Goal: Task Accomplishment & Management: Complete application form

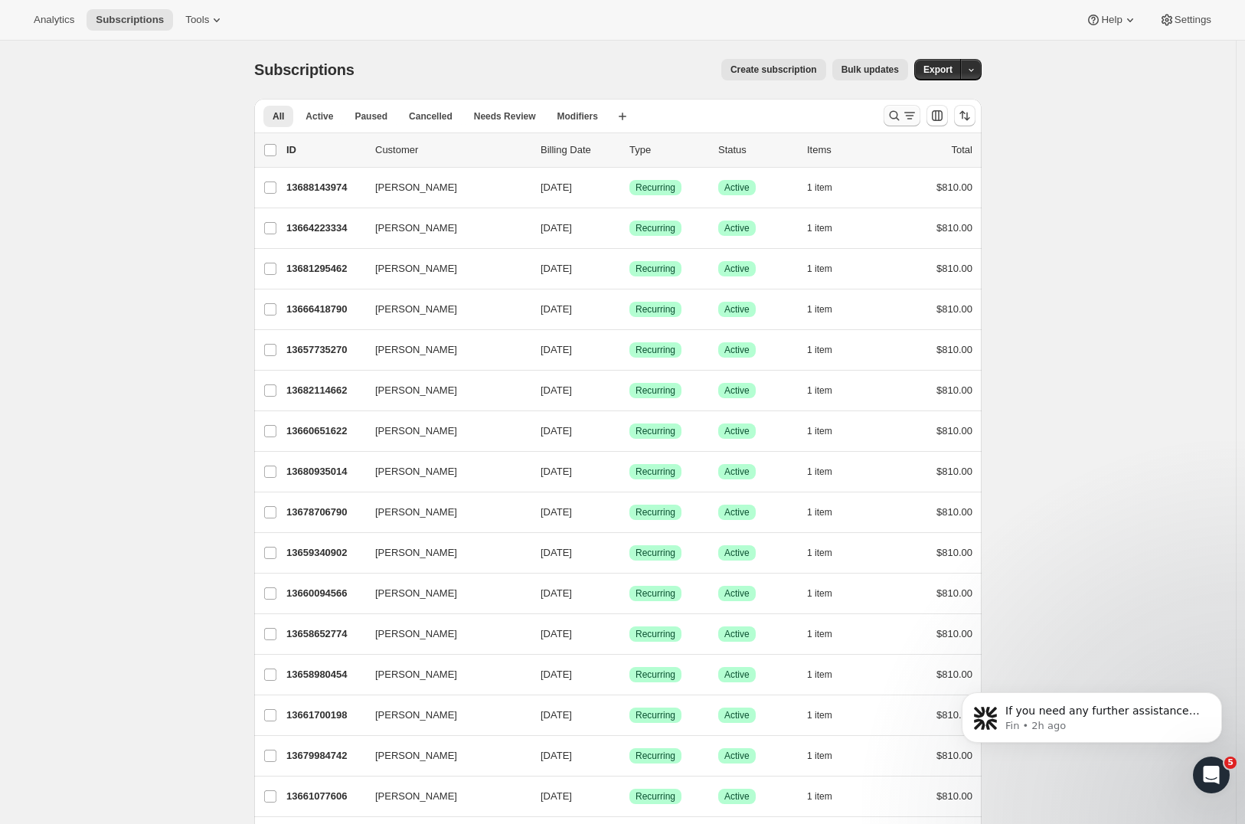
click at [896, 116] on icon "Search and filter results" at bounding box center [893, 115] width 15 height 15
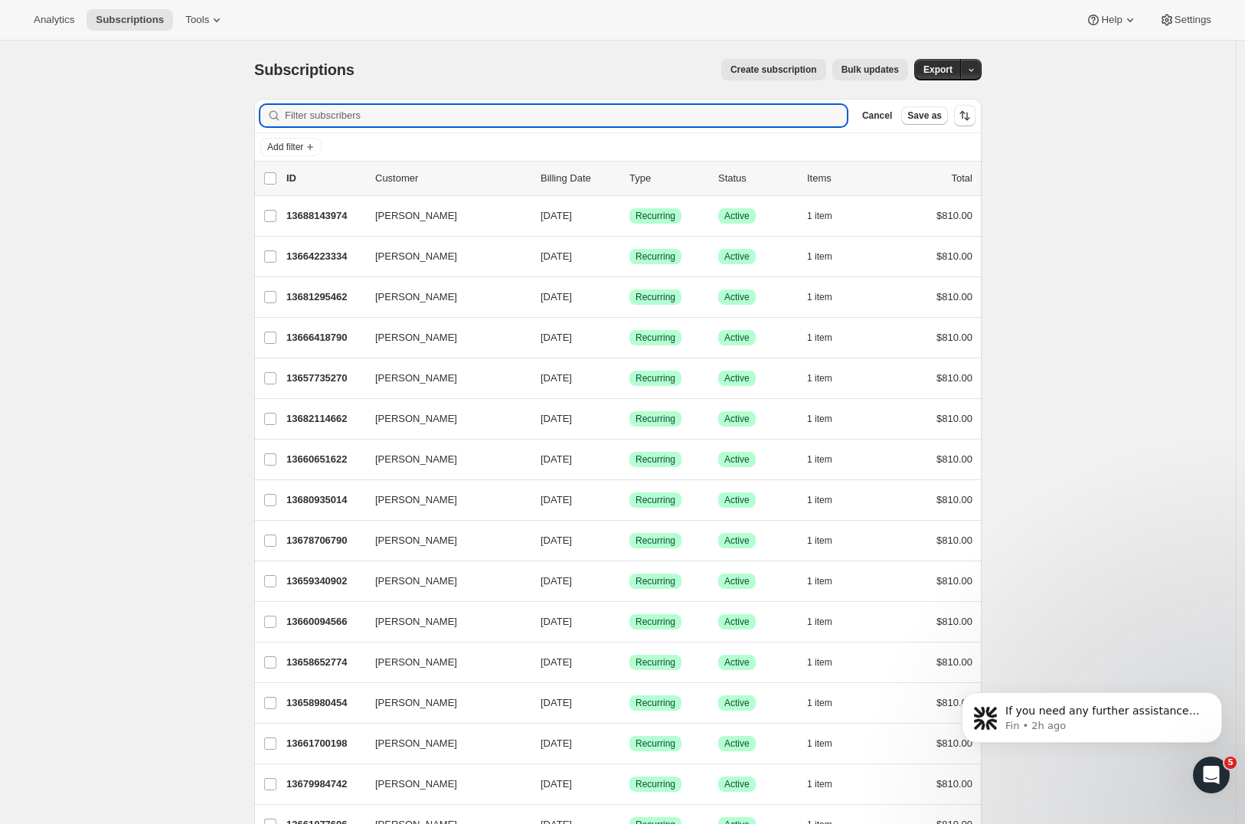
paste input "Anthony Kirby"
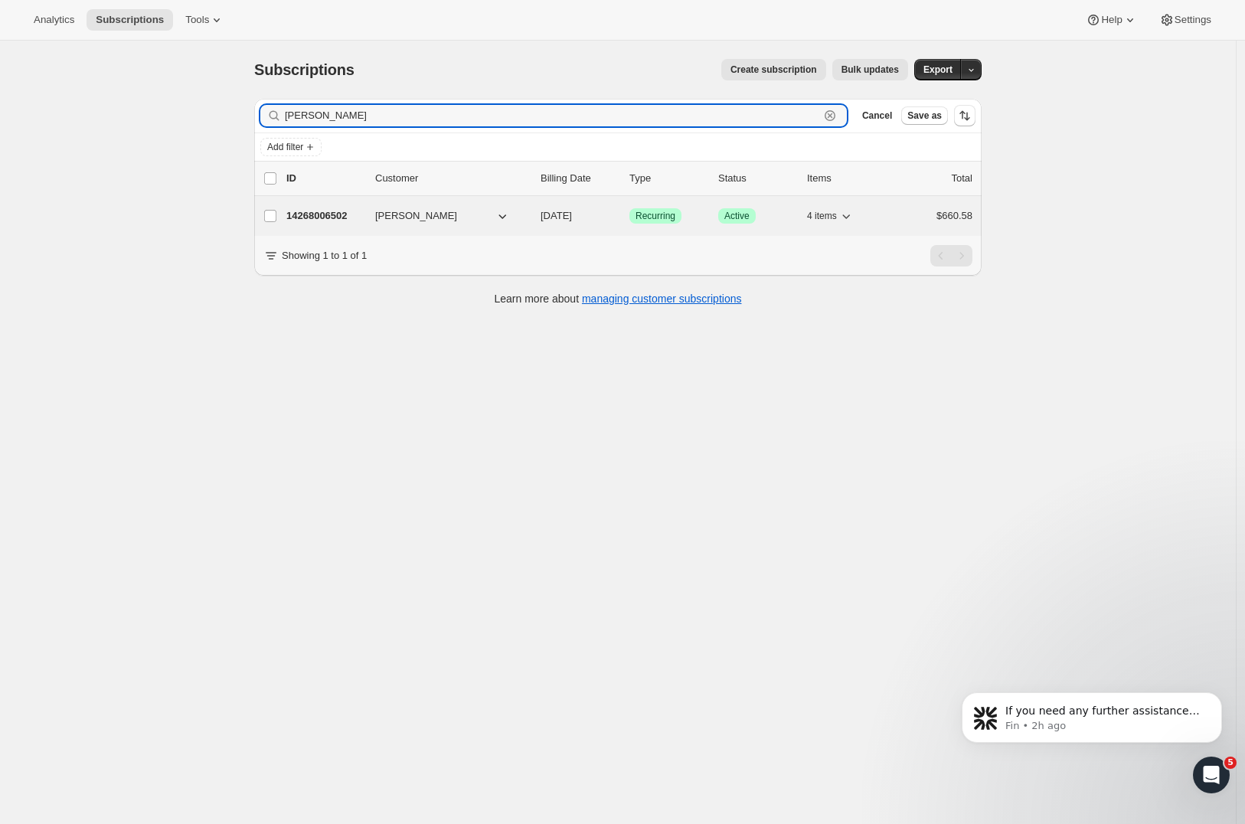
type input "Anthony Kirby"
click at [313, 215] on p "14268006502" at bounding box center [324, 215] width 77 height 15
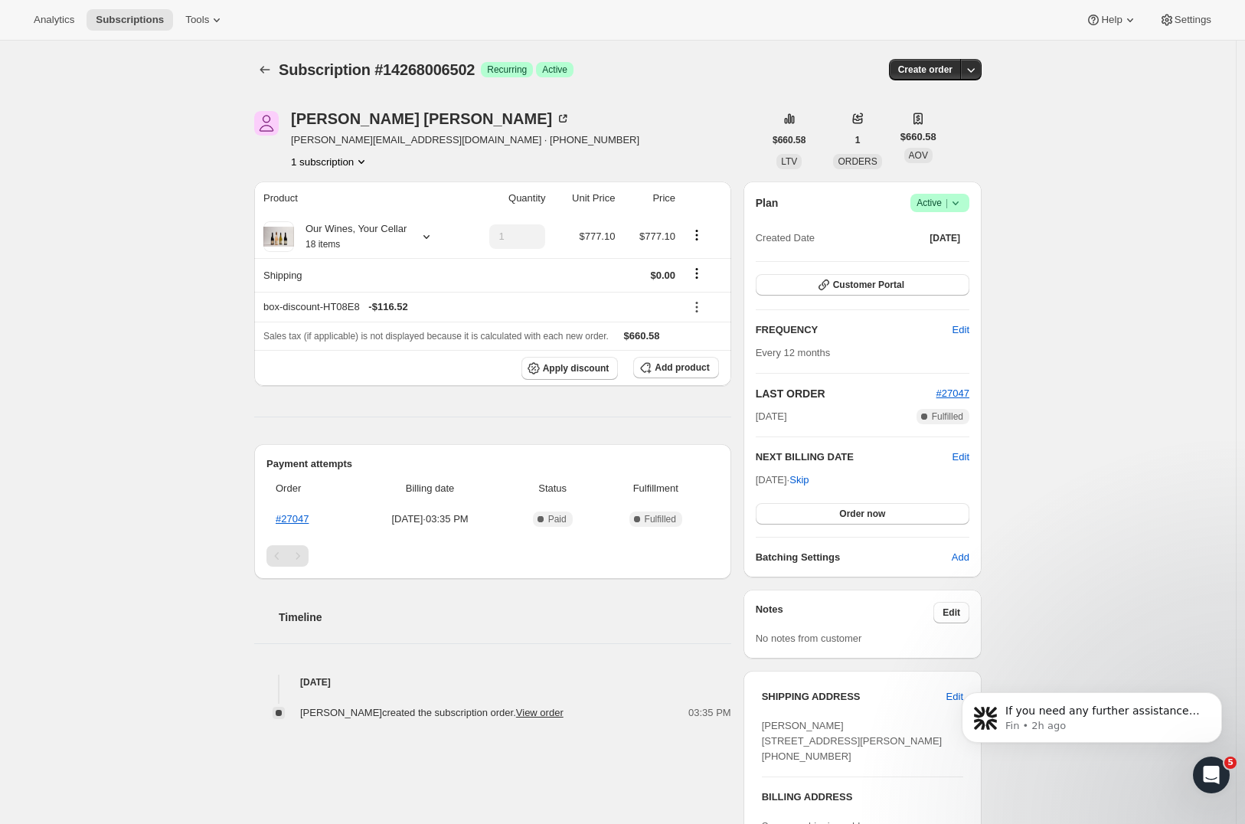
click at [1104, 141] on div "Subscription #14268006502. This page is ready Subscription #14268006502 Success…" at bounding box center [618, 559] width 1236 height 1037
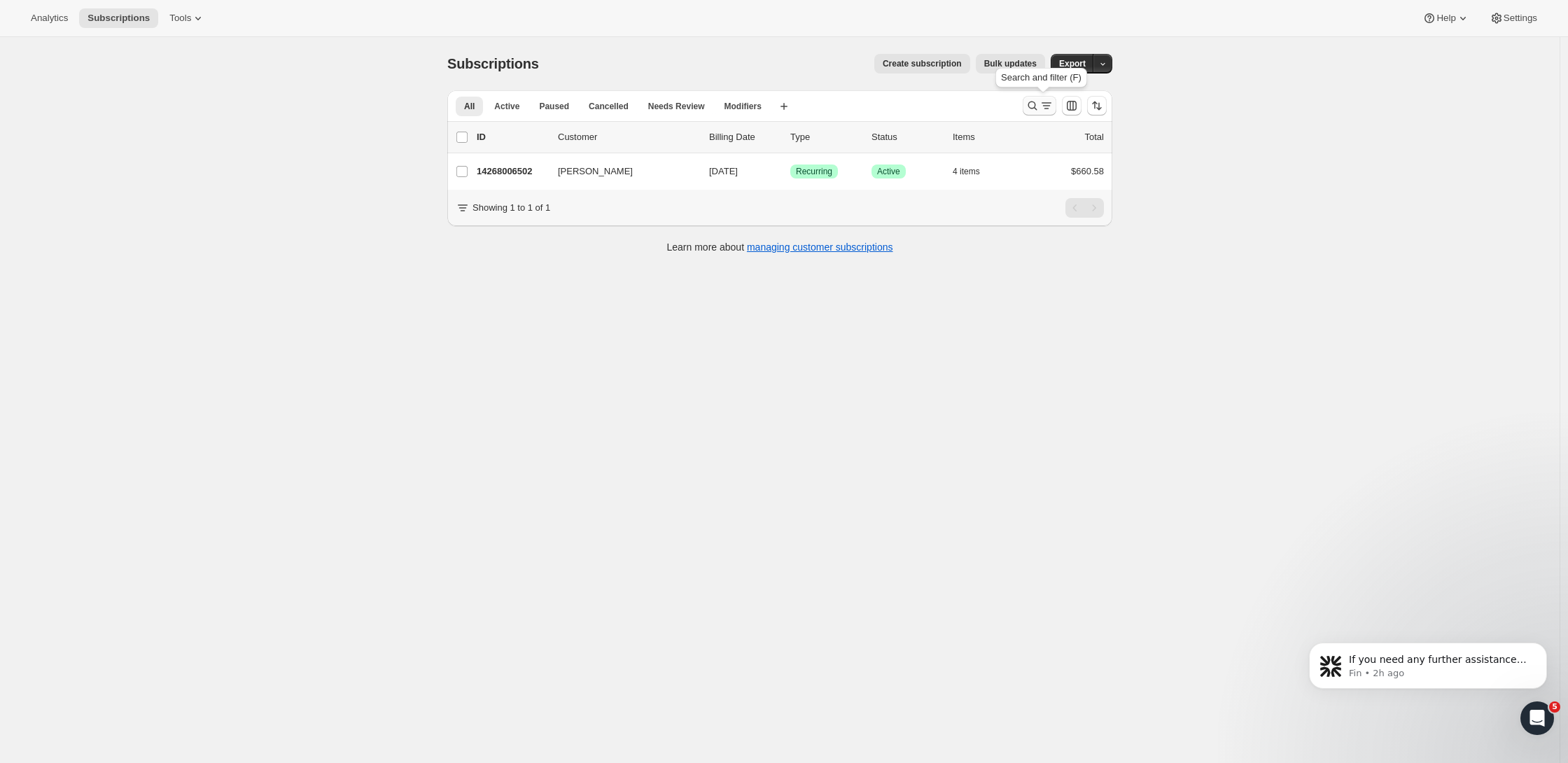
click at [1034, 107] on icon "Search and filter results" at bounding box center [1032, 105] width 14 height 14
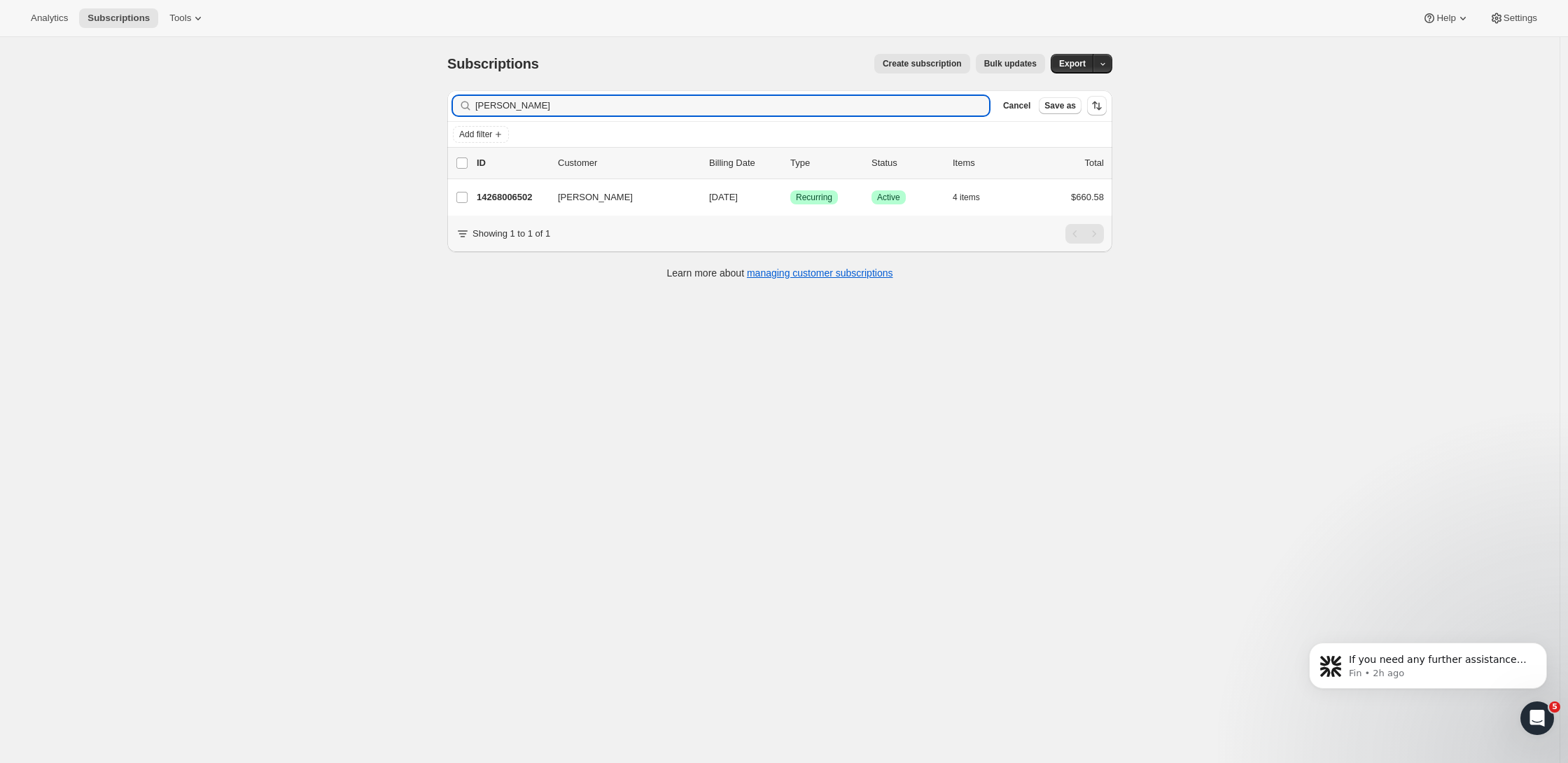
drag, startPoint x: 548, startPoint y: 107, endPoint x: 413, endPoint y: 106, distance: 135.0
click at [413, 106] on div "Subscriptions. This page is ready Subscriptions Create subscription Bulk update…" at bounding box center [780, 419] width 1560 height 763
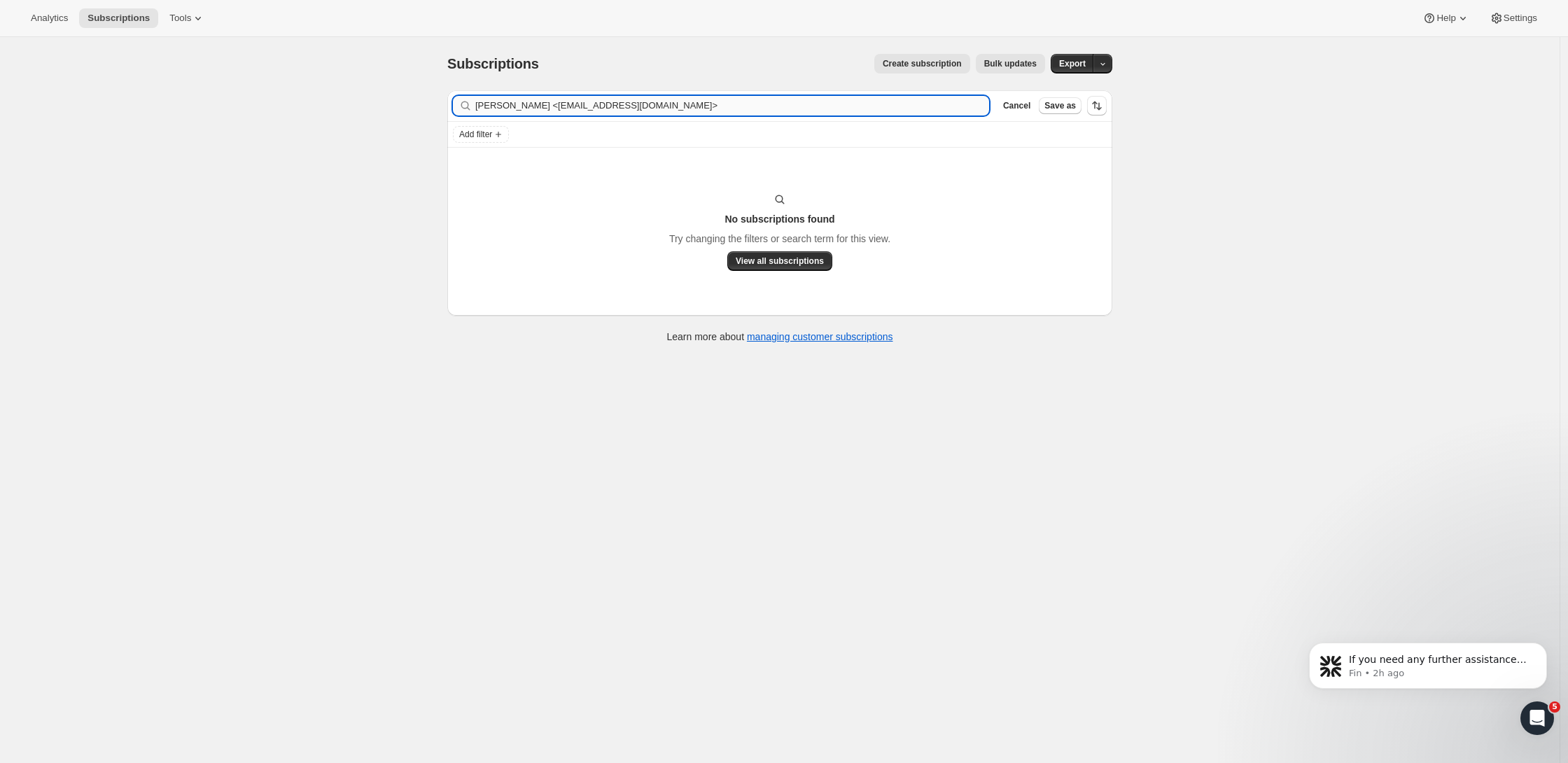
drag, startPoint x: 666, startPoint y: 106, endPoint x: 550, endPoint y: 105, distance: 116.0
click at [550, 105] on input "Clark Treadwell <gande00@gmail.com>" at bounding box center [732, 105] width 514 height 19
click at [1137, 258] on div "Subscriptions. This page is ready Subscriptions Create subscription Bulk update…" at bounding box center [780, 419] width 1560 height 763
drag, startPoint x: 602, startPoint y: 105, endPoint x: 387, endPoint y: 88, distance: 215.7
click at [387, 88] on div "Subscriptions. This page is ready Subscriptions Create subscription Bulk update…" at bounding box center [780, 419] width 1560 height 763
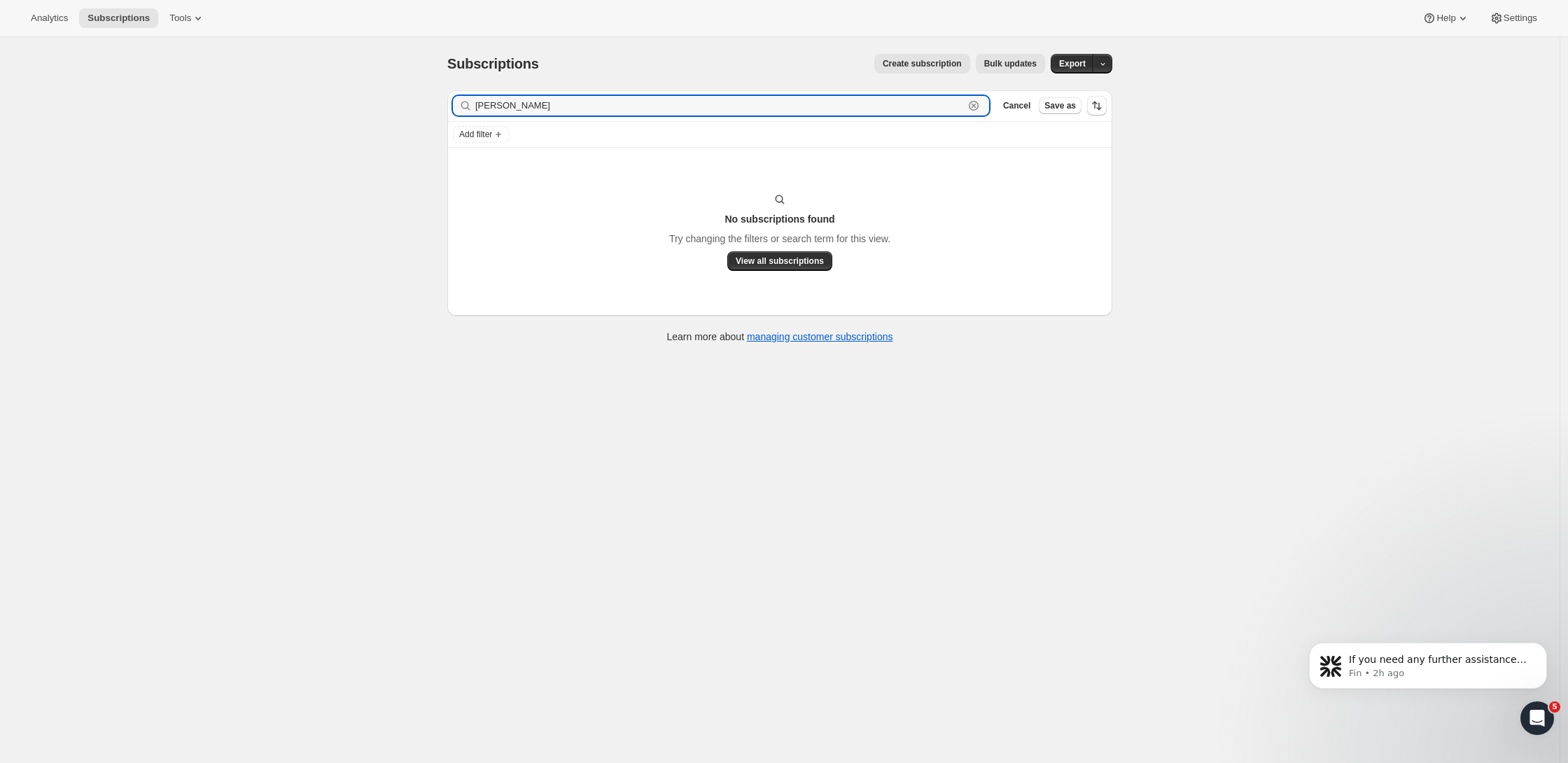
paste input "<gande00@gmail.com>"
drag, startPoint x: 553, startPoint y: 107, endPoint x: 421, endPoint y: 102, distance: 132.1
click at [422, 102] on div "Subscriptions. This page is ready Subscriptions Create subscription Bulk update…" at bounding box center [780, 419] width 1560 height 763
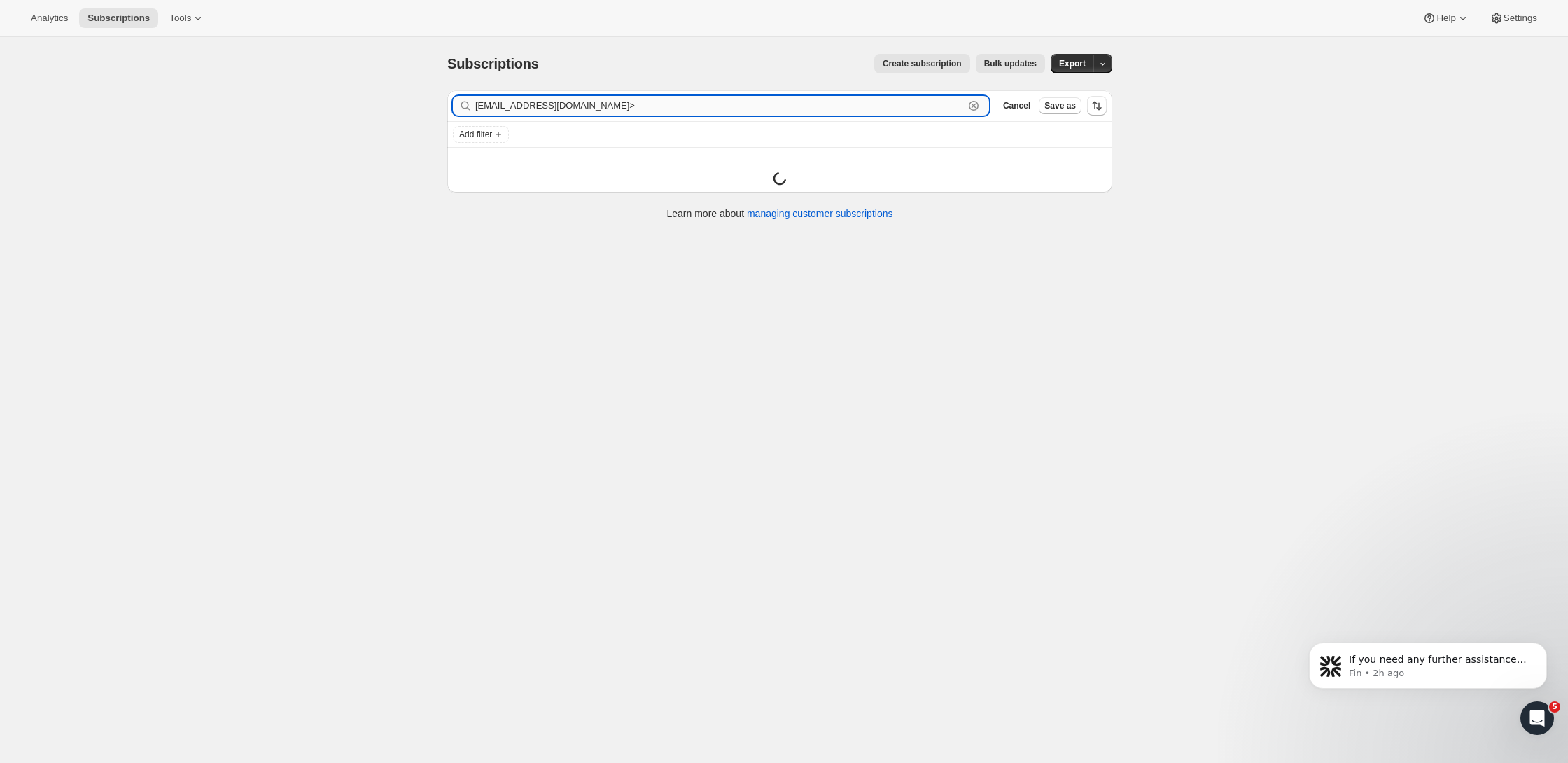
click at [629, 105] on input "gande00@gmail.com>" at bounding box center [720, 105] width 488 height 19
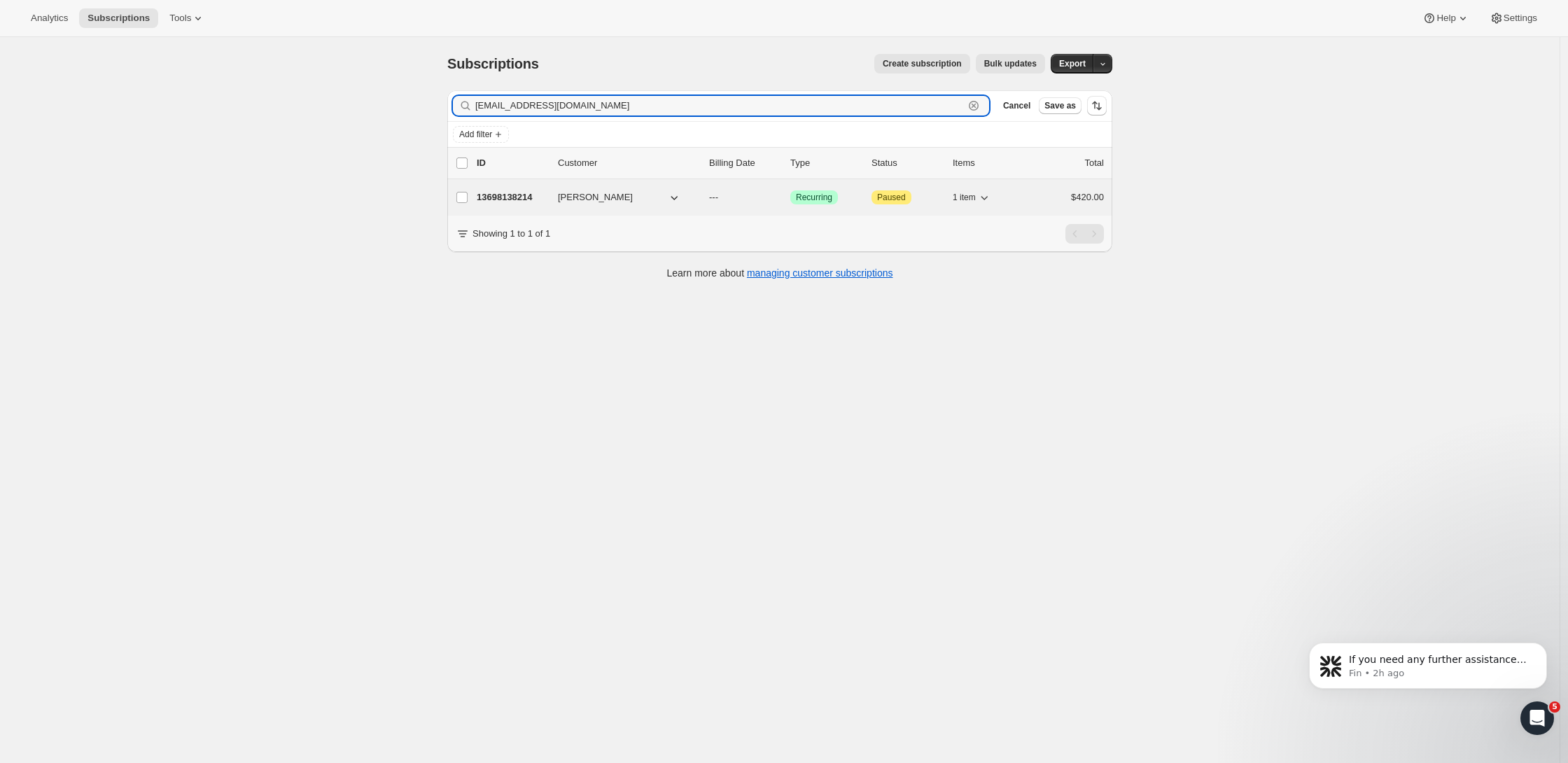
type input "gande00@gmail.com"
click at [523, 205] on div "13698138214 Gillian Clark --- Success Recurring Attention Paused 1 item $420.00" at bounding box center [790, 197] width 627 height 19
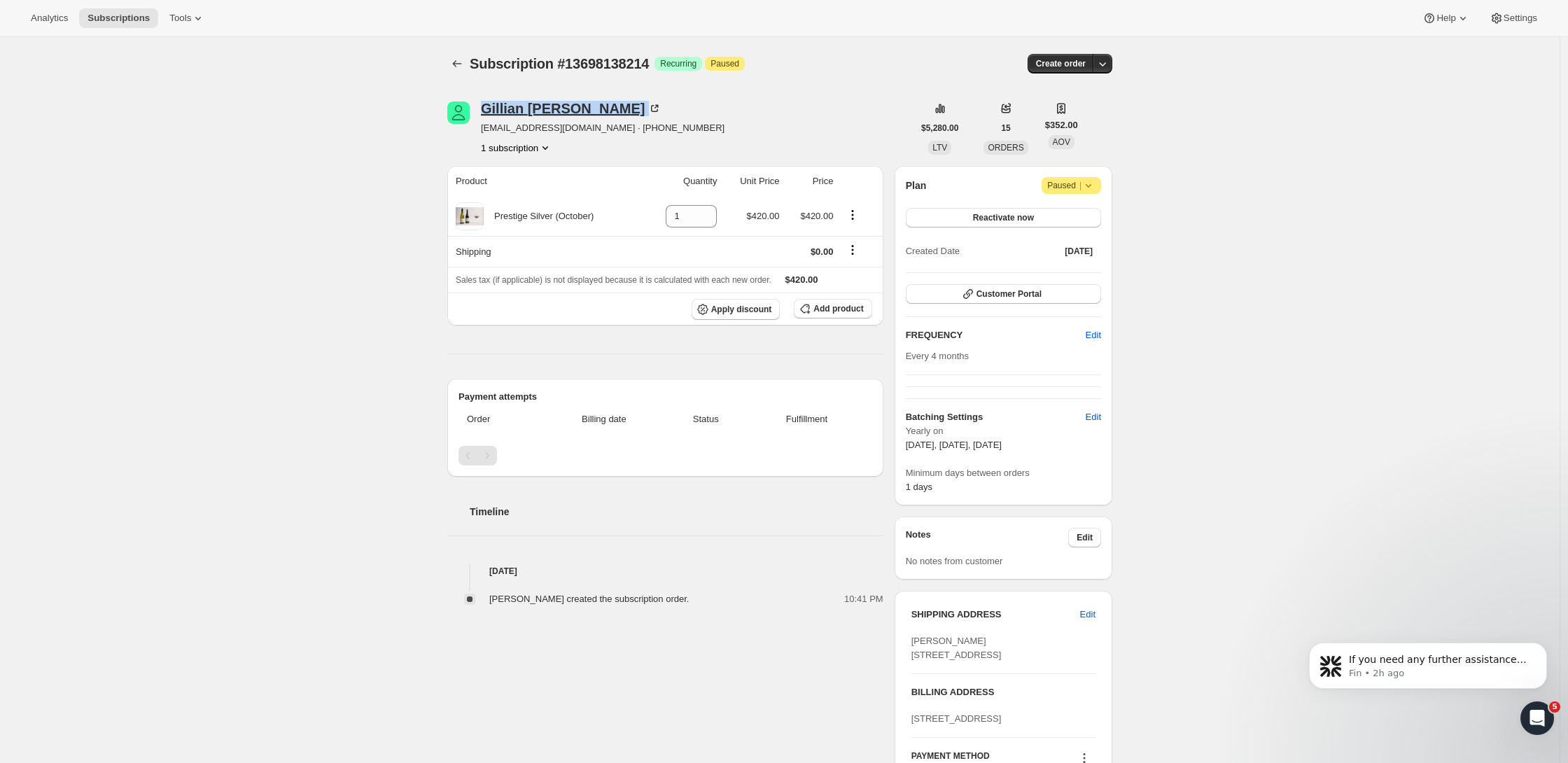
drag, startPoint x: 480, startPoint y: 108, endPoint x: 564, endPoint y: 112, distance: 84.1
click at [564, 112] on div "Gillian Clark gande00@gmail.com · +6421642079 1 subscription" at bounding box center [679, 128] width 465 height 53
copy div "Gillian Clark"
click at [1137, 195] on div "Subscription #13698138214. This page is ready Subscription #13698138214 Success…" at bounding box center [780, 537] width 1560 height 999
drag, startPoint x: 487, startPoint y: 106, endPoint x: 581, endPoint y: 134, distance: 98.1
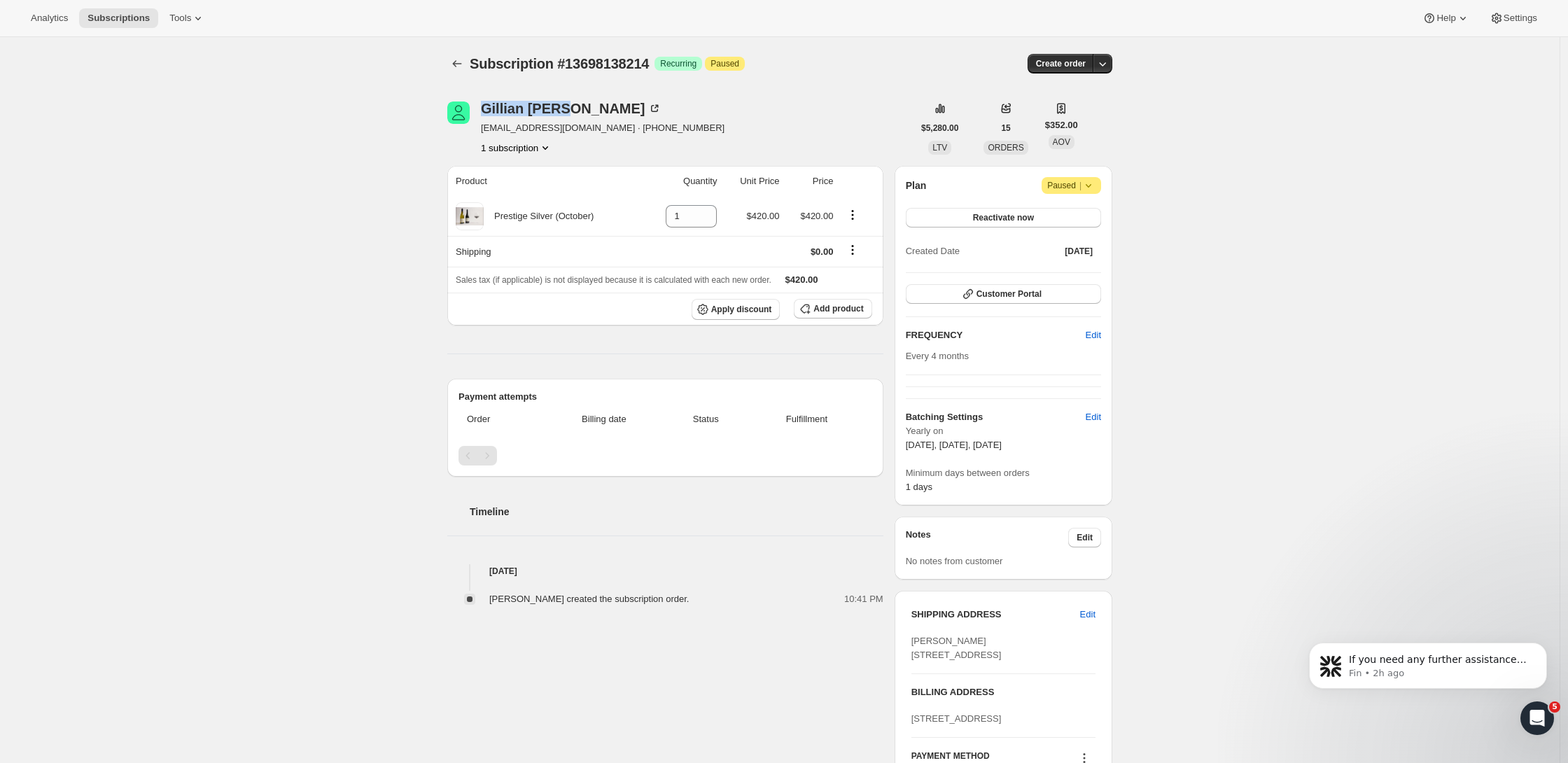
click at [560, 110] on div "Gillian Clark gande00@gmail.com · +6421642079 1 subscription" at bounding box center [679, 128] width 465 height 53
copy div "Gillian Clark"
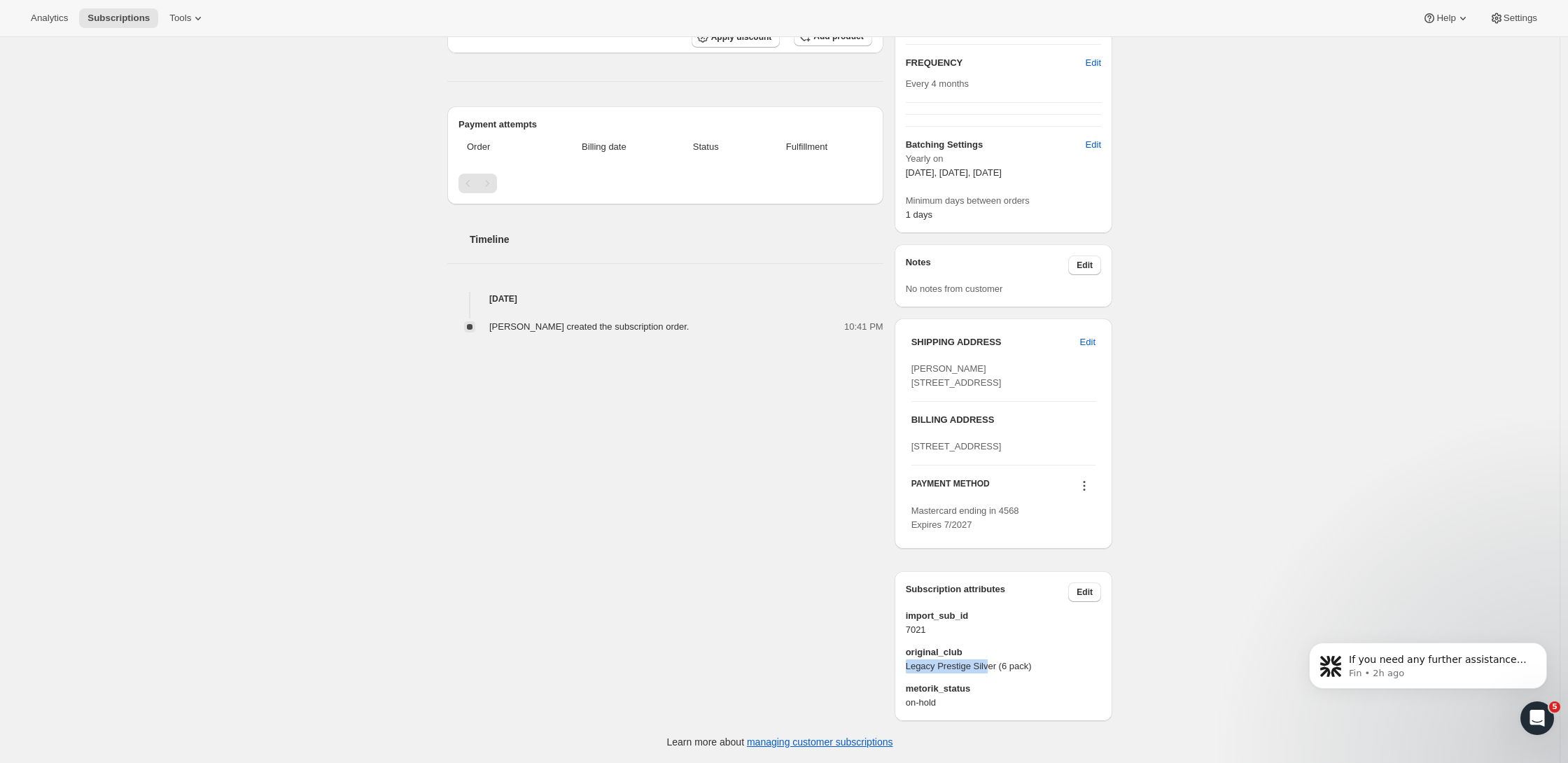
drag, startPoint x: 906, startPoint y: 666, endPoint x: 996, endPoint y: 672, distance: 90.2
click at [996, 672] on div "Subscription attributes Edit import_sub_id 7021 original_club Legacy Prestige S…" at bounding box center [1003, 647] width 218 height 150
click at [1137, 668] on body "If you need any further assistance with resolving the order error or understand…" at bounding box center [1428, 670] width 269 height 101
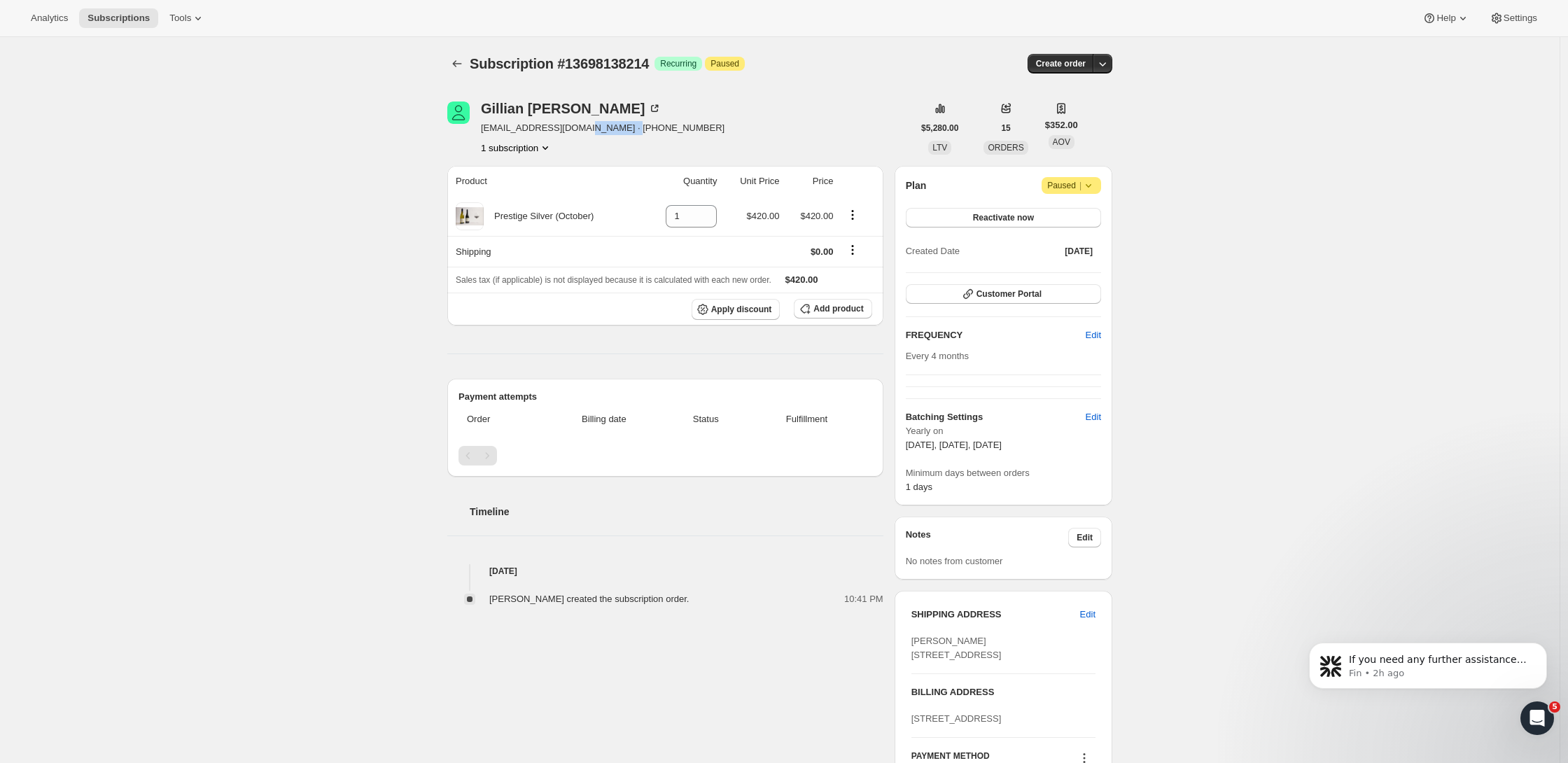
drag, startPoint x: 652, startPoint y: 127, endPoint x: 590, endPoint y: 128, distance: 62.0
click at [590, 128] on div "Gillian Clark gande00@gmail.com · +6421642079 1 subscription" at bounding box center [679, 128] width 465 height 53
copy span "6421642079"
drag, startPoint x: 517, startPoint y: 131, endPoint x: 565, endPoint y: 136, distance: 48.3
click at [565, 136] on div "Gillian Clark gande00@gmail.com · +6421642079 1 subscription" at bounding box center [679, 128] width 465 height 53
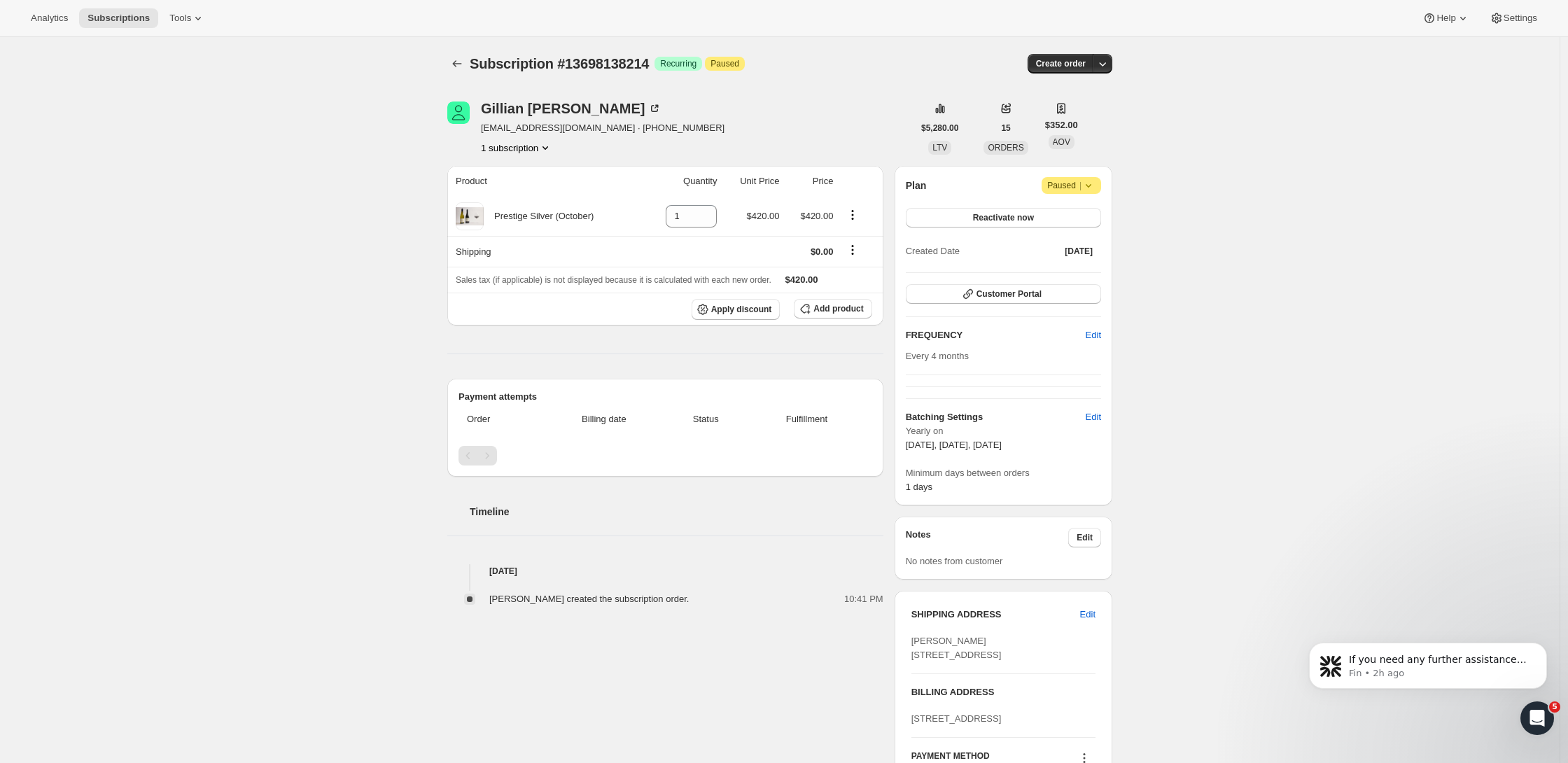
click at [781, 115] on div "Gillian Clark gande00@gmail.com · +6421642079 1 subscription" at bounding box center [679, 128] width 465 height 53
drag, startPoint x: 485, startPoint y: 130, endPoint x: 573, endPoint y: 131, distance: 88.0
click at [573, 131] on span "gande00@gmail.com · +6421642079" at bounding box center [603, 127] width 243 height 14
copy span "gande00@gmail.com"
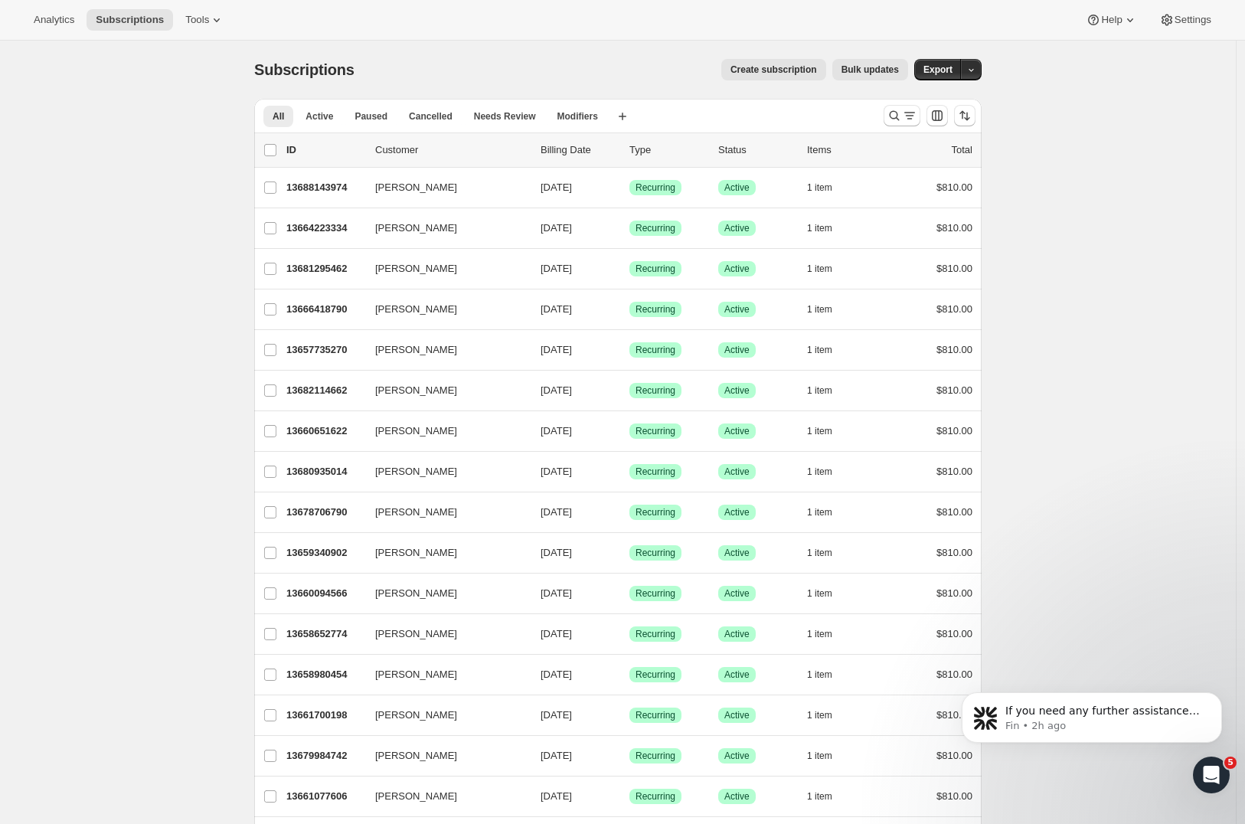
click at [747, 69] on span "Create subscription" at bounding box center [773, 70] width 87 height 12
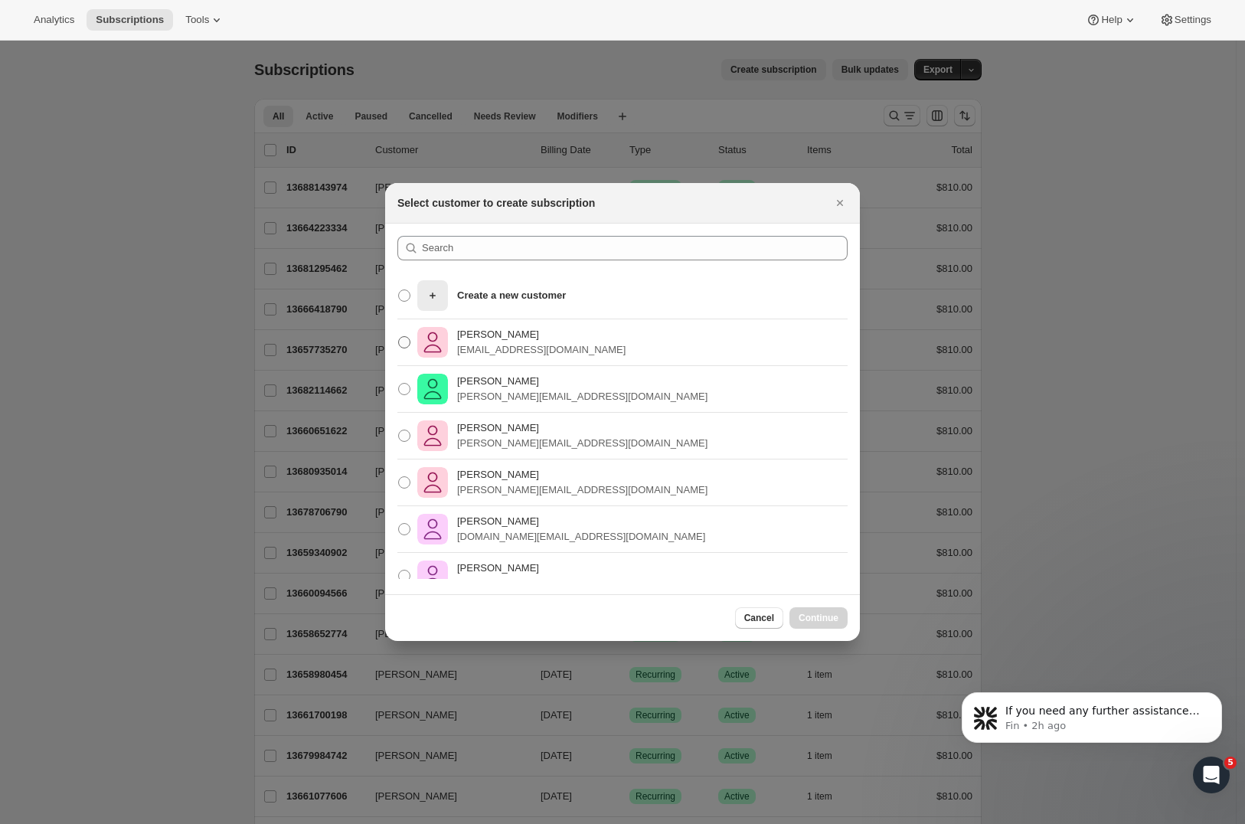
click at [403, 344] on span ":rc:" at bounding box center [404, 342] width 12 height 12
click at [399, 337] on input "[PERSON_NAME] [EMAIL_ADDRESS][DOMAIN_NAME]" at bounding box center [398, 336] width 1 height 1
radio input "true"
click at [814, 632] on div "Cancel Continue" at bounding box center [622, 617] width 475 height 47
click at [813, 629] on div "Cancel Continue" at bounding box center [622, 617] width 475 height 47
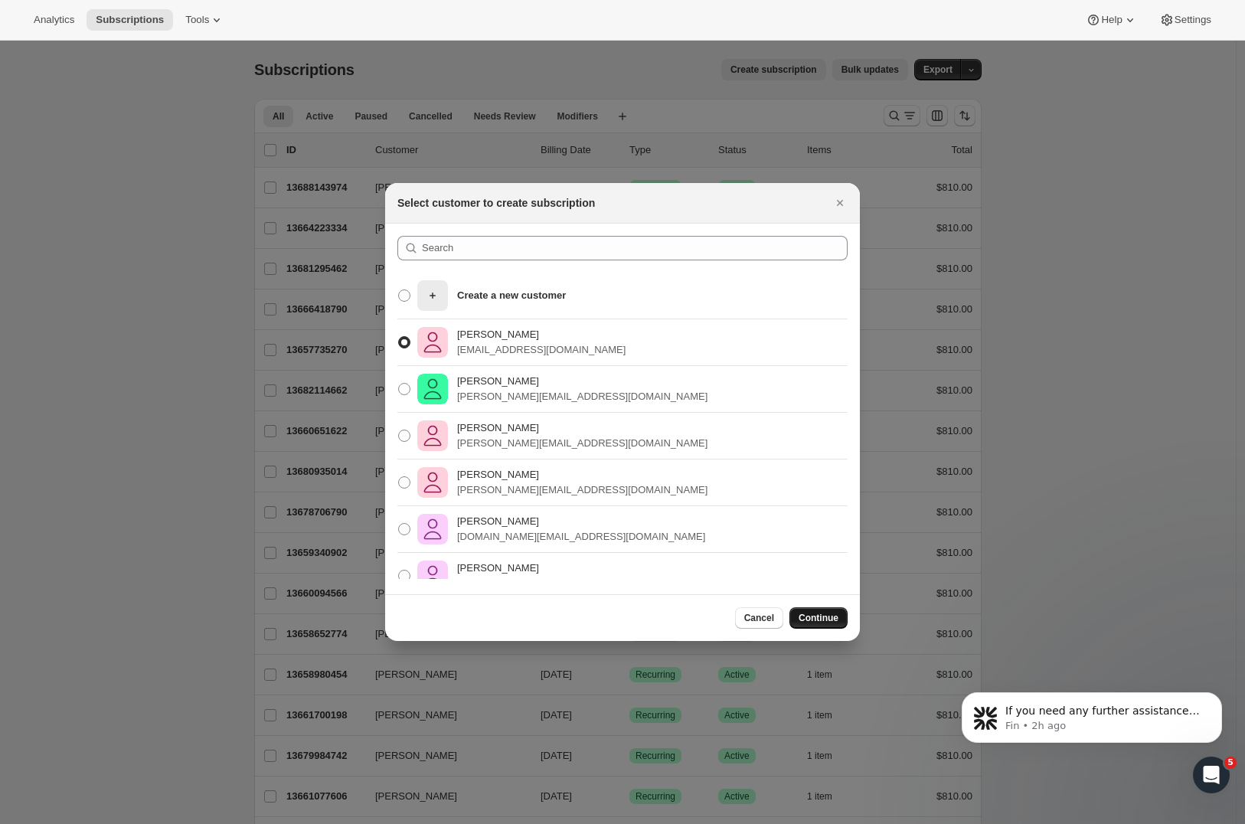
click at [814, 621] on span "Continue" at bounding box center [818, 618] width 40 height 12
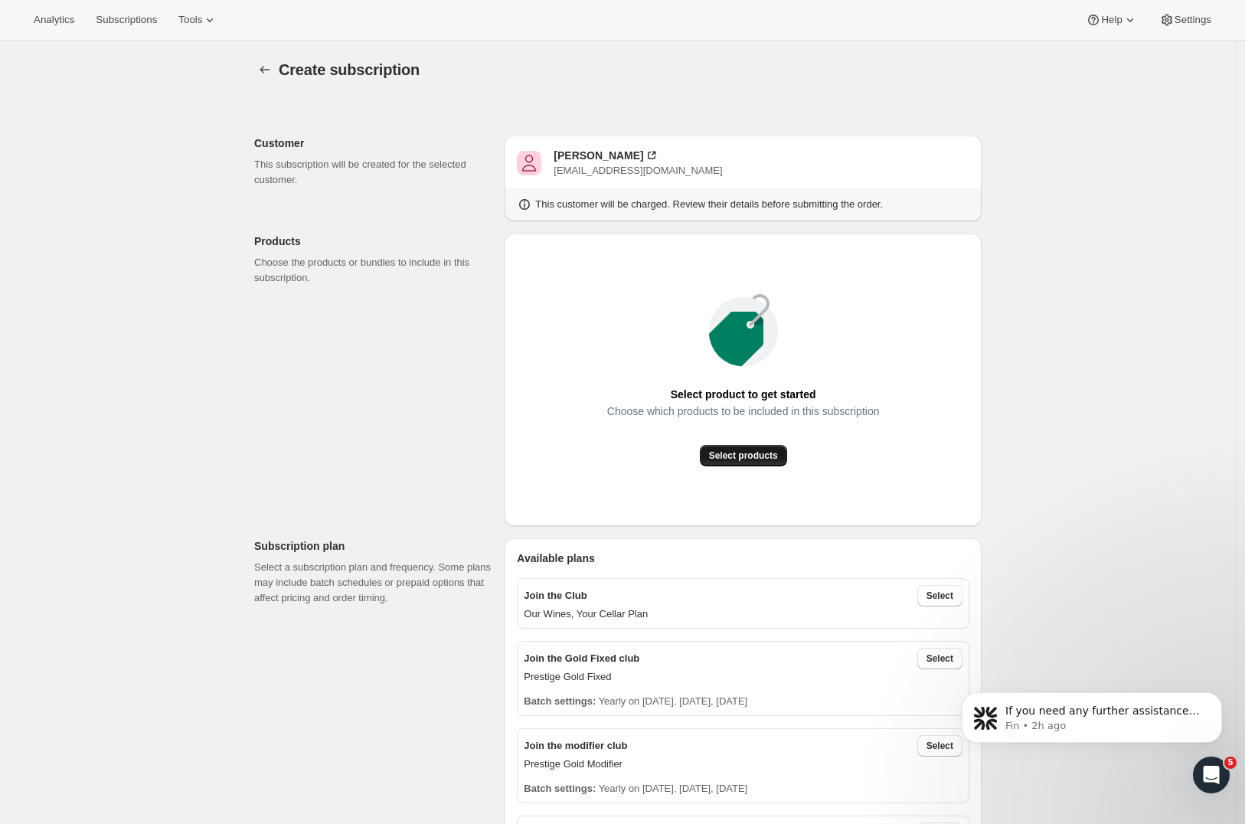
click at [744, 462] on button "Select products" at bounding box center [743, 455] width 87 height 21
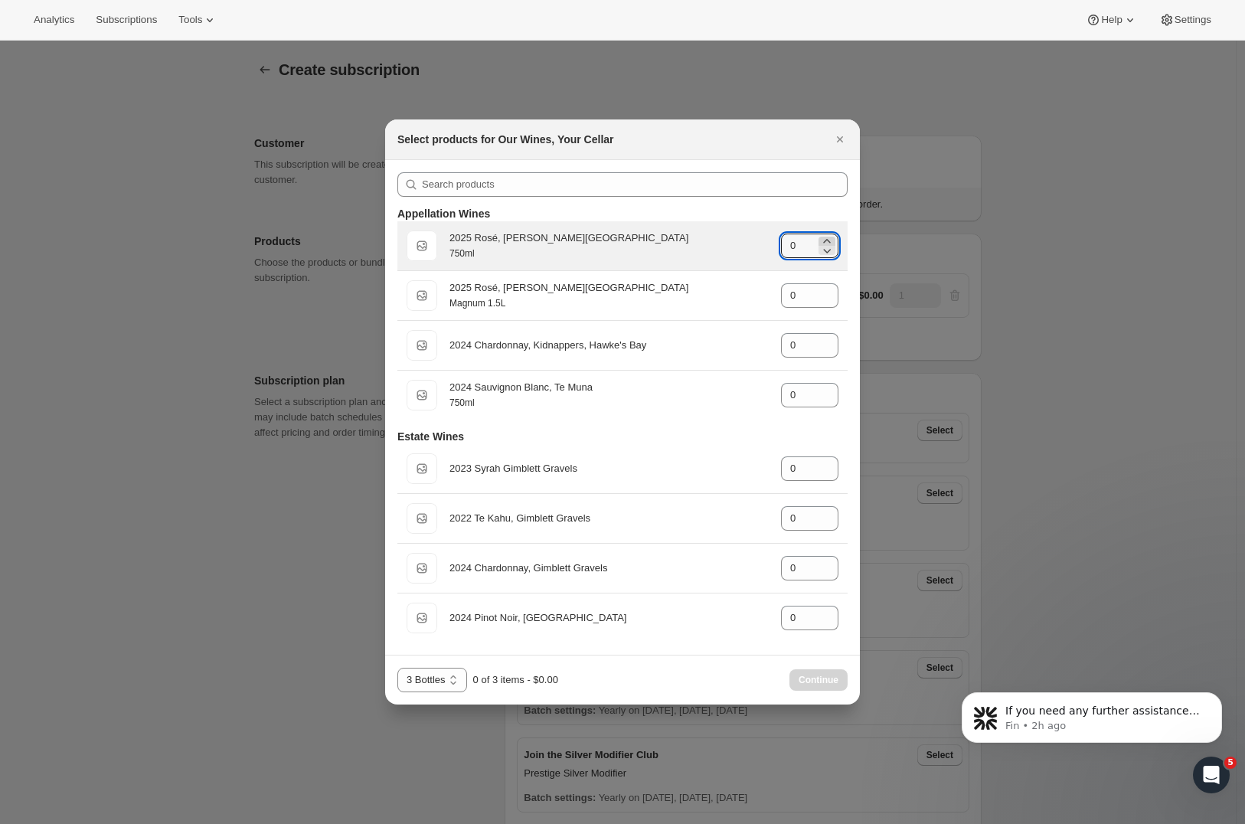
click at [828, 241] on icon ":rbq:" at bounding box center [826, 240] width 15 height 15
click at [828, 240] on icon ":rbq:" at bounding box center [826, 241] width 7 height 4
type input "3"
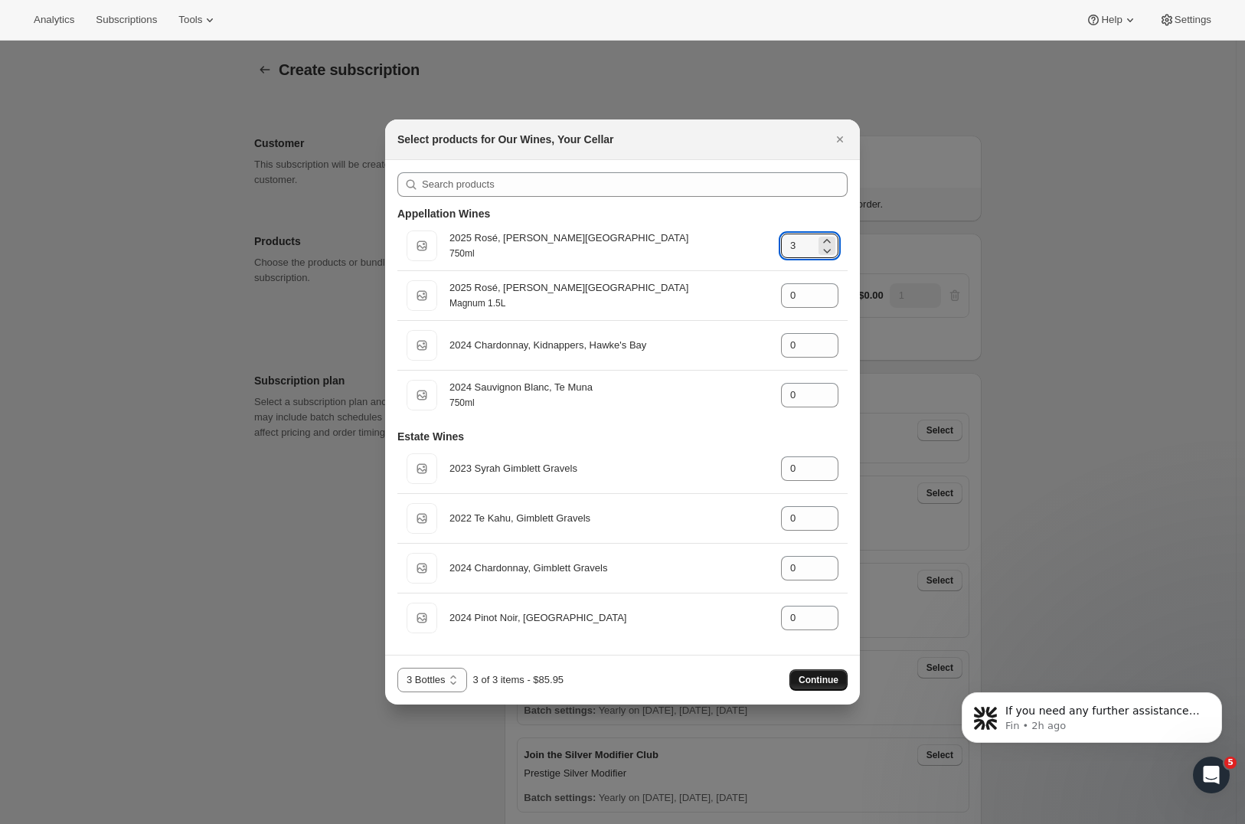
click at [817, 680] on span "Continue" at bounding box center [818, 680] width 40 height 12
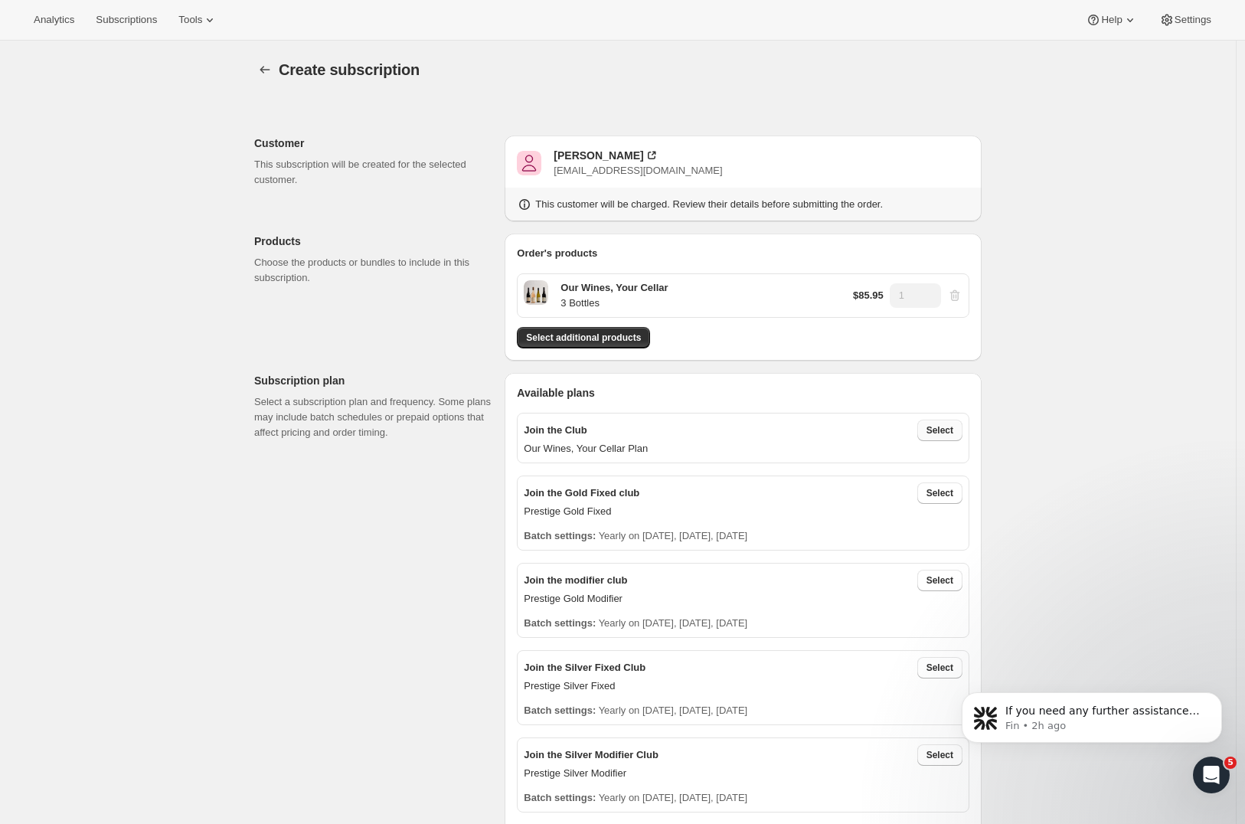
click at [952, 429] on span "Select" at bounding box center [939, 430] width 27 height 12
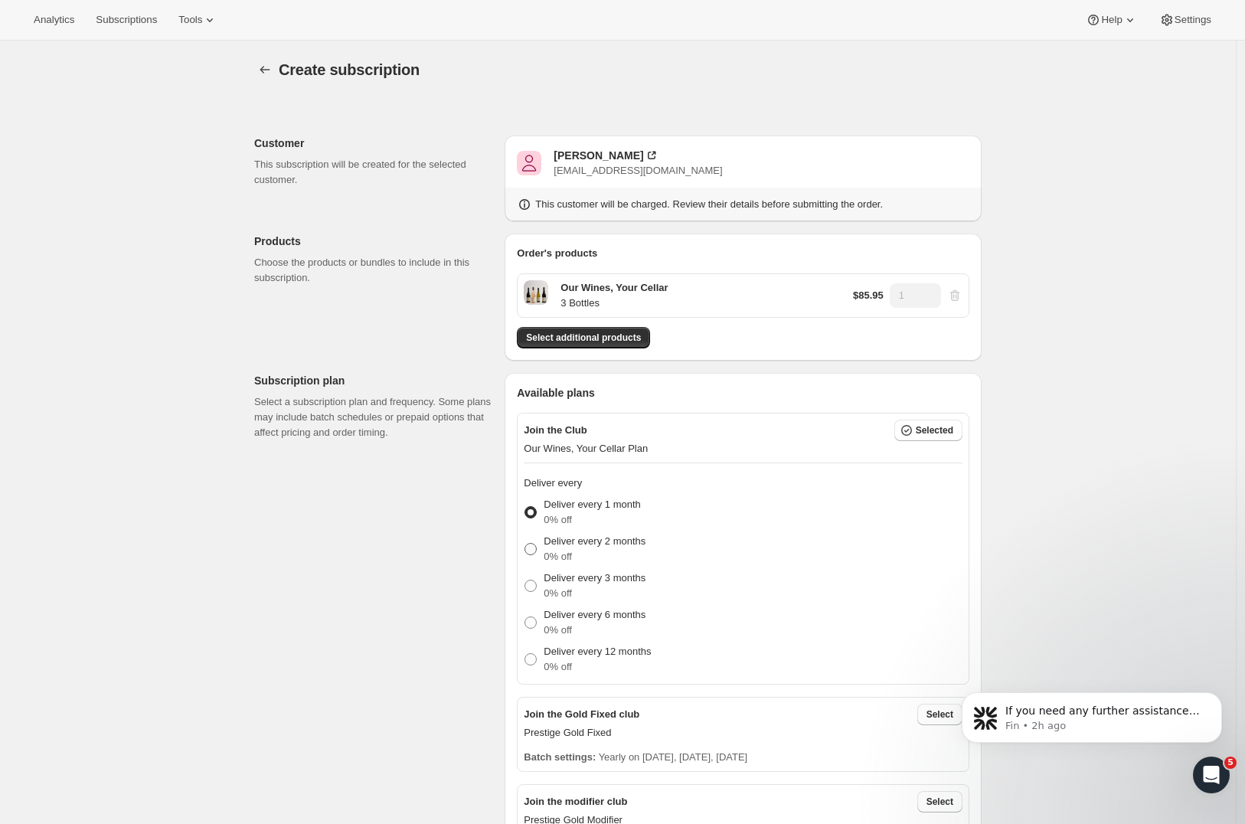
click at [544, 550] on label "Deliver every 2 months 0% off" at bounding box center [585, 549] width 122 height 37
click at [525, 544] on input "Deliver every 2 months 0% off" at bounding box center [524, 543] width 1 height 1
radio input "true"
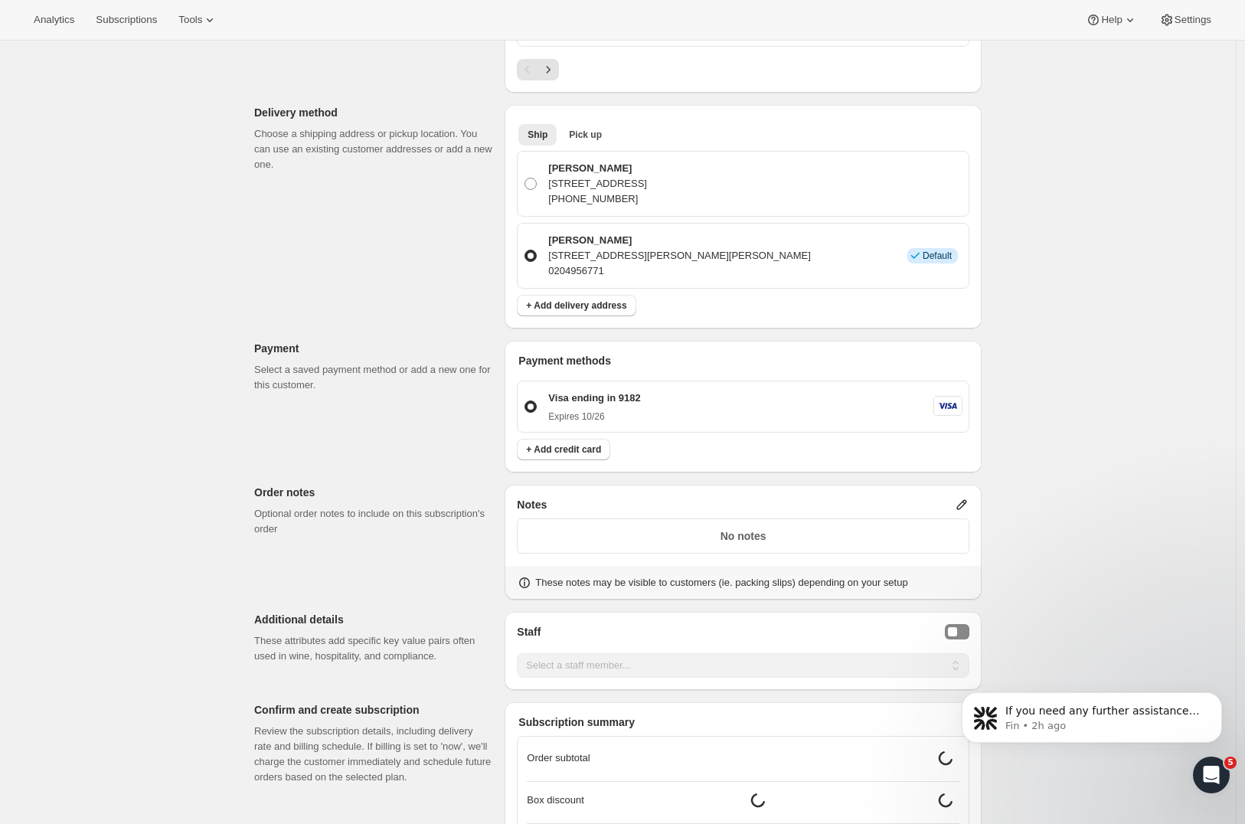
scroll to position [1162, 0]
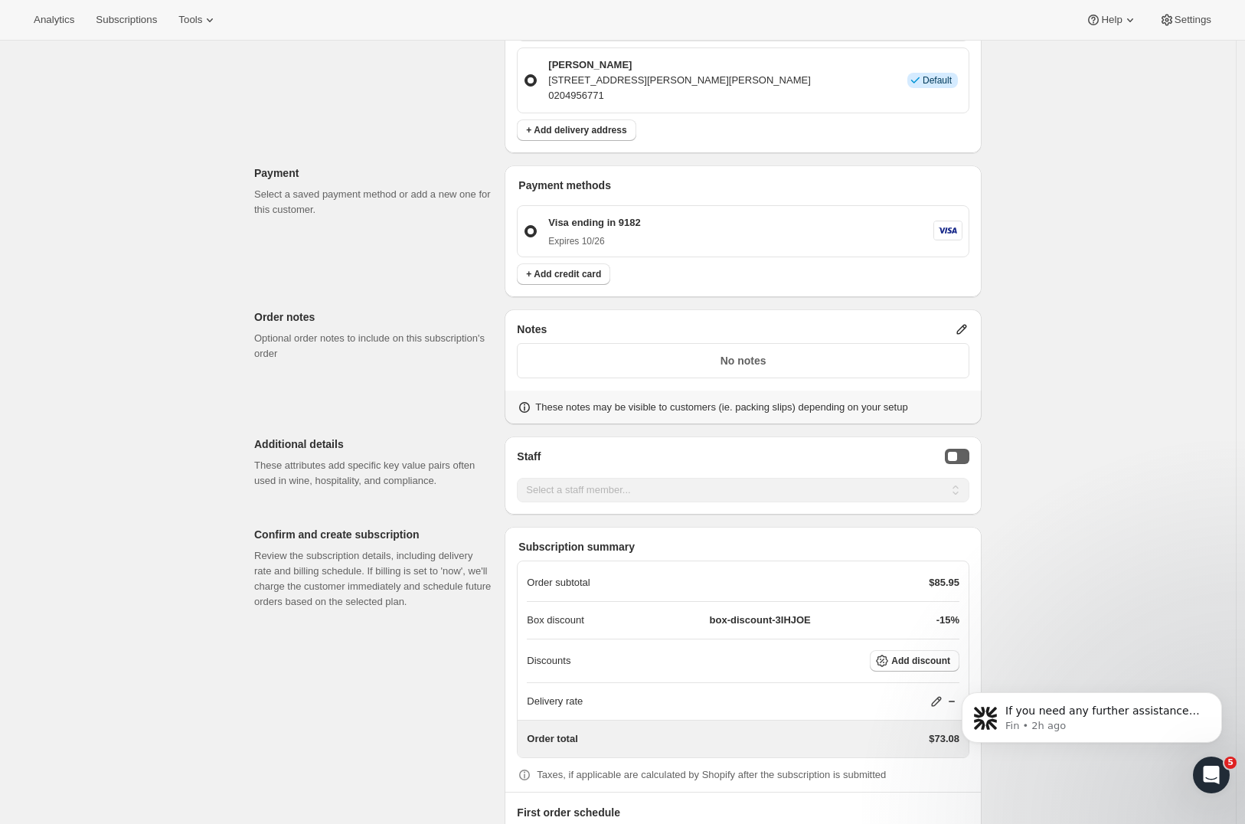
click at [962, 456] on button "Staff Selector" at bounding box center [957, 456] width 24 height 15
select select "associate-0"
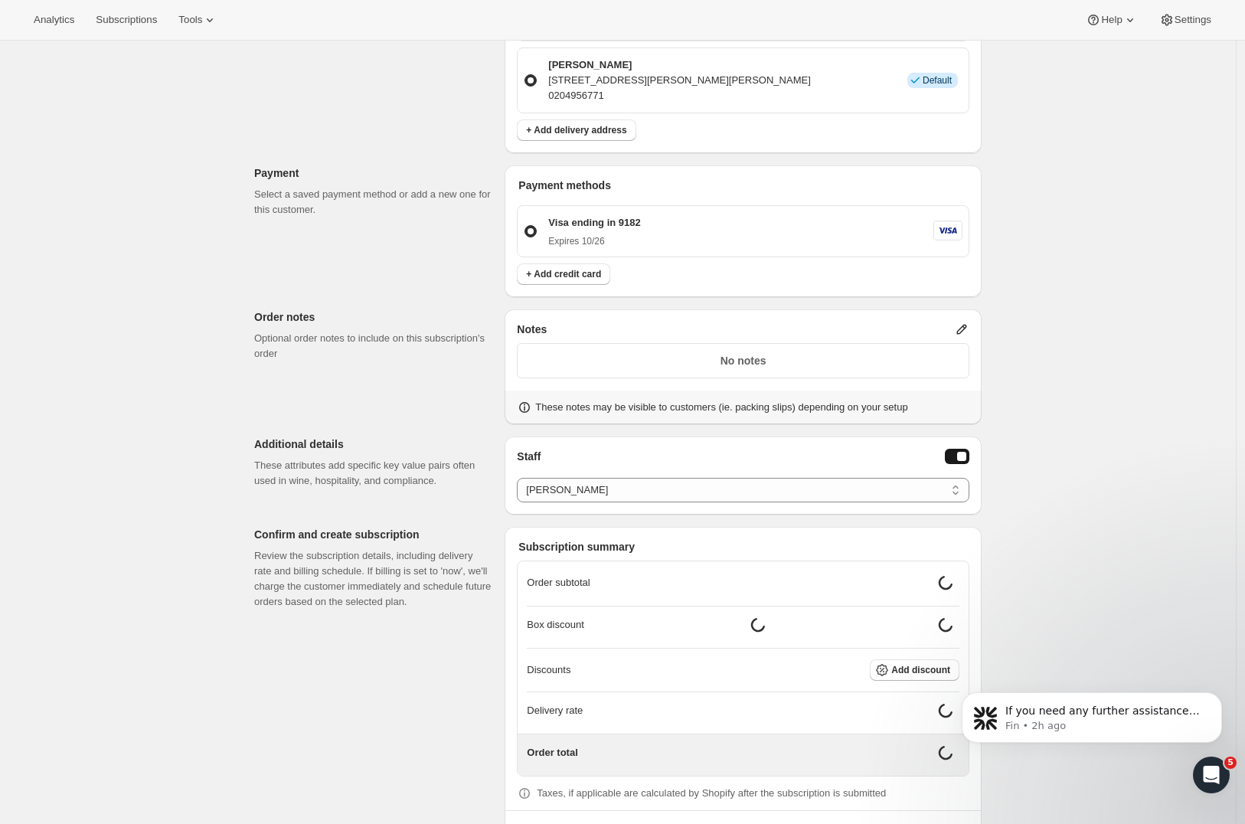
drag, startPoint x: 1103, startPoint y: 407, endPoint x: 1120, endPoint y: 415, distance: 18.5
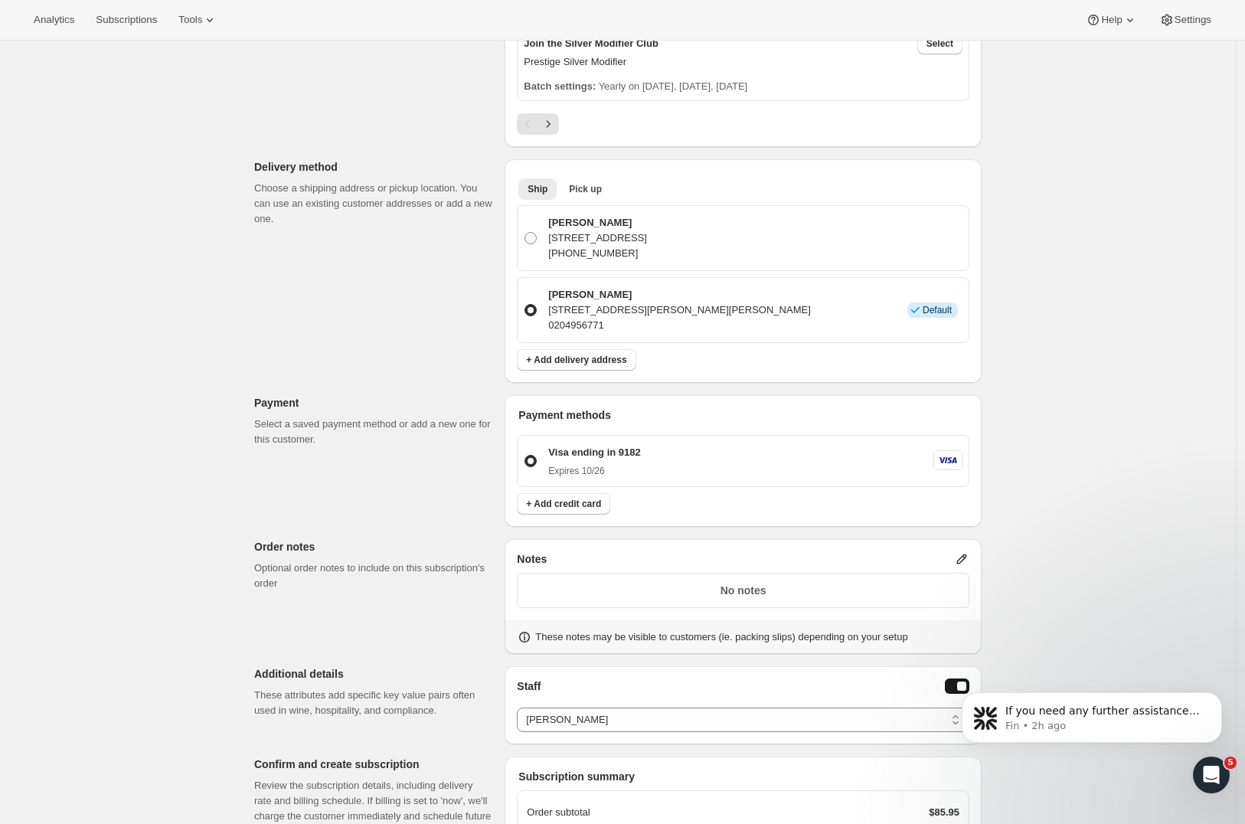
scroll to position [1356, 0]
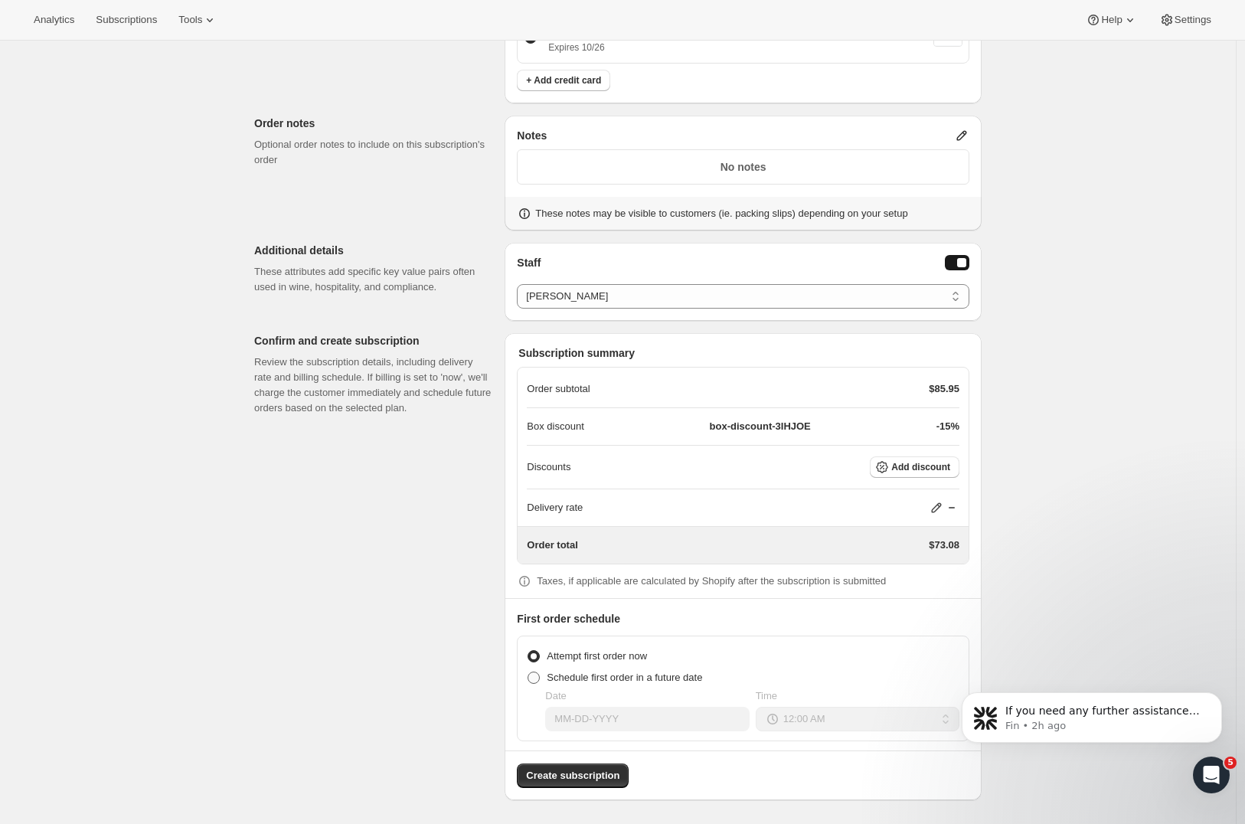
click at [540, 679] on span at bounding box center [533, 677] width 12 height 12
click at [528, 672] on input "Schedule first order in a future date" at bounding box center [527, 671] width 1 height 1
radio input "true"
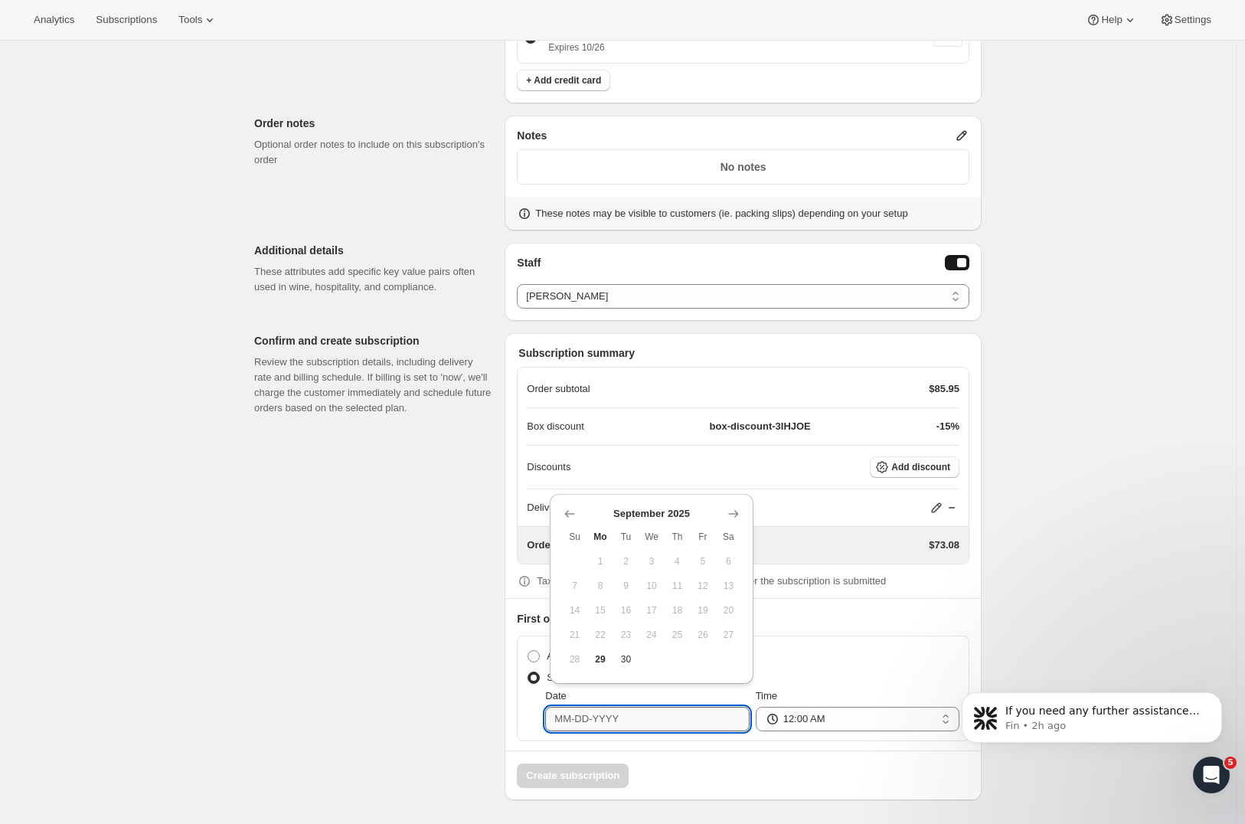
click at [627, 713] on input "Date" at bounding box center [647, 719] width 204 height 24
click at [741, 514] on icon "Show next month, October 2025" at bounding box center [733, 513] width 15 height 15
click at [740, 514] on icon "Show next month, November 2025" at bounding box center [733, 513] width 15 height 15
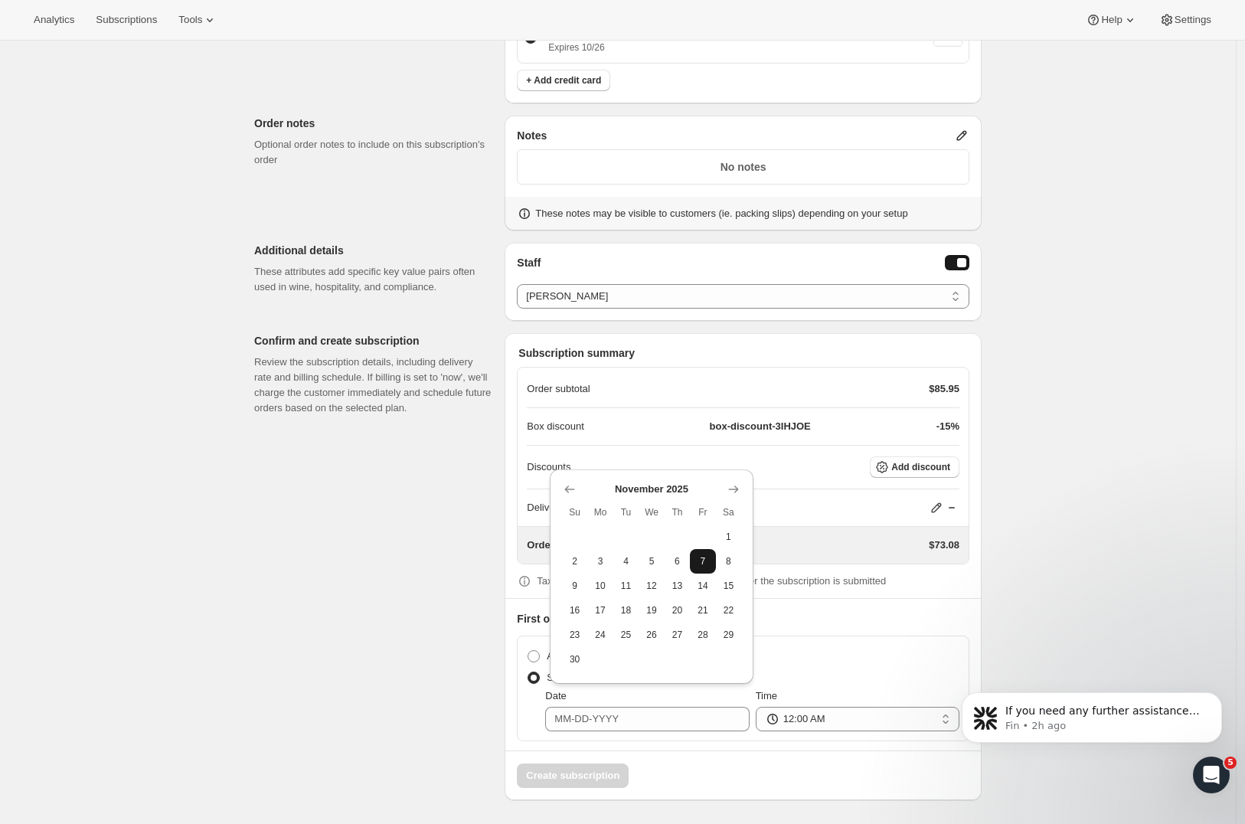
click at [701, 561] on span "7" at bounding box center [702, 561] width 13 height 12
type input "[DATE]"
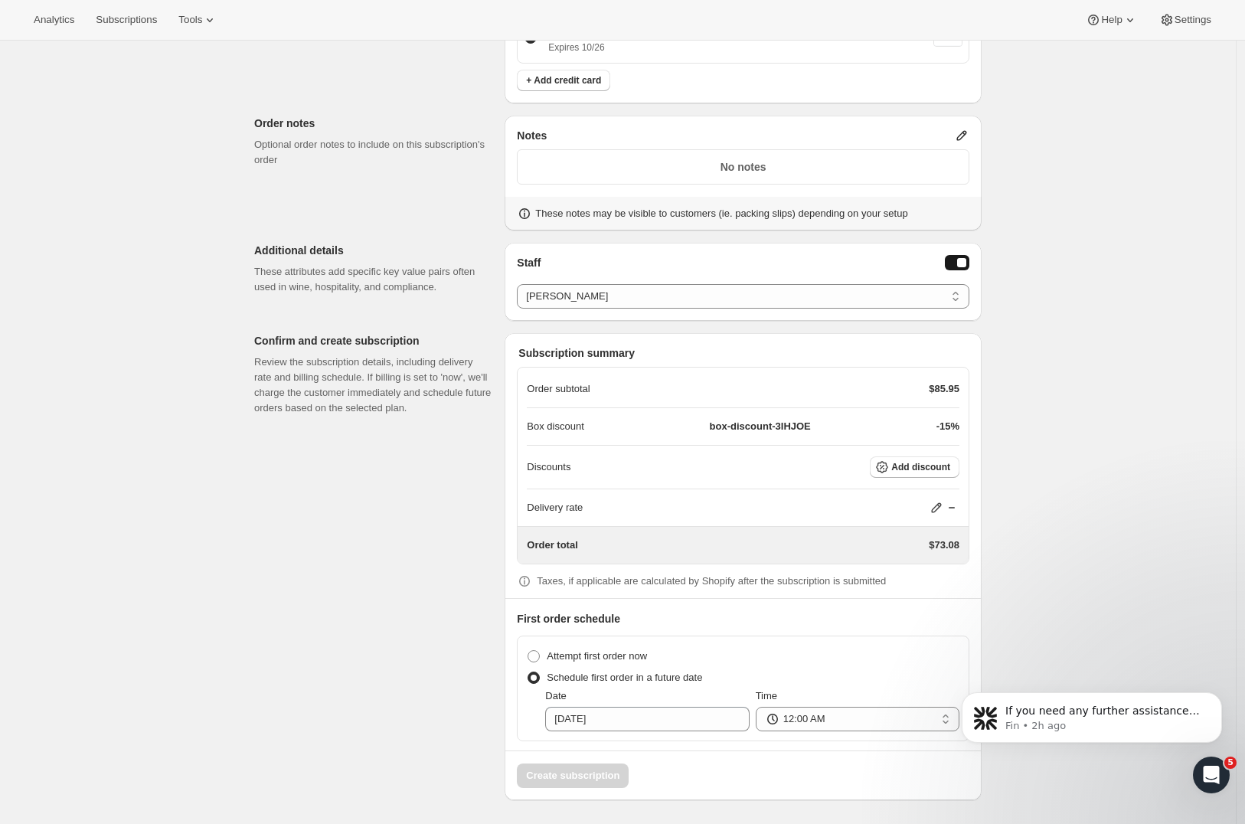
click at [928, 615] on p "First order schedule" at bounding box center [743, 618] width 452 height 15
click at [785, 436] on div "Box discount box-discount-3IHJOE -15%" at bounding box center [743, 427] width 433 height 38
click at [1210, 695] on button "Dismiss notification" at bounding box center [1217, 697] width 20 height 20
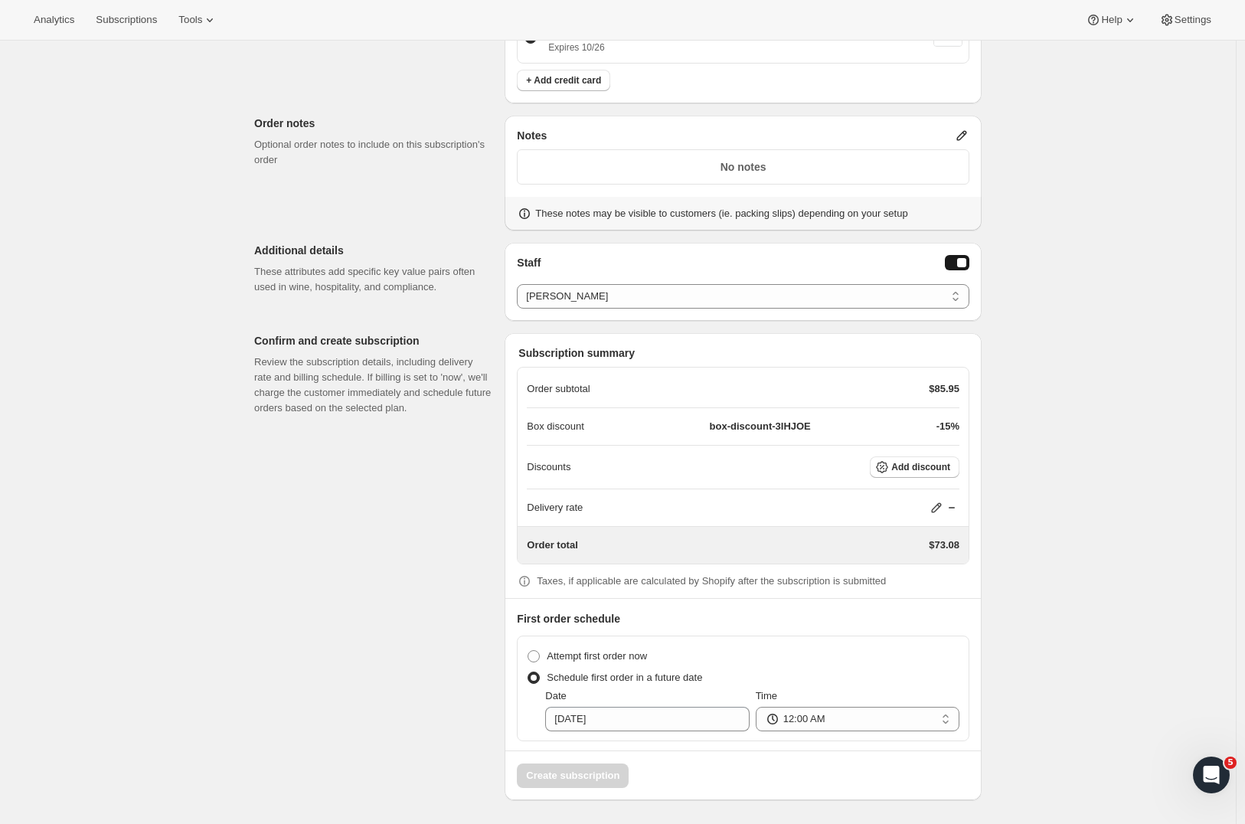
click at [871, 653] on div "Attempt first order now" at bounding box center [743, 655] width 433 height 21
click at [632, 662] on span "Attempt first order now" at bounding box center [597, 655] width 100 height 15
click at [528, 651] on input "Attempt first order now" at bounding box center [527, 650] width 1 height 1
radio input "true"
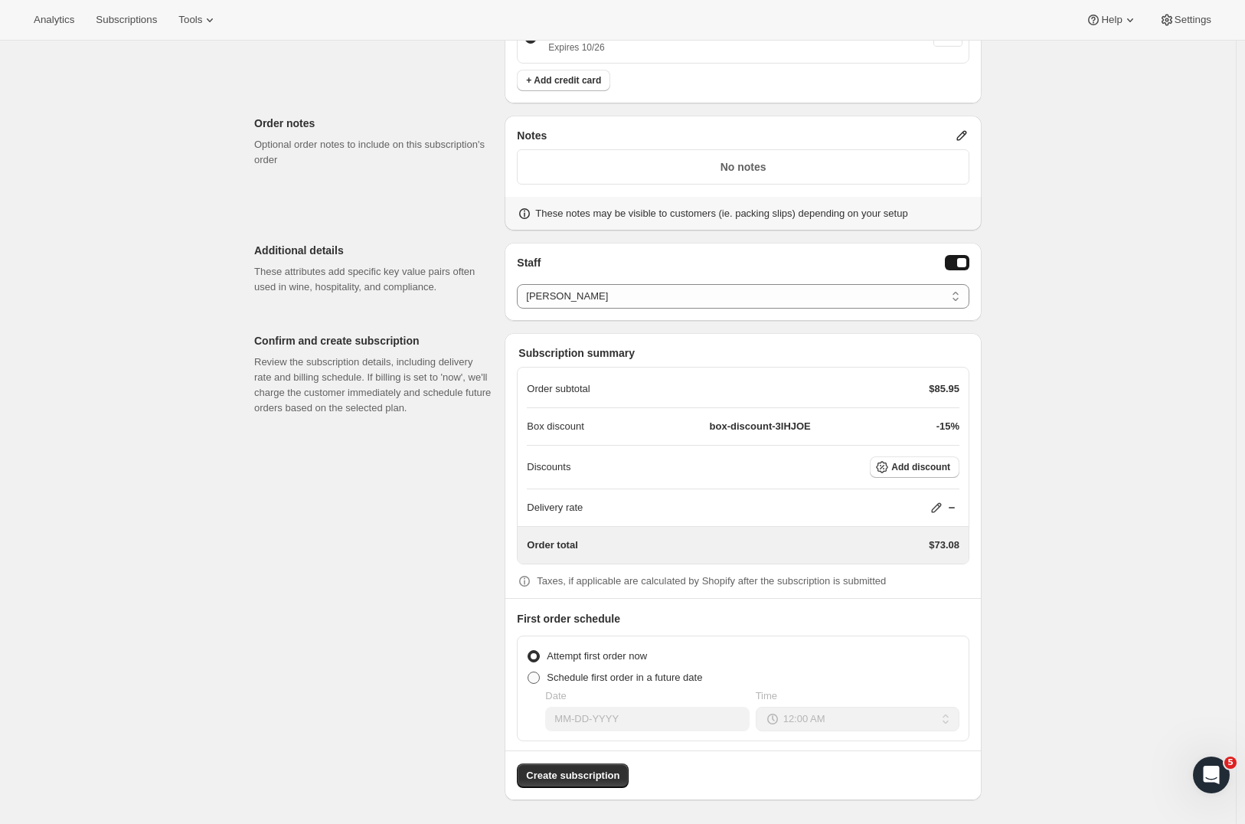
click at [536, 677] on span at bounding box center [533, 677] width 12 height 12
click at [528, 672] on input "Schedule first order in a future date" at bounding box center [527, 671] width 1 height 1
radio input "true"
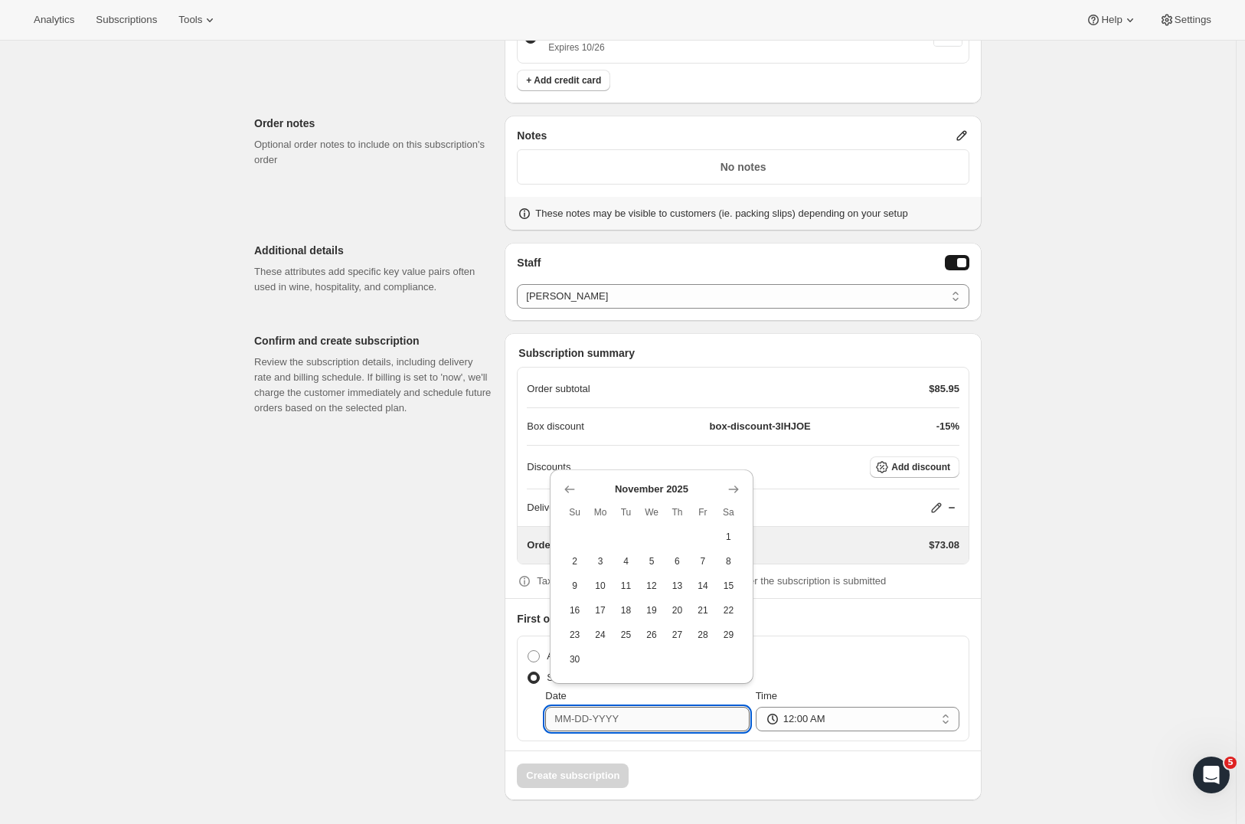
click at [599, 723] on input "Date" at bounding box center [647, 719] width 204 height 24
click at [685, 587] on button "13" at bounding box center [676, 585] width 25 height 24
type input "[DATE]"
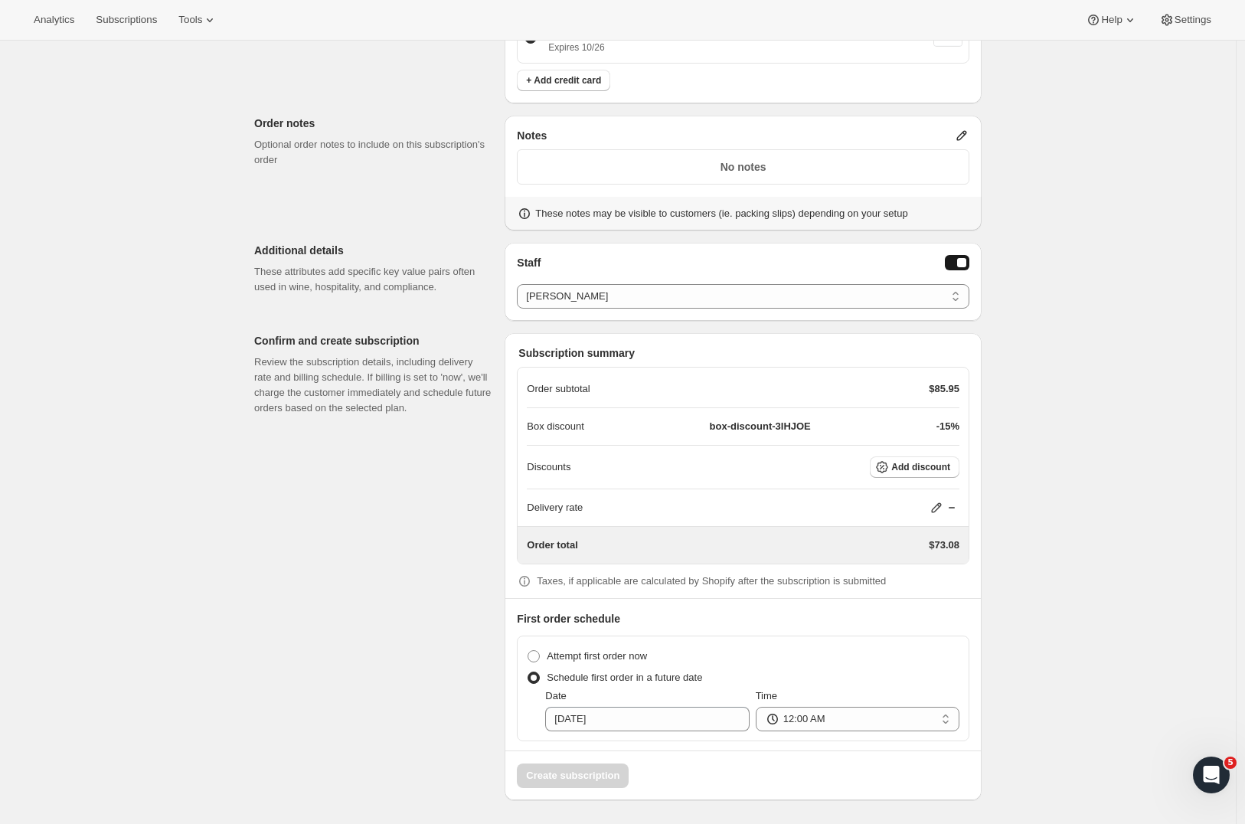
drag, startPoint x: 1241, startPoint y: 820, endPoint x: 1547, endPoint y: 845, distance: 307.3
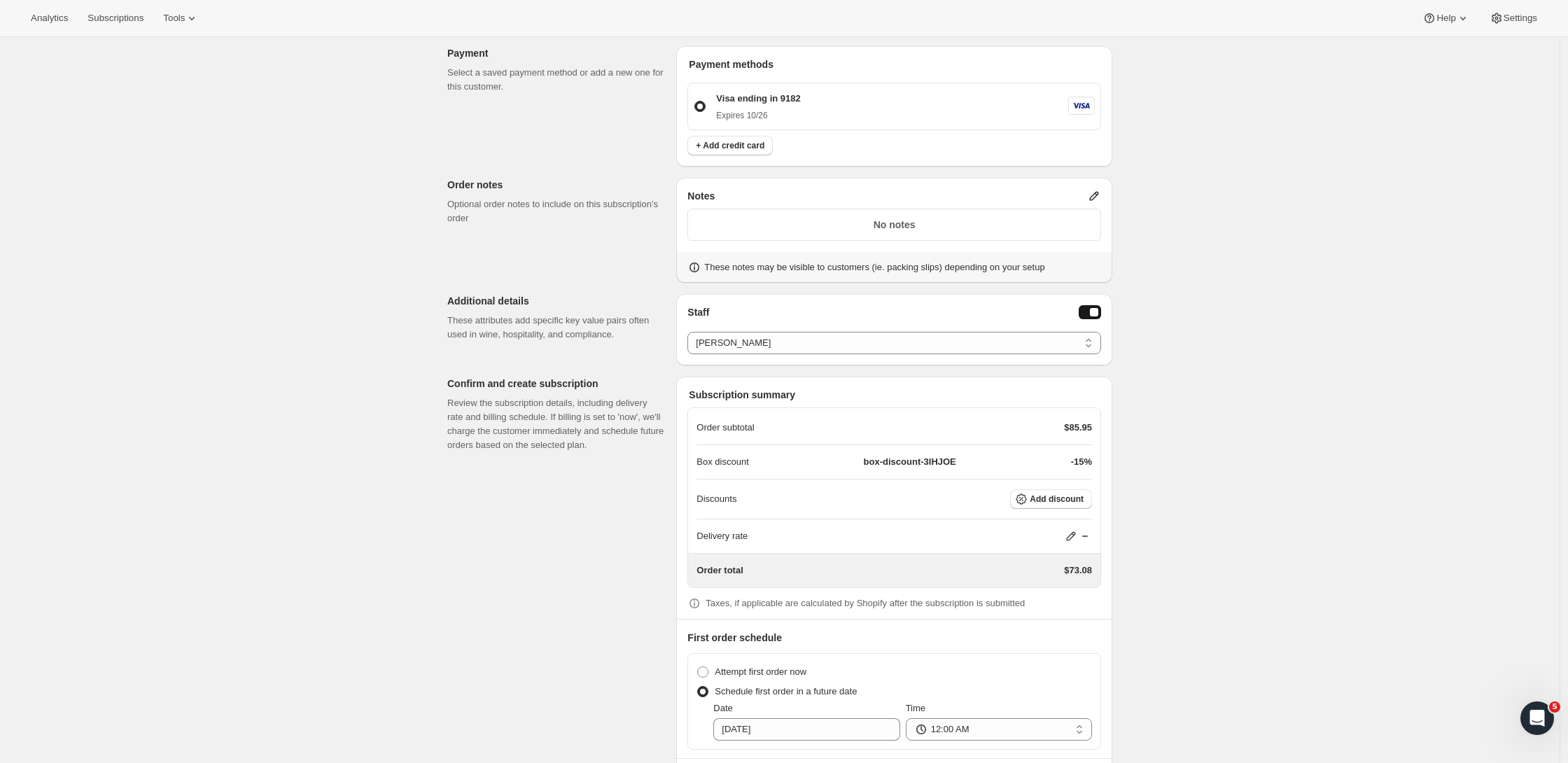
scroll to position [1230, 0]
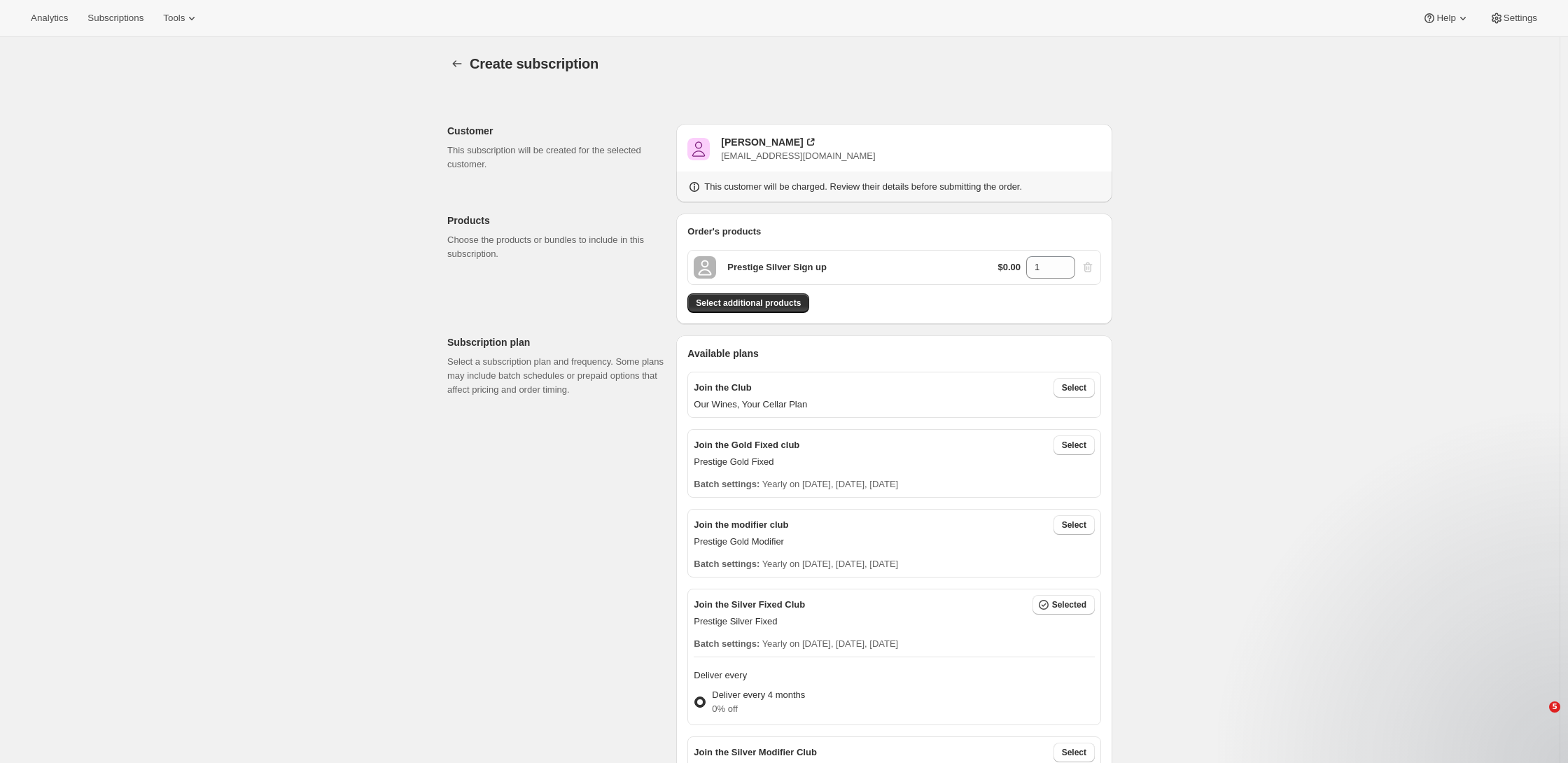
select select "associate-0"
select select "08:00"
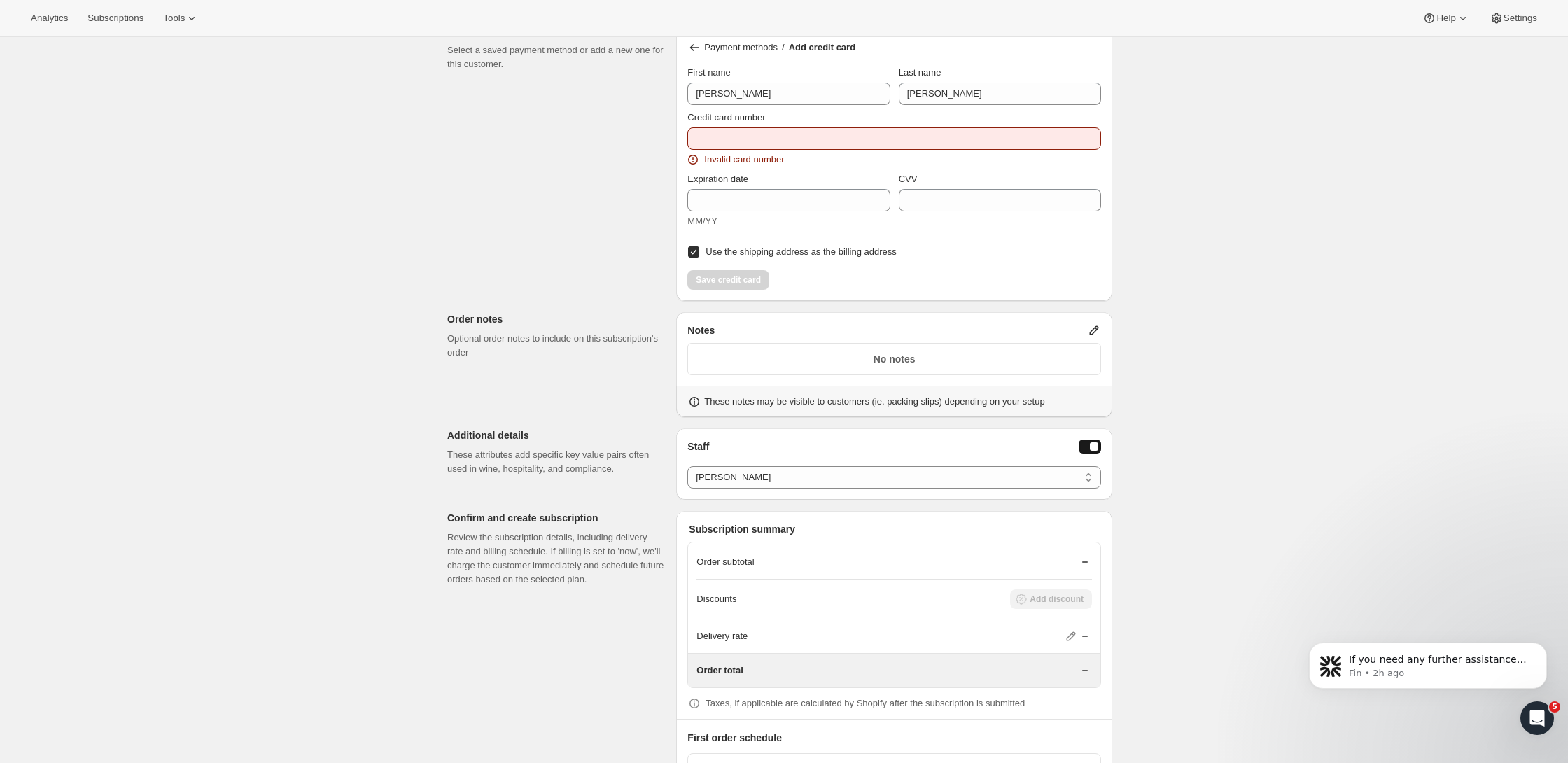
scroll to position [871, 0]
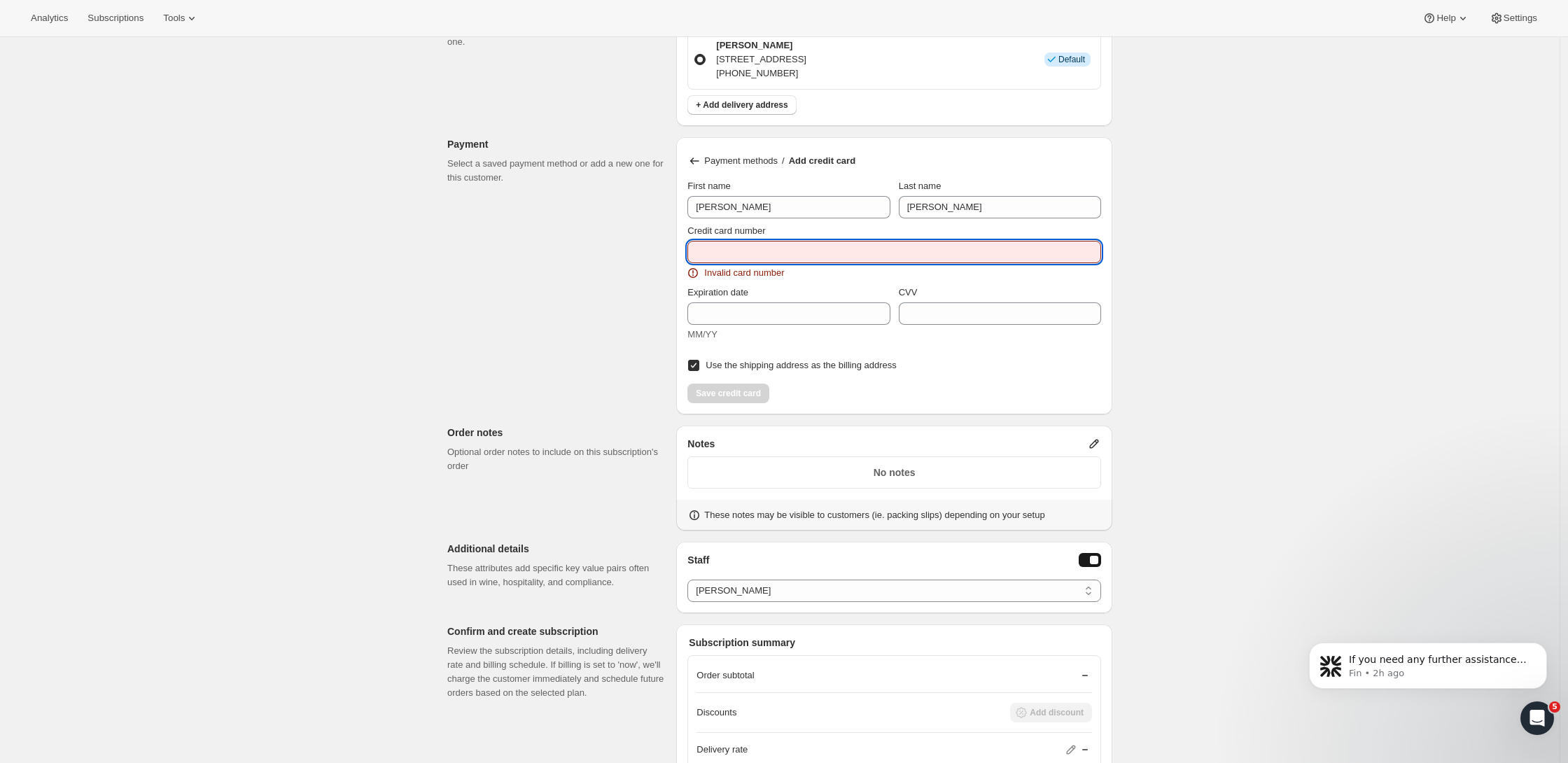
click at [757, 251] on input "Credit card number" at bounding box center [889, 252] width 402 height 22
click at [1305, 381] on div "Create subscription. This page is ready Create subscription Customer This subsc…" at bounding box center [780, 102] width 1560 height 1875
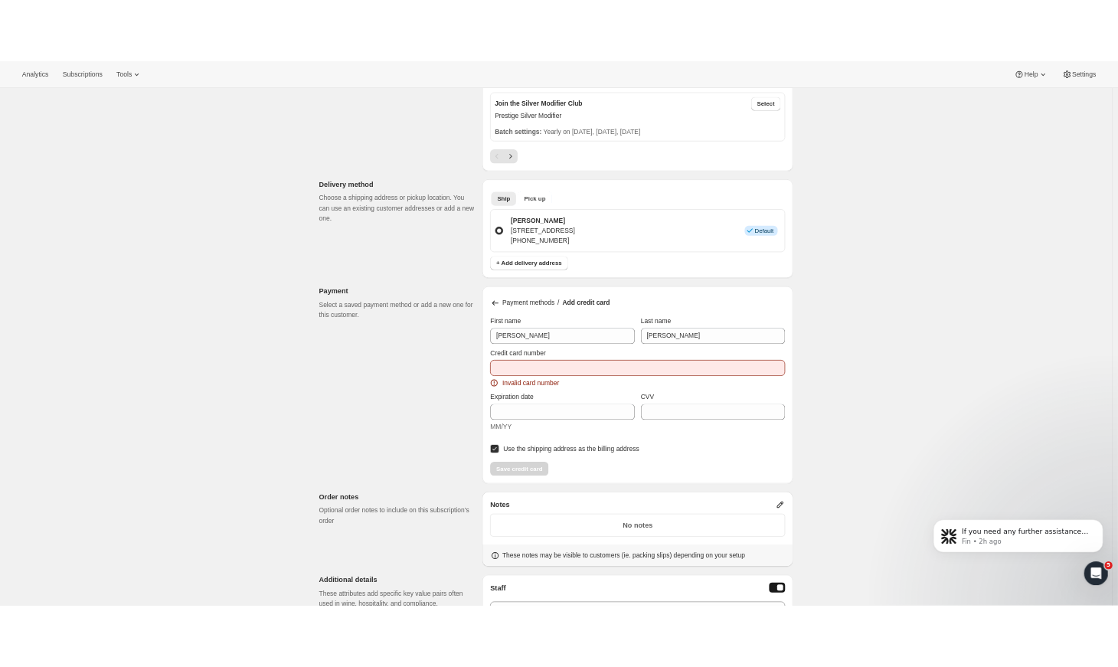
scroll to position [0, 0]
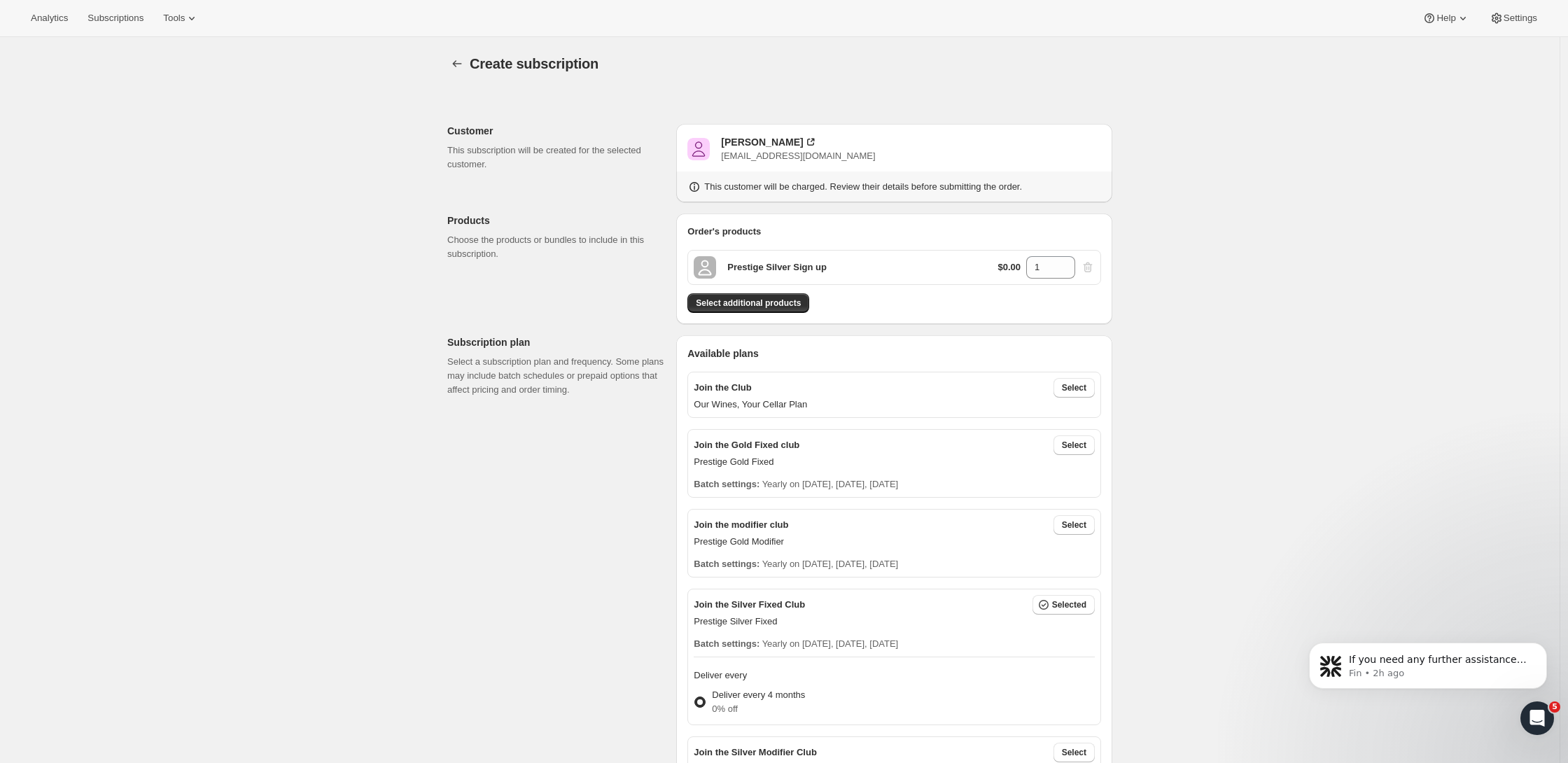
drag, startPoint x: 1368, startPoint y: 199, endPoint x: 1348, endPoint y: 168, distance: 36.9
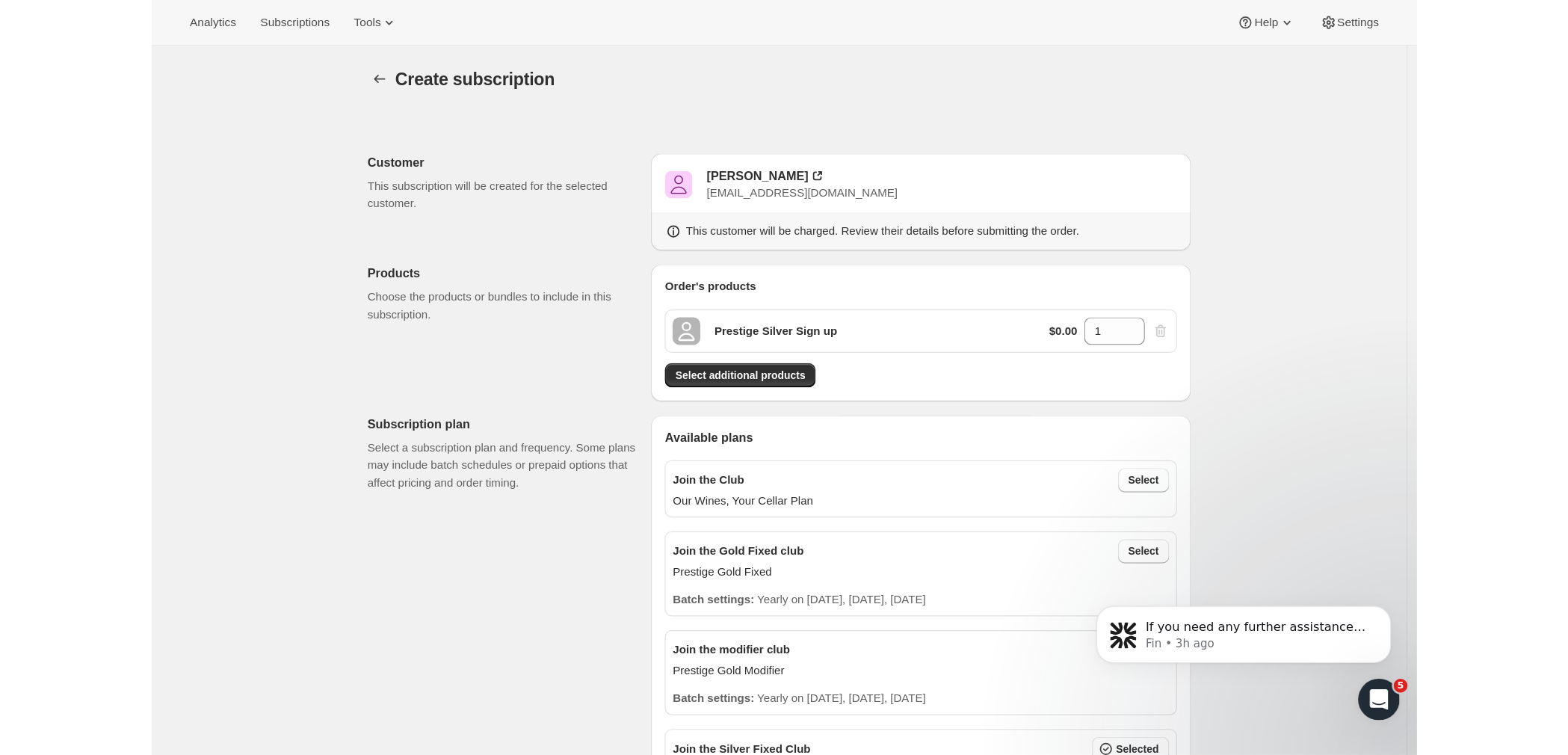
scroll to position [924, 0]
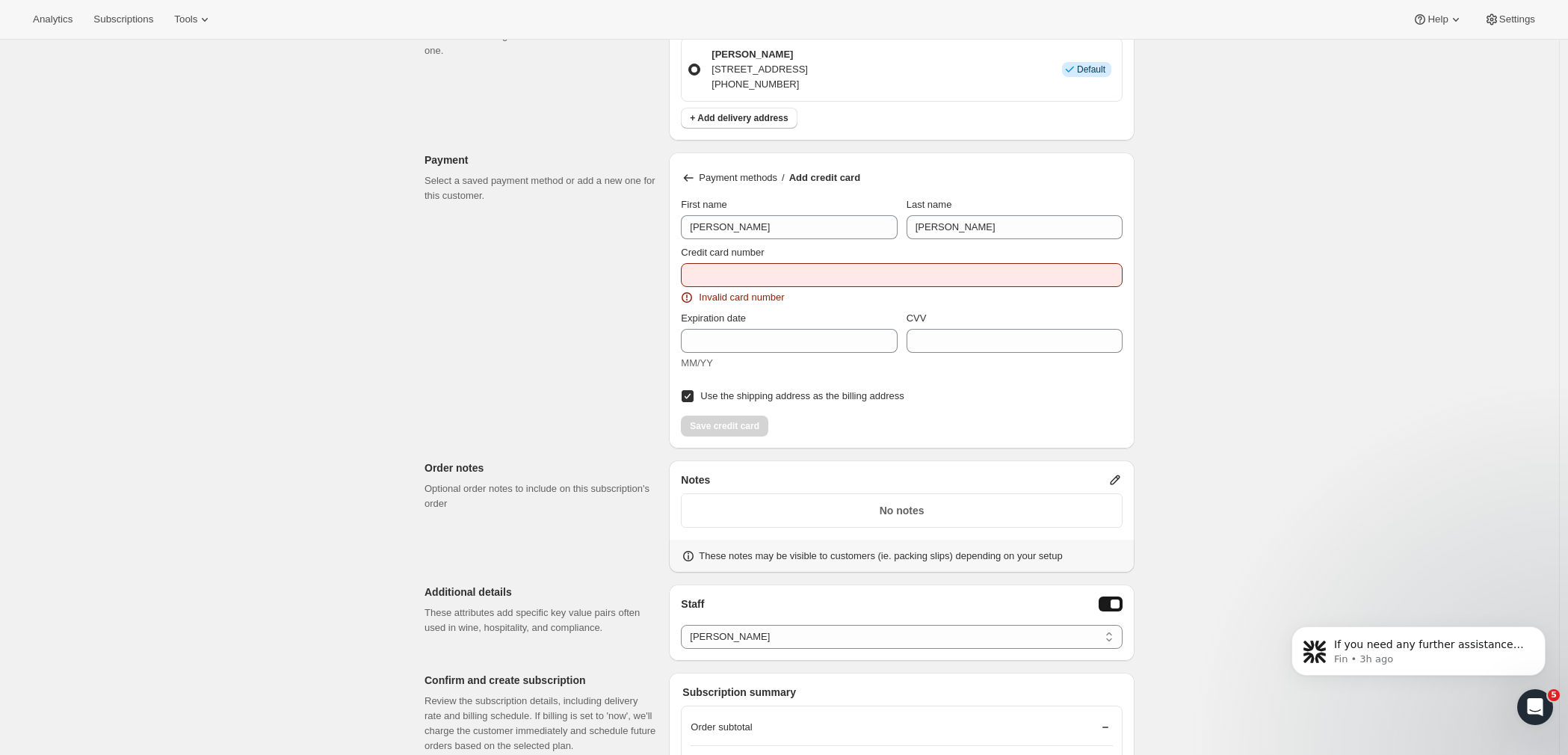
click at [1343, 527] on div "Create subscription. This page is ready Create subscription Customer This subsc…" at bounding box center [779, 115] width 1559 height 2001
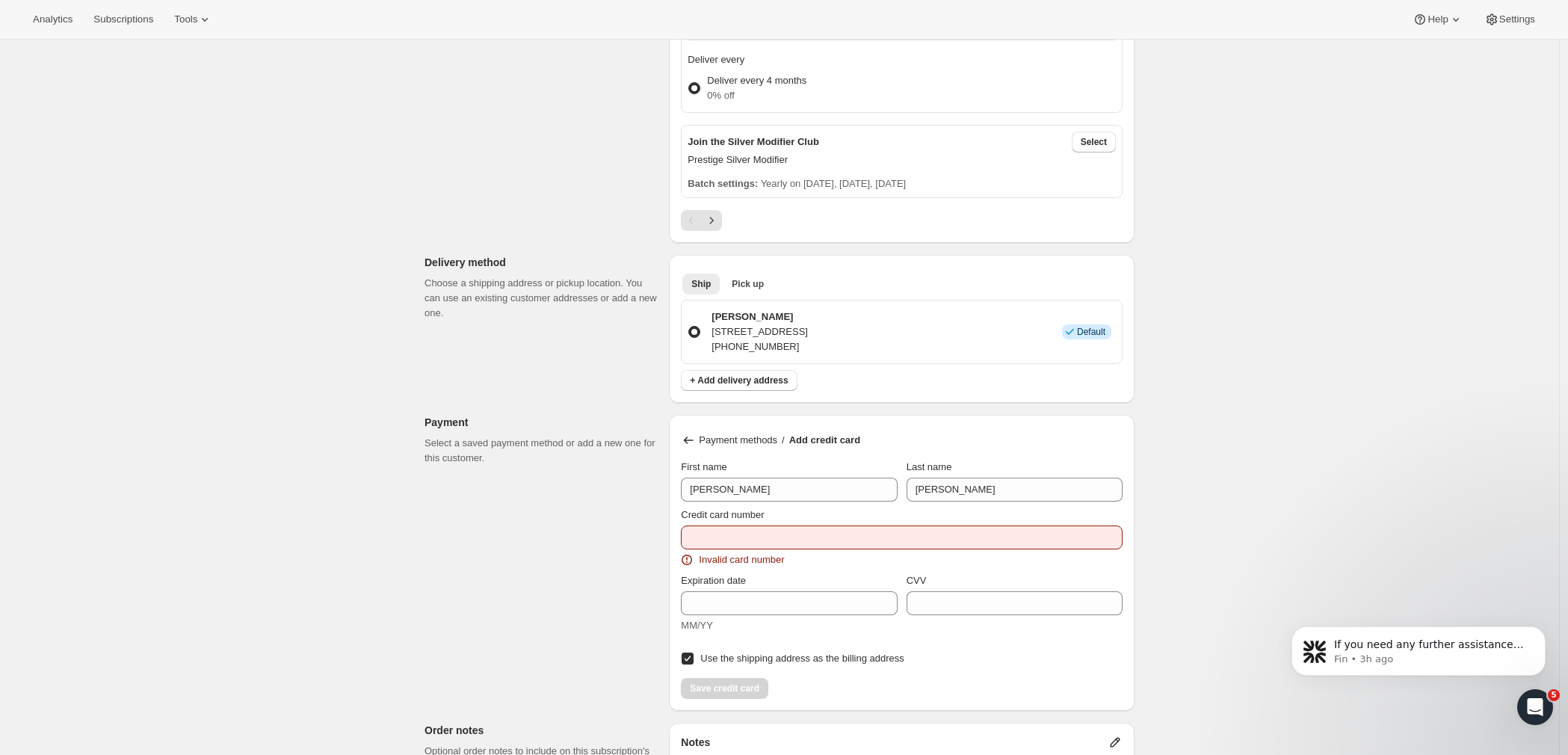
scroll to position [1072, 0]
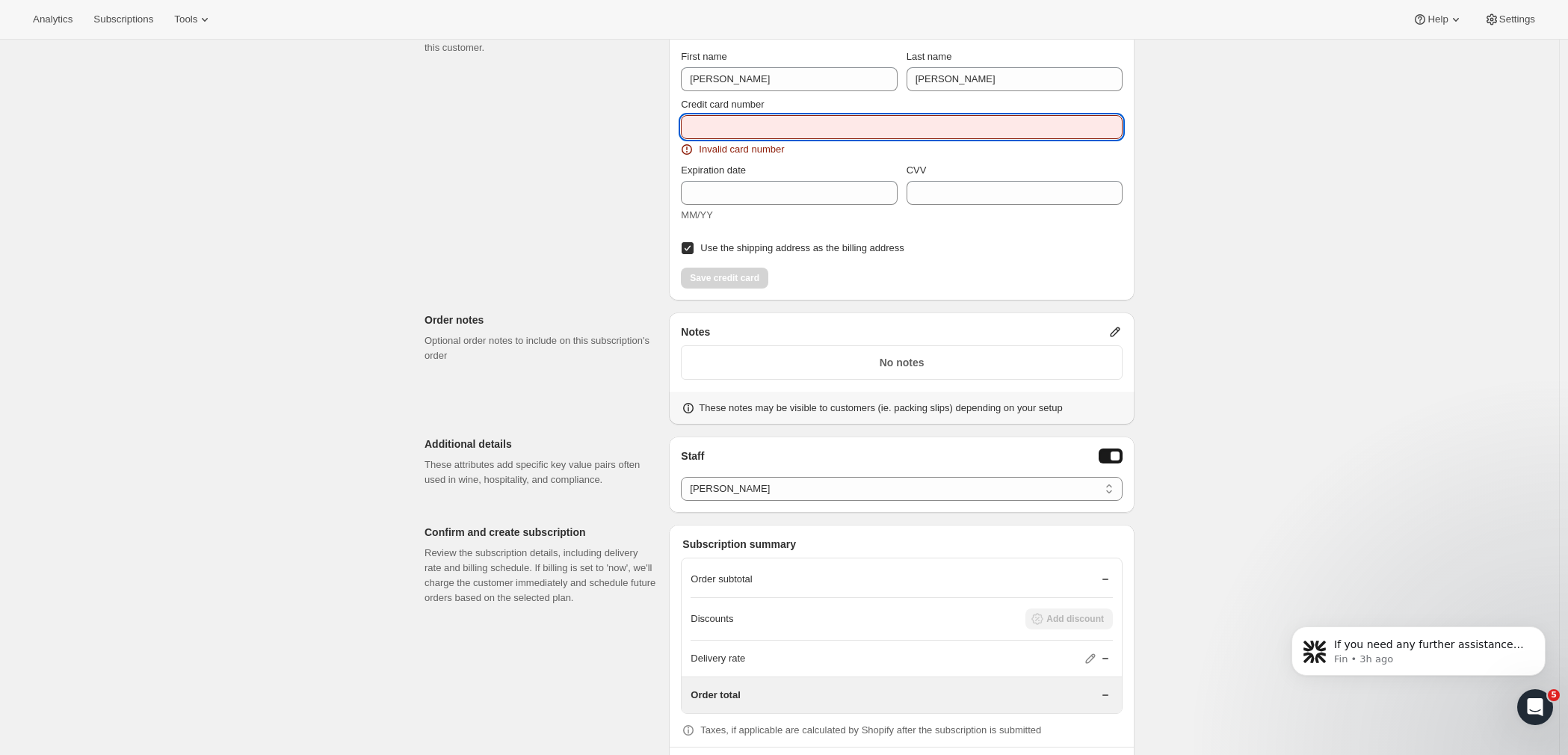
click at [746, 133] on input "Credit card number" at bounding box center [895, 127] width 430 height 23
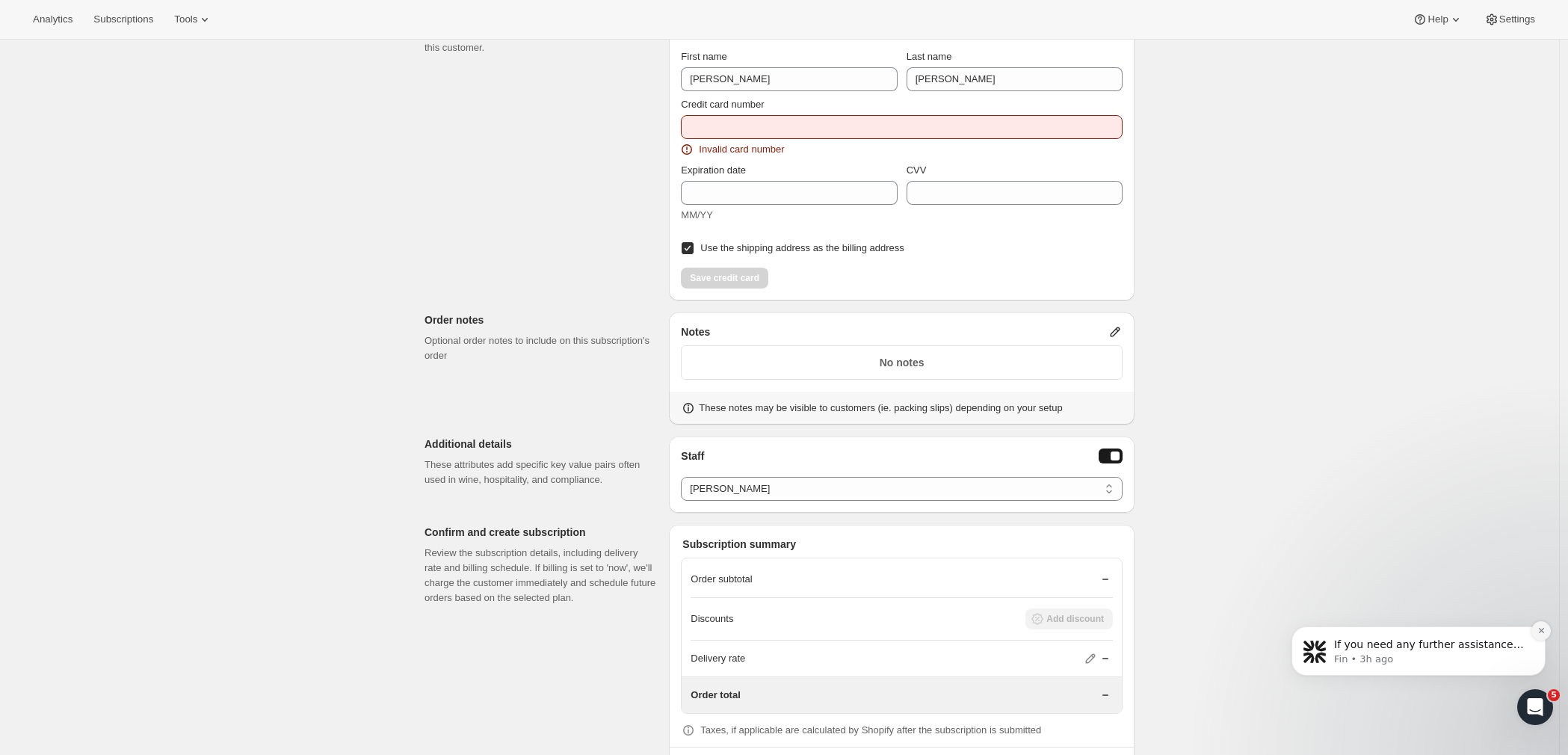
click at [1538, 633] on icon "Dismiss notification" at bounding box center [1542, 631] width 8 height 8
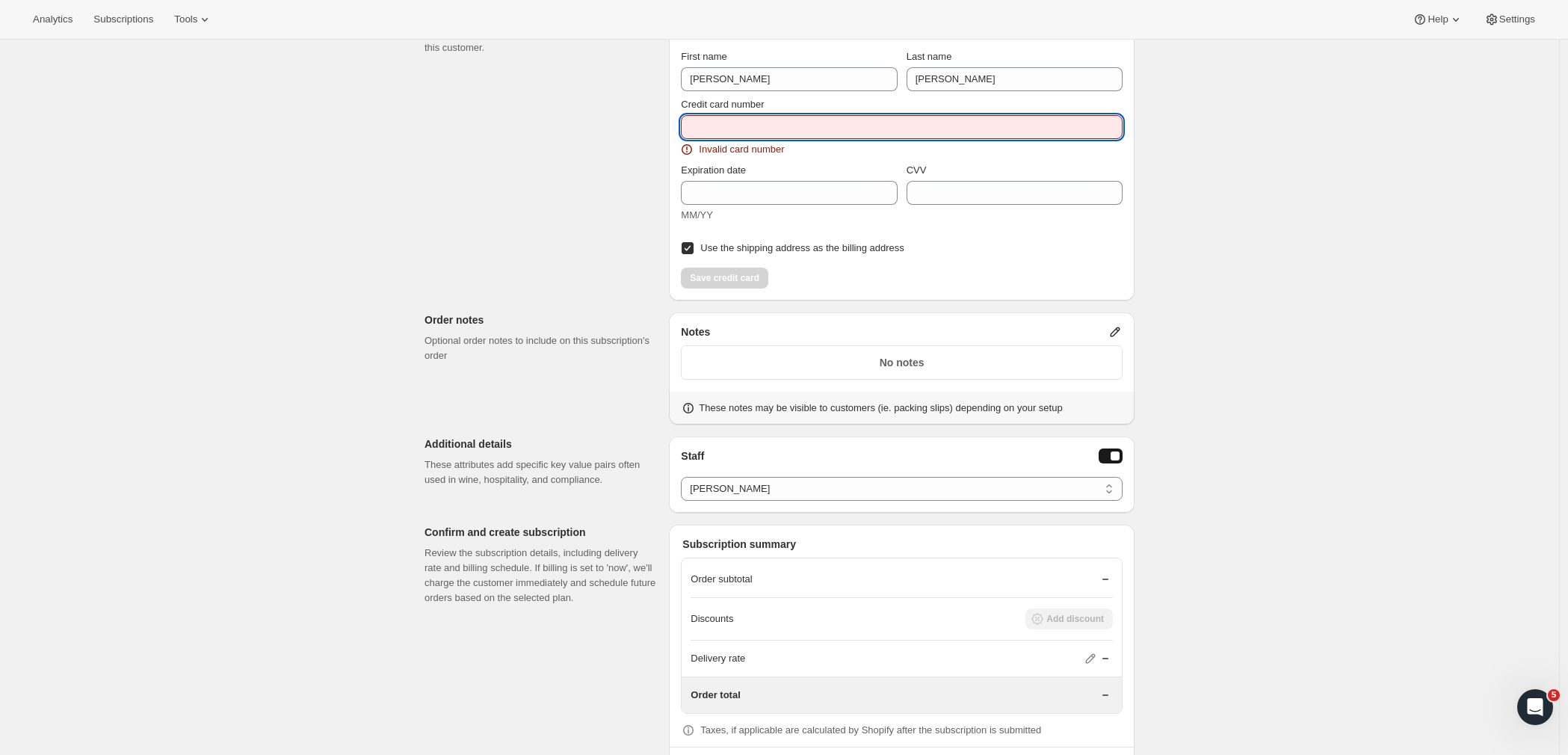
click at [705, 129] on input "Credit card number" at bounding box center [895, 127] width 430 height 23
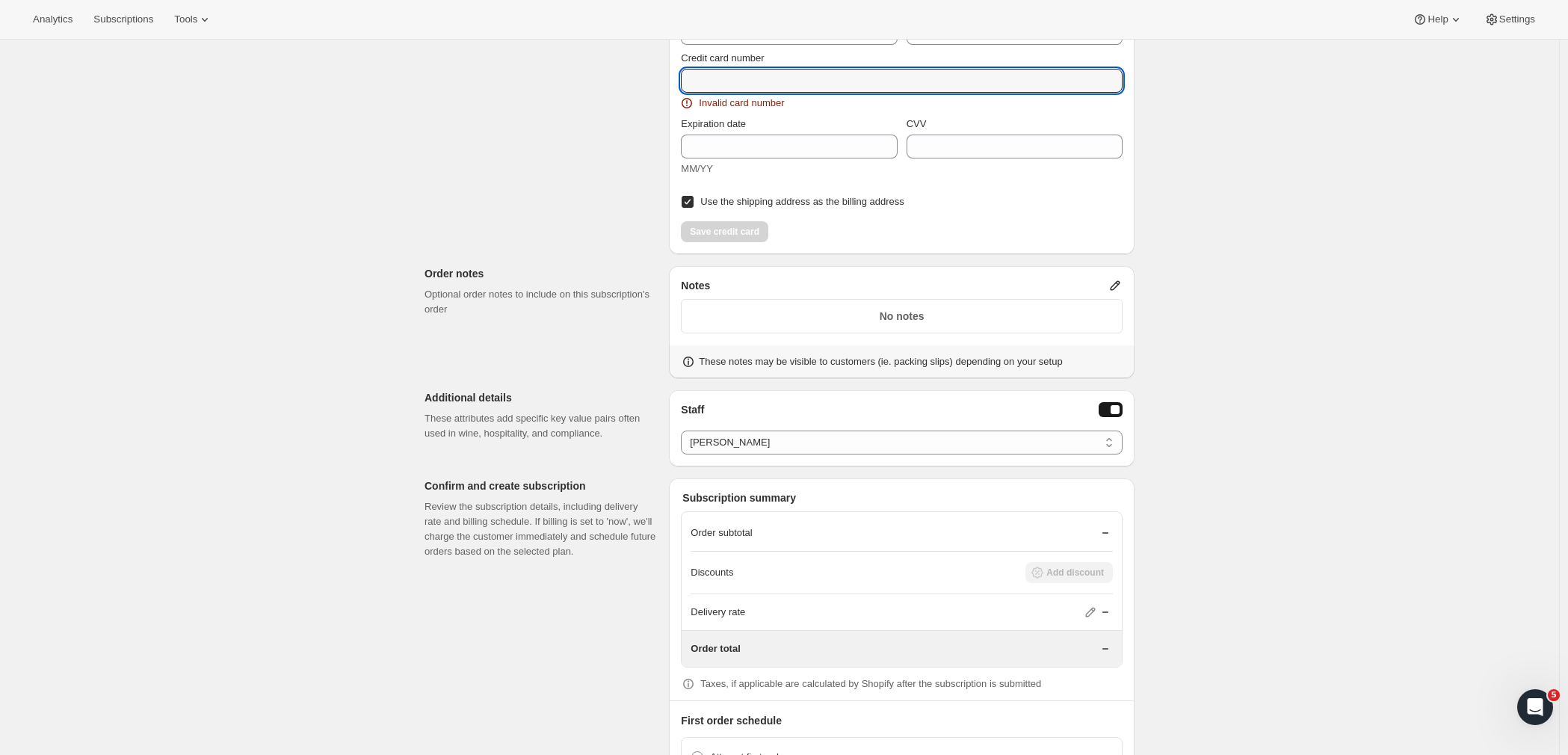
scroll to position [991, 0]
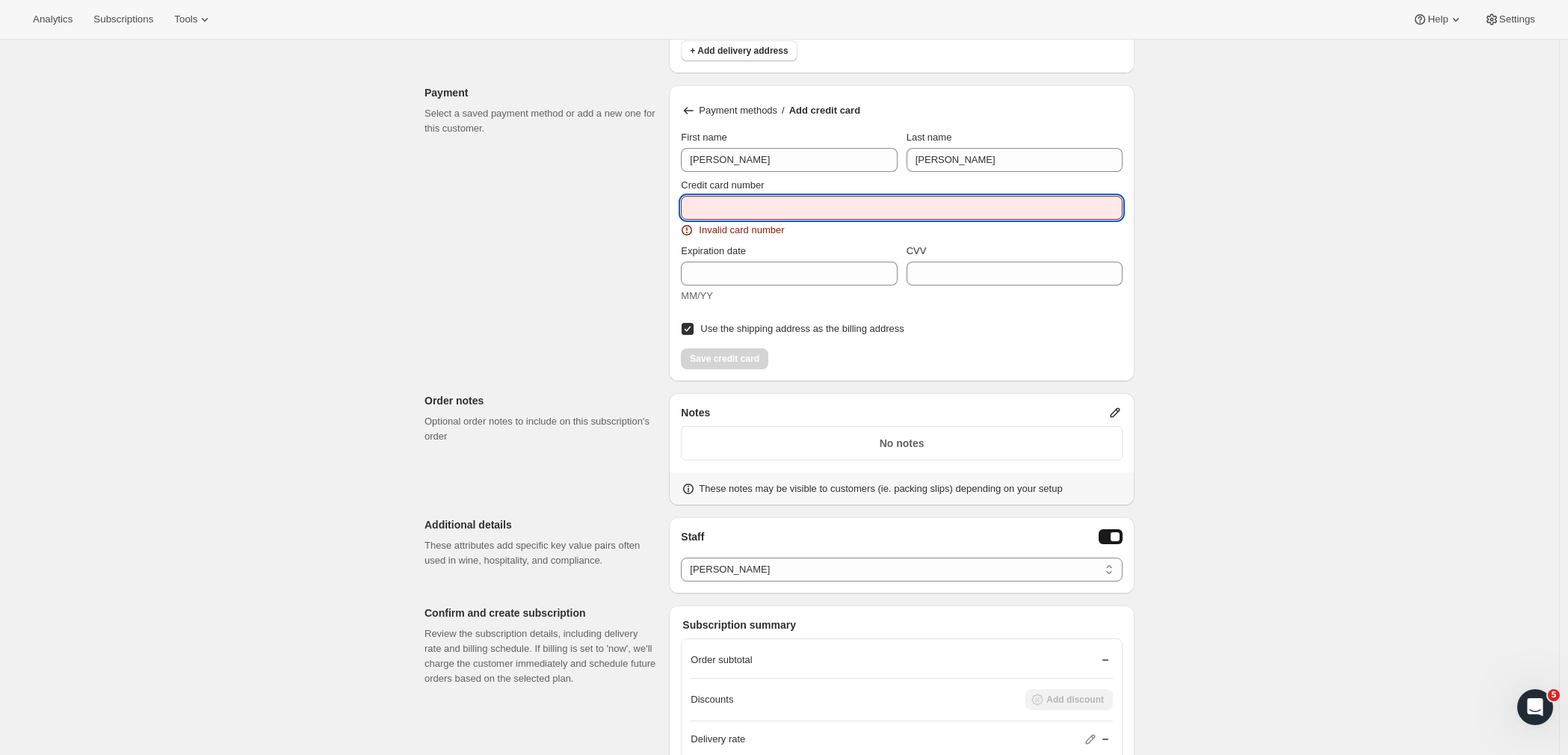
click at [709, 199] on input "Credit card number" at bounding box center [895, 208] width 430 height 23
click at [948, 208] on input "Credit card number" at bounding box center [895, 208] width 430 height 23
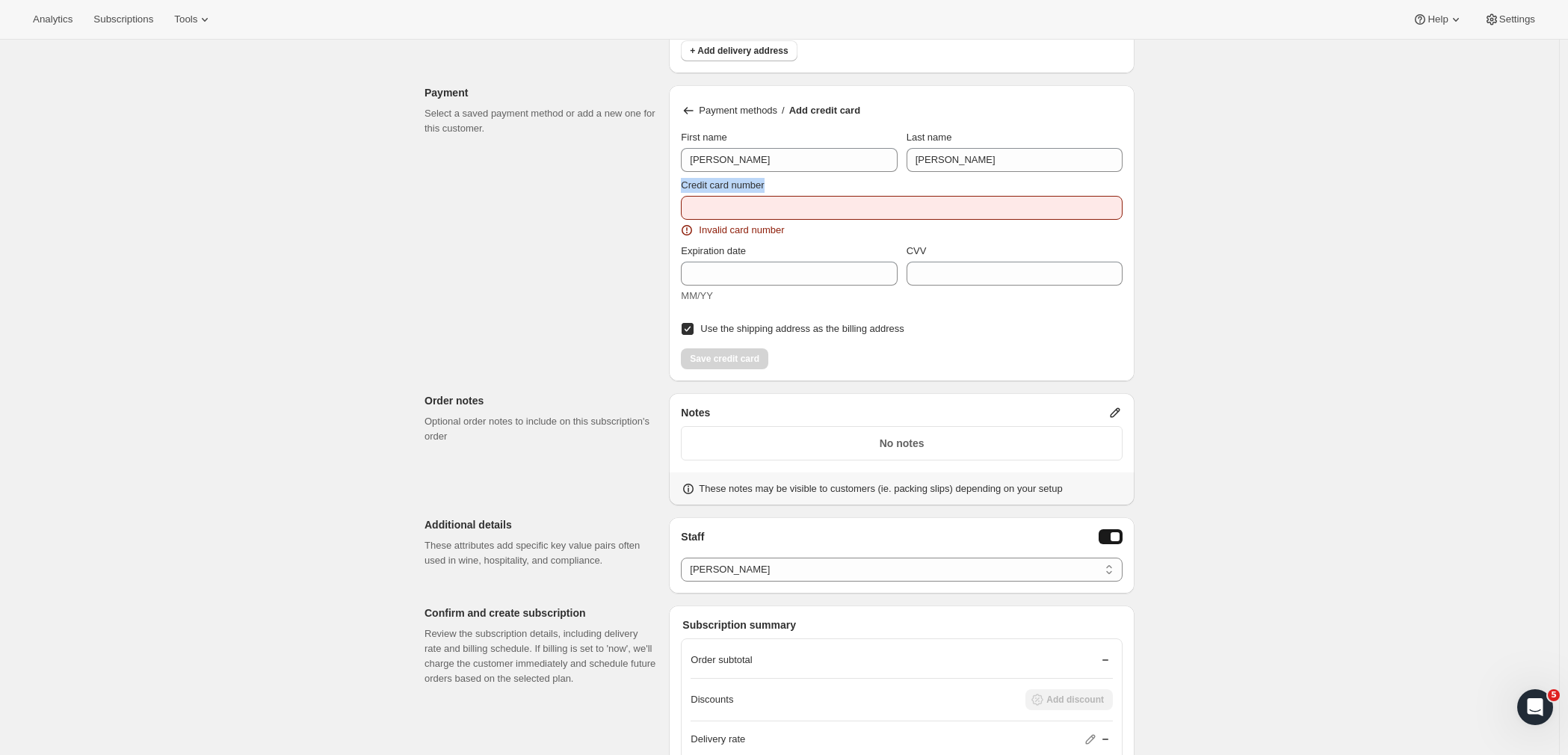
drag, startPoint x: 686, startPoint y: 185, endPoint x: 1298, endPoint y: 279, distance: 619.2
click at [795, 178] on div "Credit card number" at bounding box center [901, 185] width 441 height 15
click at [1511, 292] on div "Create subscription. This page is ready Create subscription Customer This subsc…" at bounding box center [779, 48] width 1559 height 2001
click at [1296, 265] on div "Create subscription. This page is ready Create subscription Customer This subsc…" at bounding box center [779, 48] width 1559 height 2001
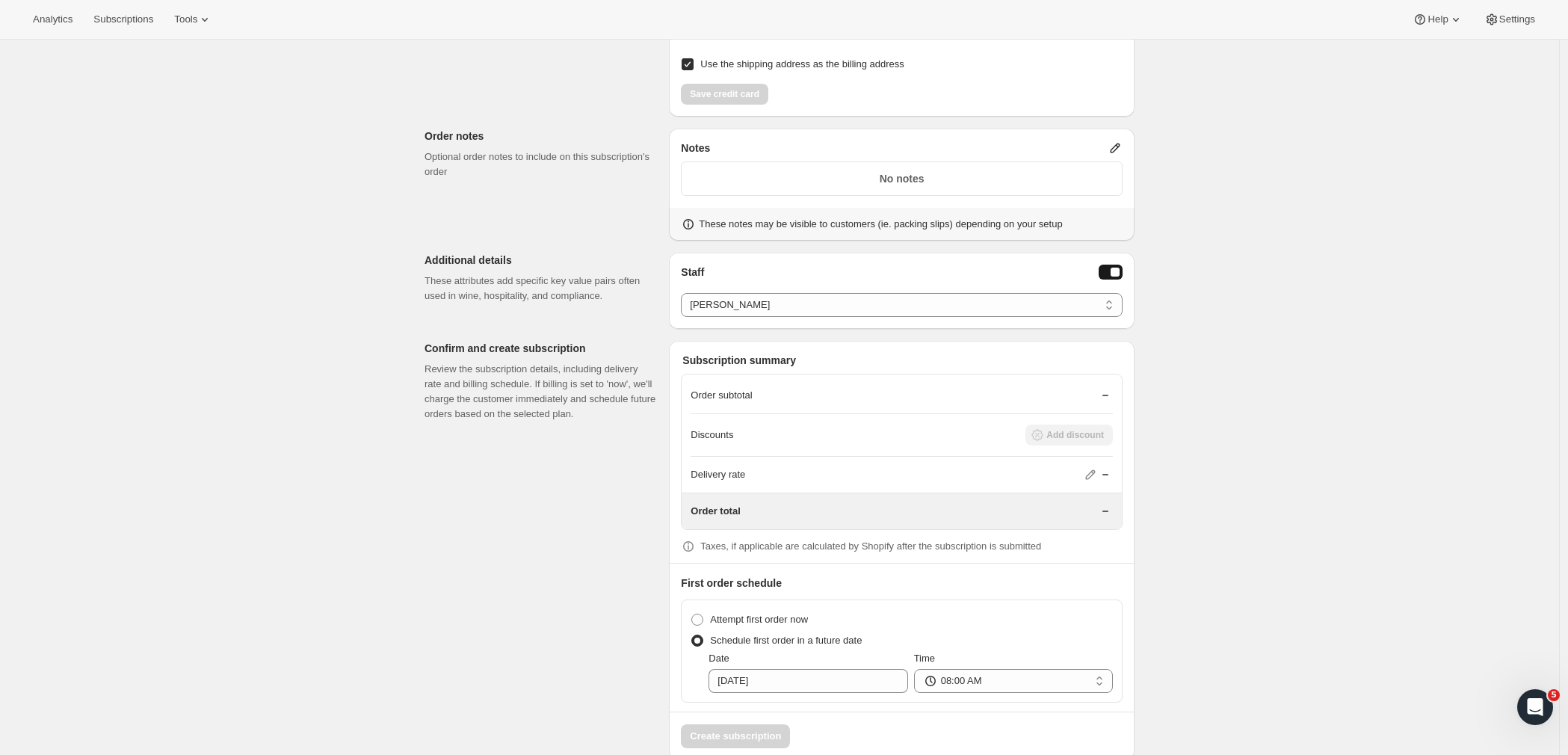
scroll to position [1122, 0]
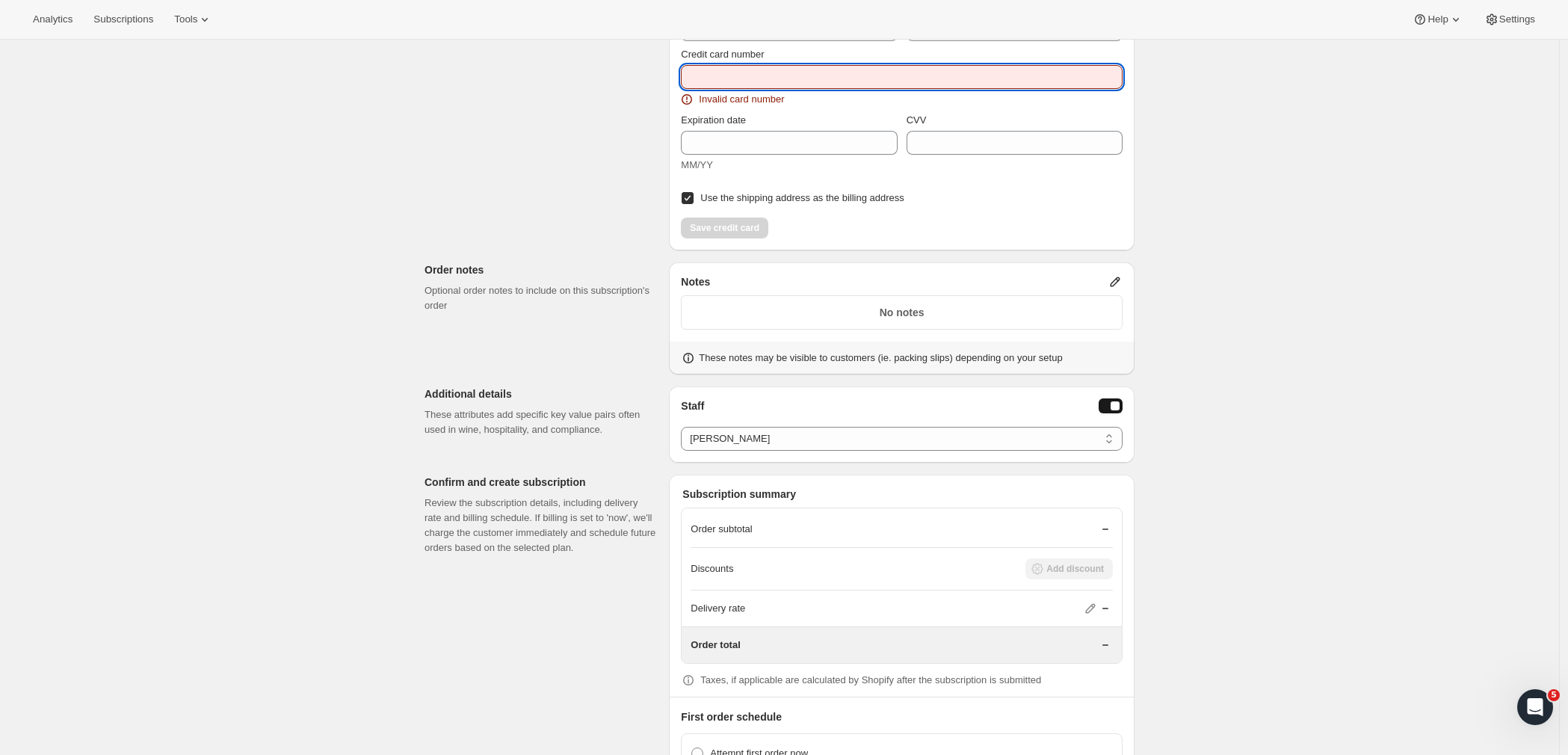
click at [708, 71] on input "Credit card number" at bounding box center [895, 77] width 430 height 23
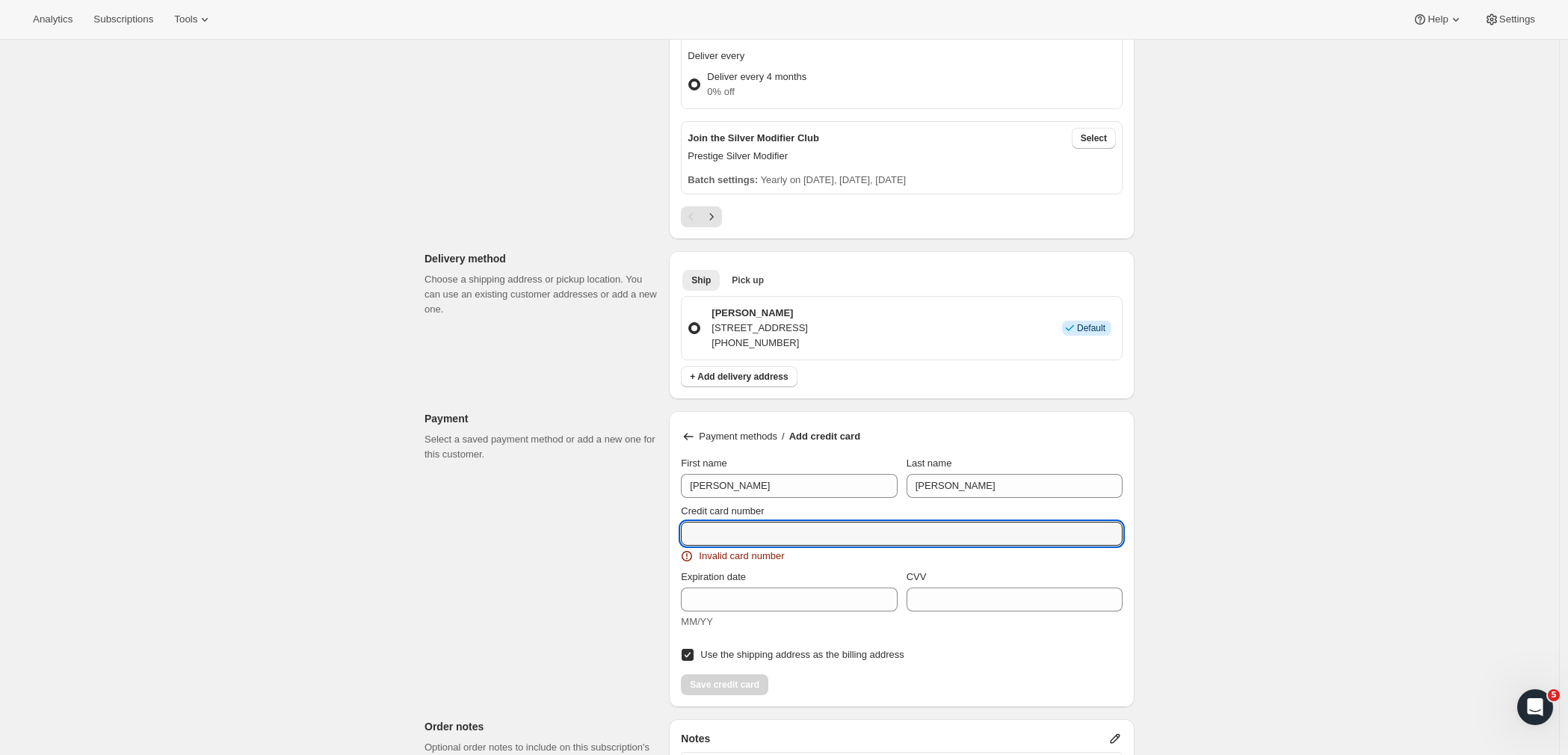
scroll to position [895, 0]
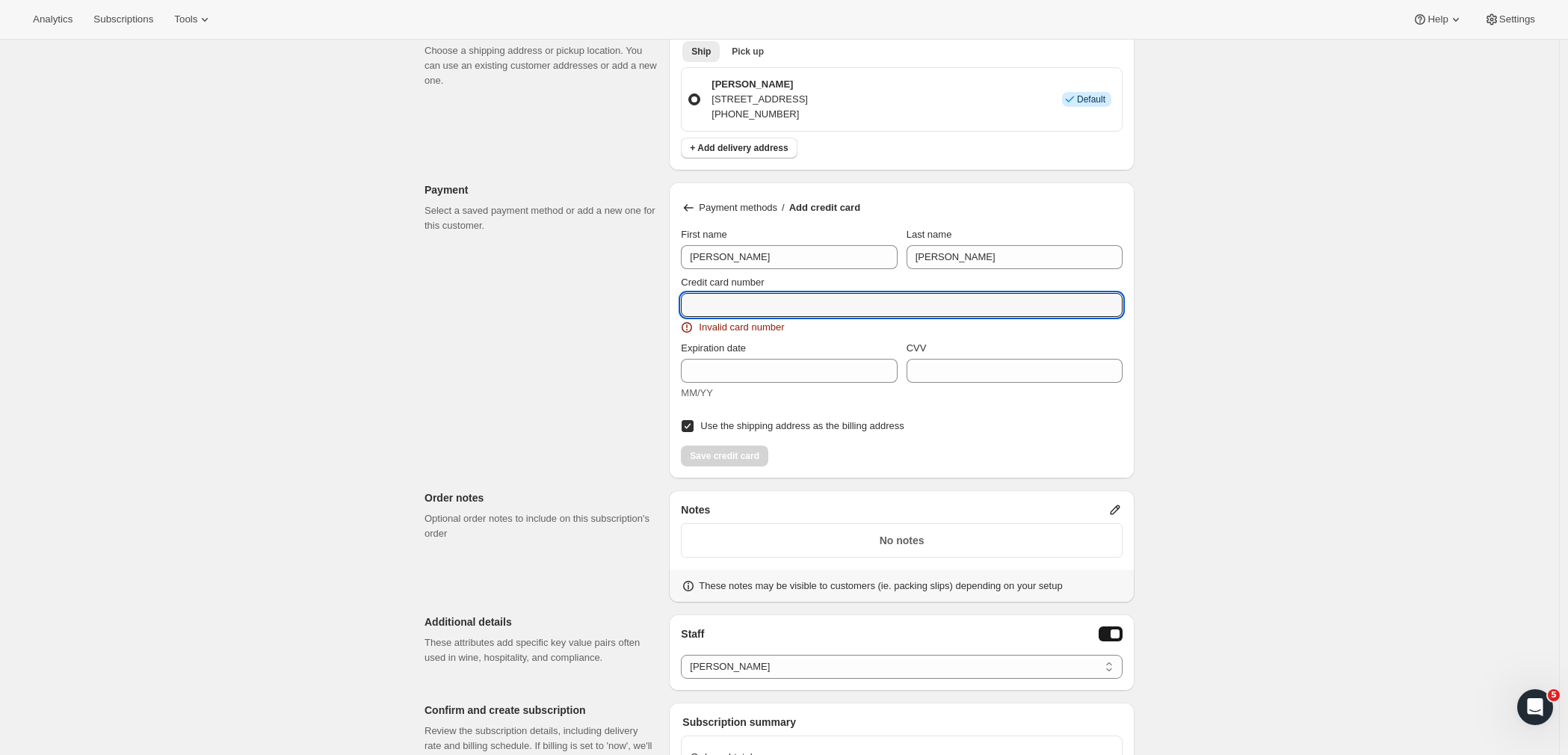
drag, startPoint x: 716, startPoint y: 305, endPoint x: 664, endPoint y: 298, distance: 52.5
click at [664, 298] on div "Customer This subscription will be created for the selected customer. Angela Ne…" at bounding box center [774, 162] width 722 height 1920
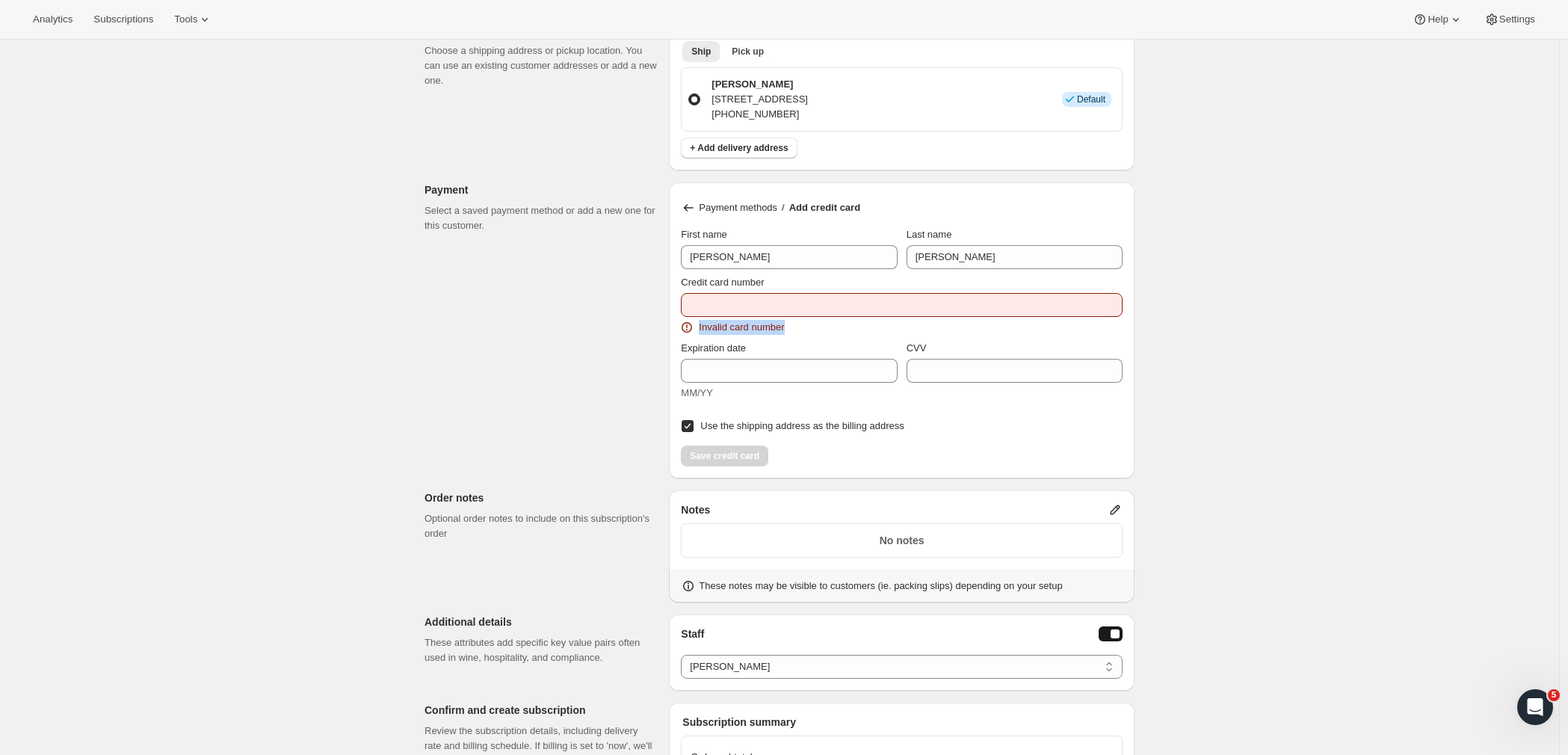
drag, startPoint x: 802, startPoint y: 325, endPoint x: 703, endPoint y: 319, distance: 99.2
click at [703, 319] on div "Credit card number Invalid card number" at bounding box center [901, 305] width 441 height 60
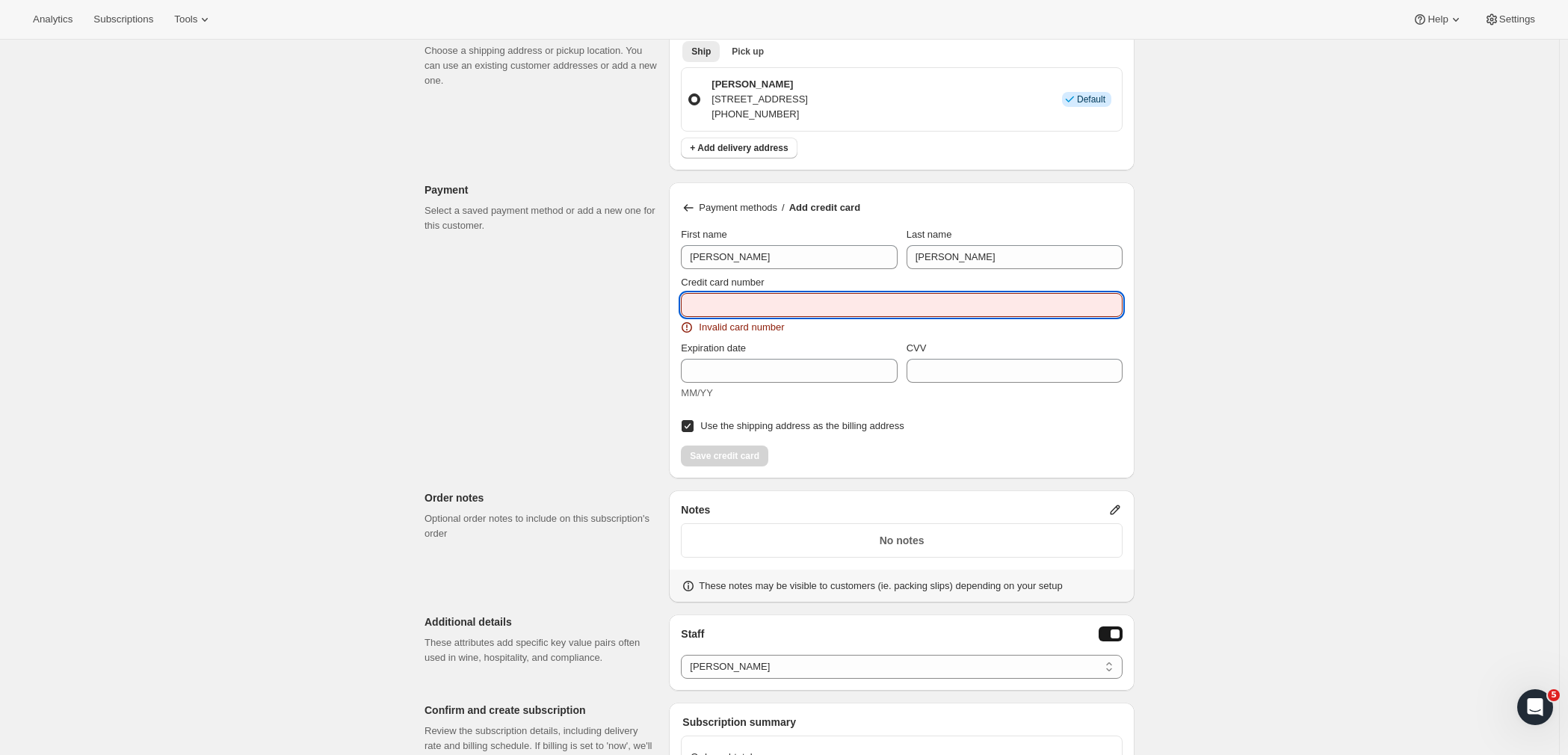
click at [700, 308] on input "Credit card number" at bounding box center [895, 305] width 430 height 23
click at [707, 307] on input "Credit card number" at bounding box center [895, 305] width 430 height 23
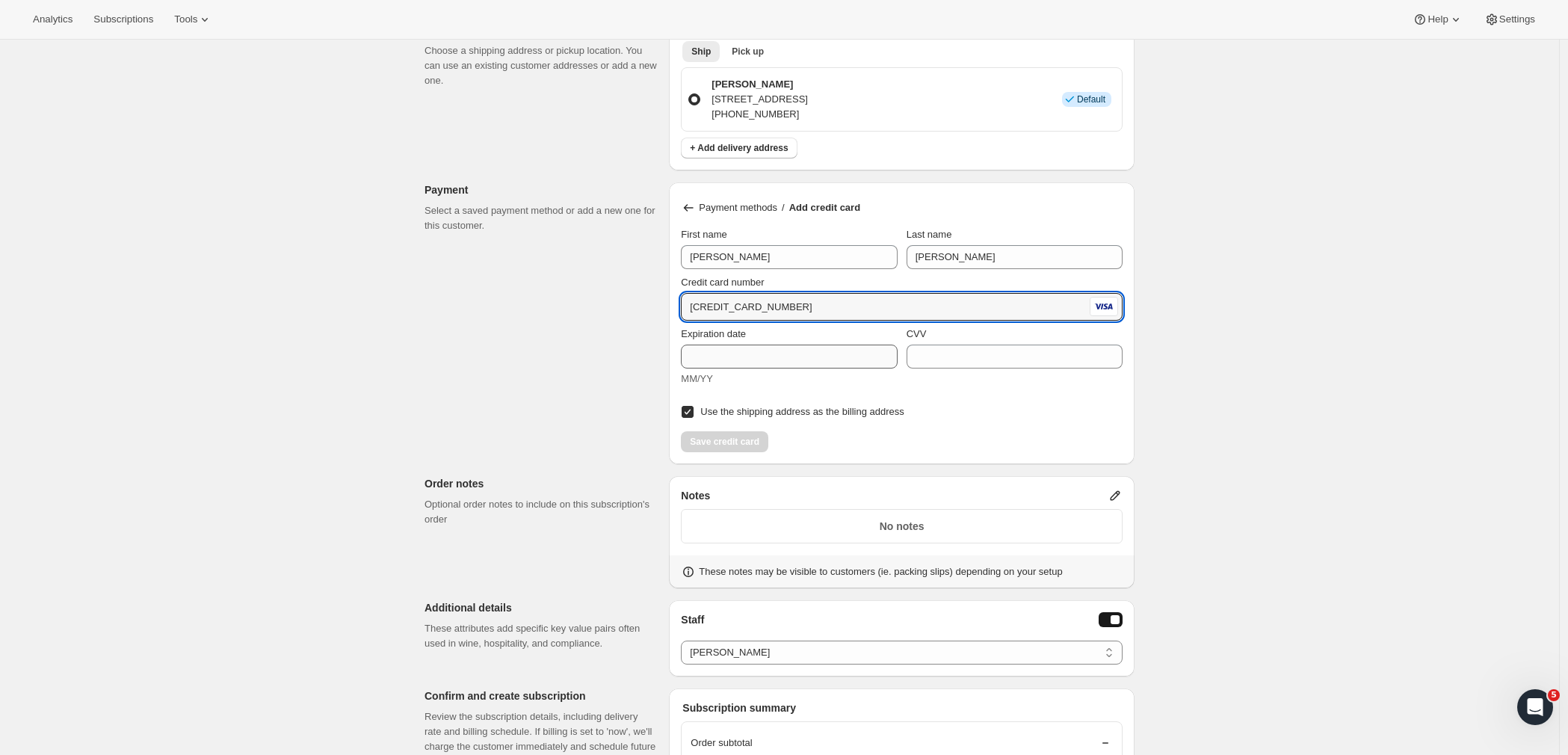
type input "4548 6015 7213 5180"
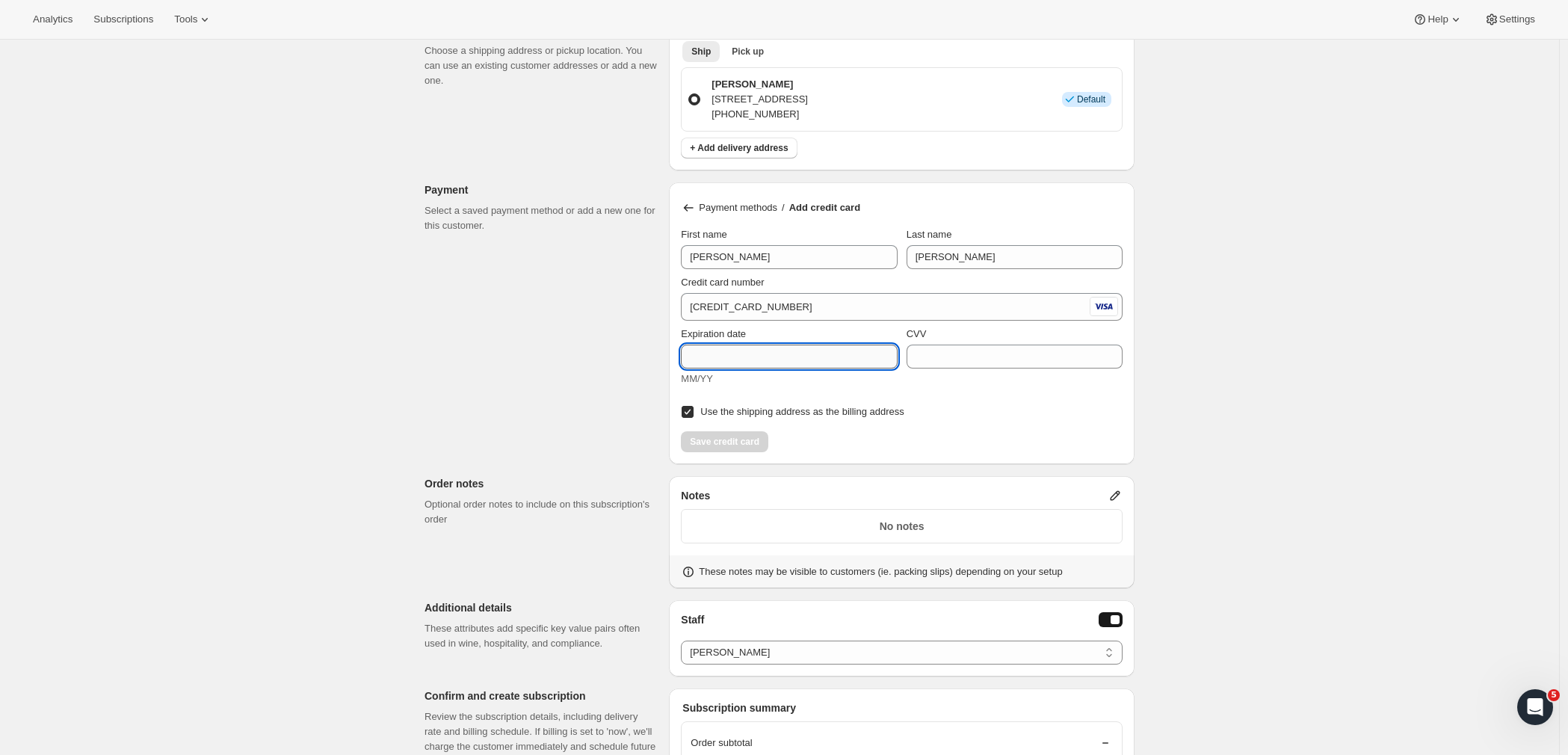
click at [725, 360] on input "Expiration date" at bounding box center [788, 357] width 216 height 23
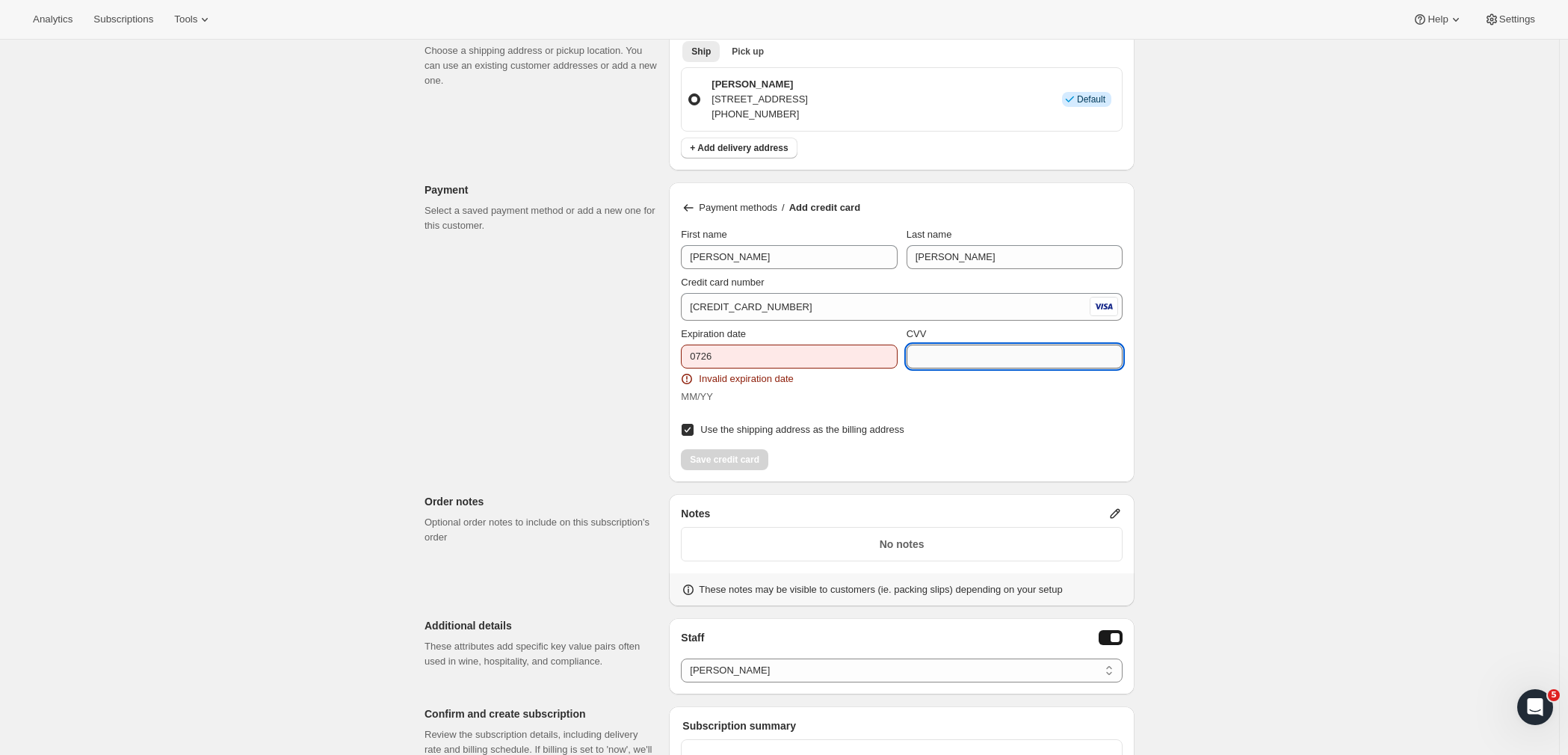
click at [941, 356] on input "CVV" at bounding box center [1014, 357] width 216 height 23
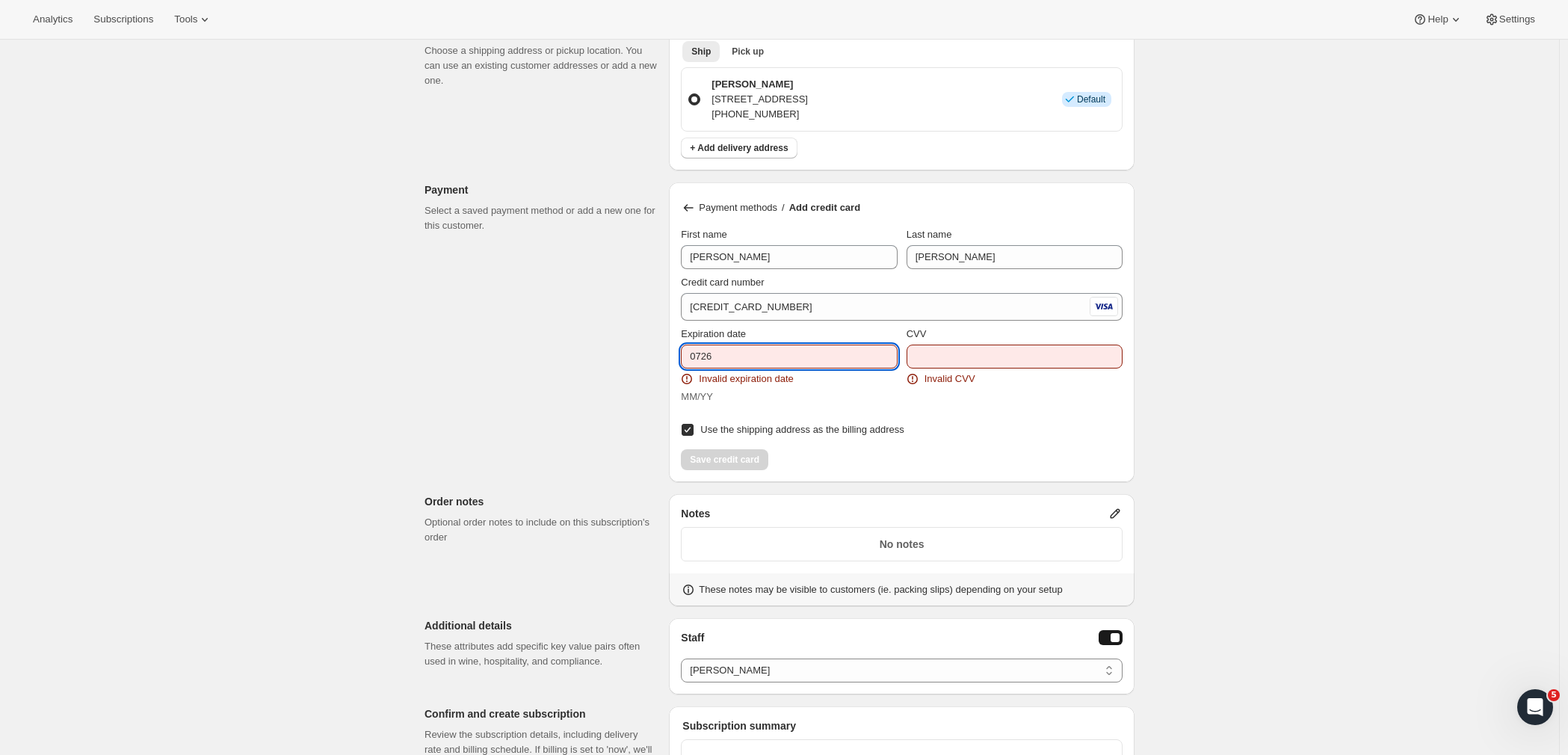
click at [707, 359] on input "0726" at bounding box center [788, 357] width 216 height 23
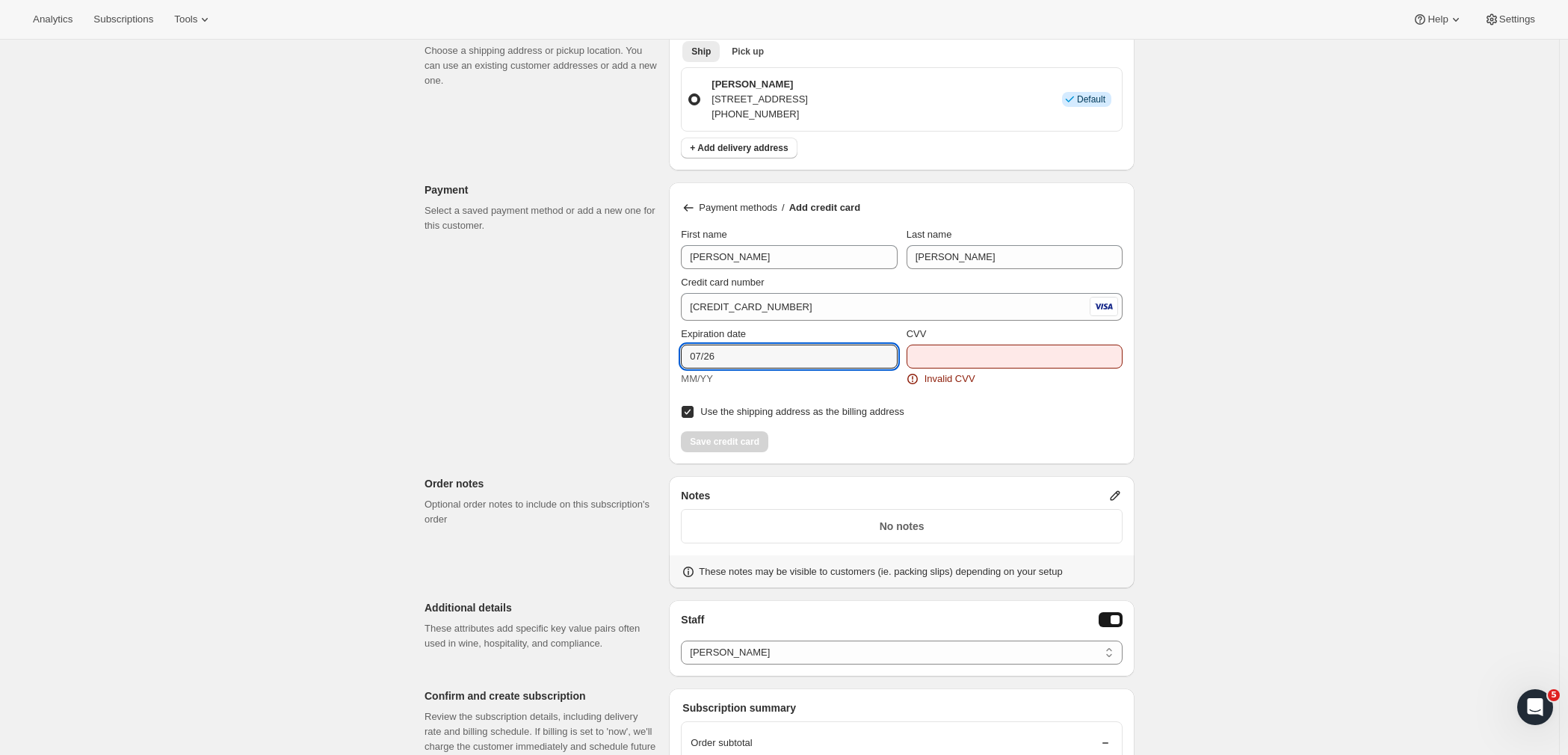
type input "07/26"
click at [987, 352] on input "CVV" at bounding box center [1014, 357] width 216 height 23
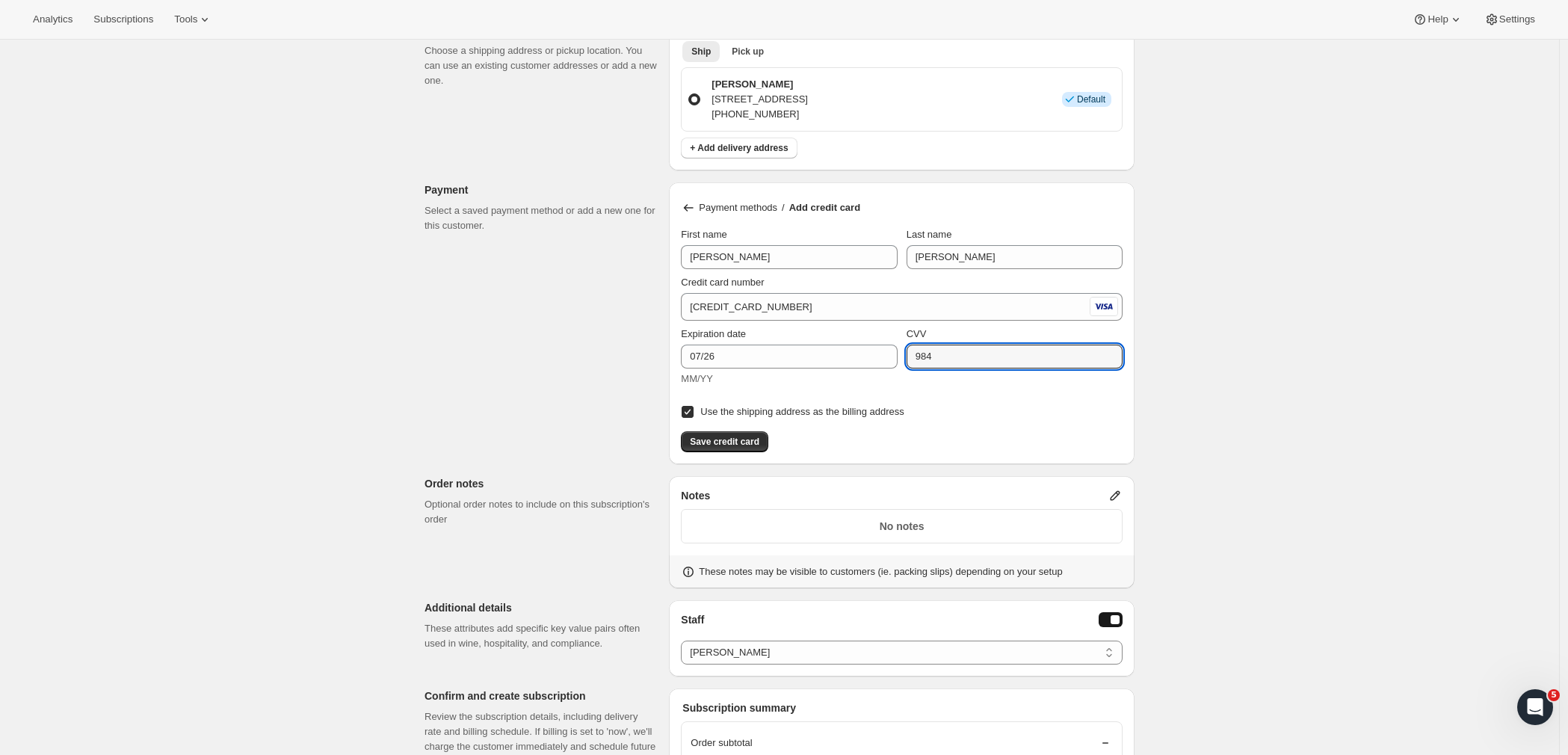
type input "984"
click at [1267, 406] on div "Create subscription. This page is ready Create subscription Customer This subsc…" at bounding box center [779, 139] width 1559 height 1987
click at [703, 440] on span "Save credit card" at bounding box center [724, 441] width 69 height 12
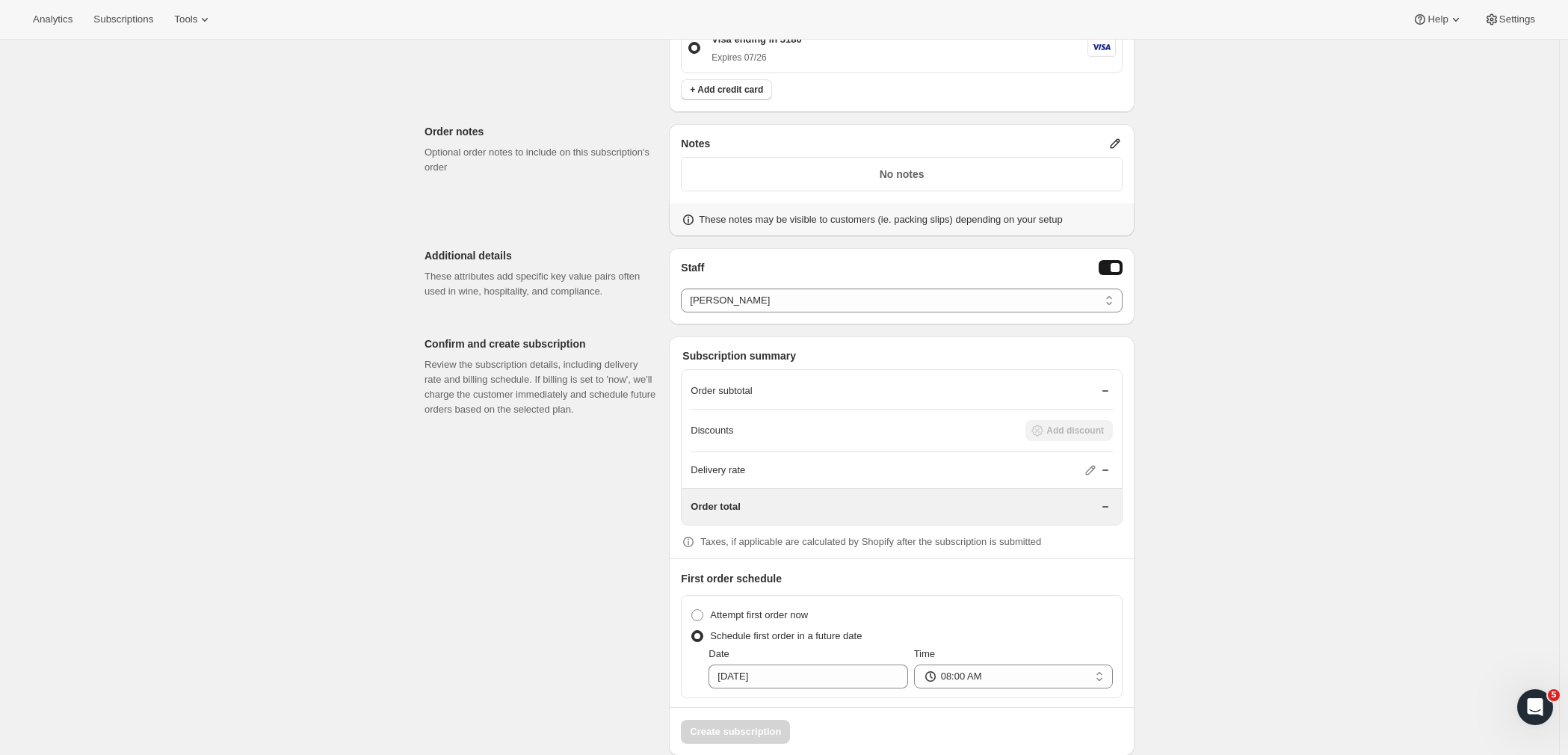
scroll to position [1117, 0]
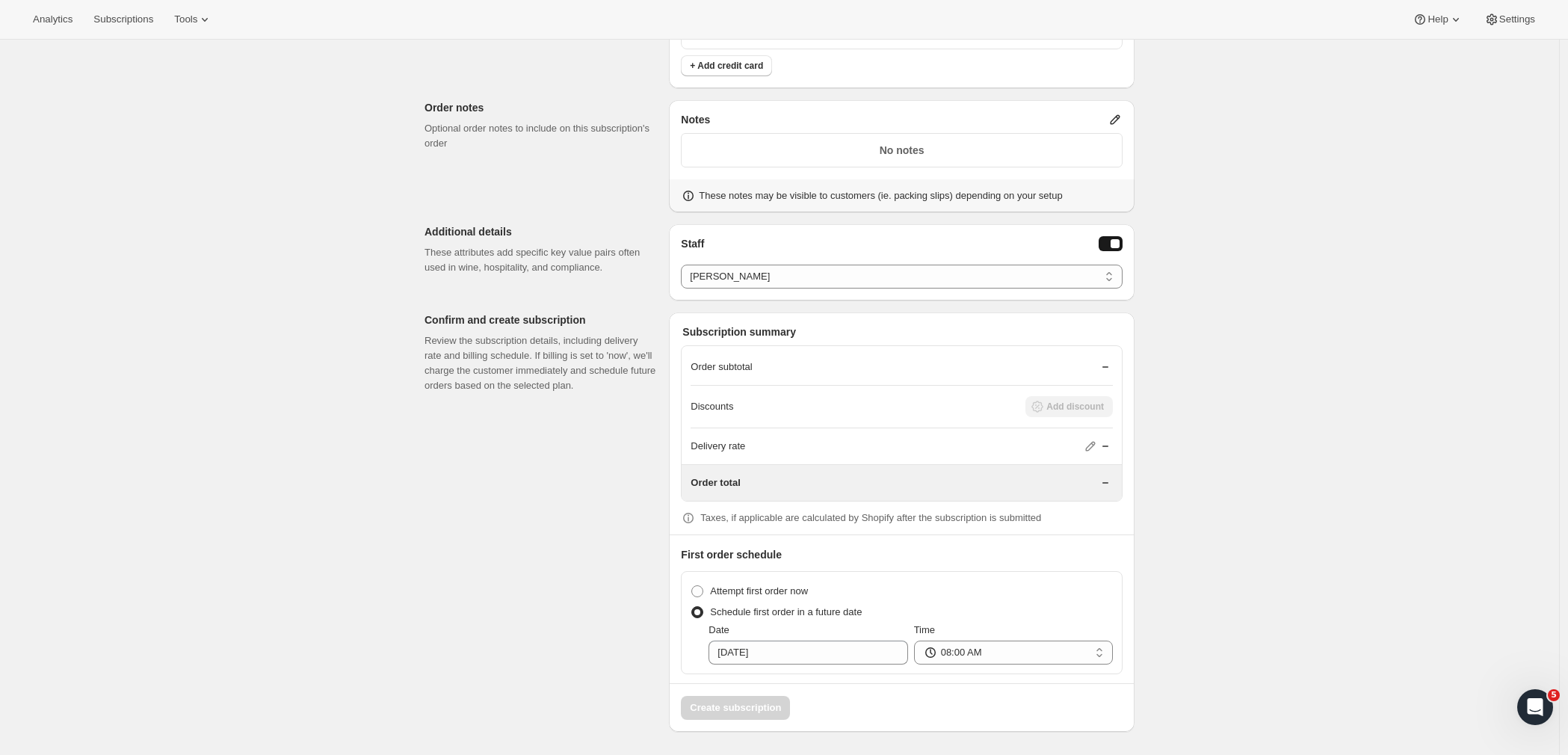
drag, startPoint x: 1559, startPoint y: 752, endPoint x: 1567, endPoint y: 826, distance: 74.4
click at [787, 611] on span "Schedule first order in a future date" at bounding box center [785, 611] width 151 height 11
click at [692, 608] on input "Schedule first order in a future date" at bounding box center [691, 607] width 1 height 1
click at [703, 591] on span at bounding box center [697, 591] width 12 height 12
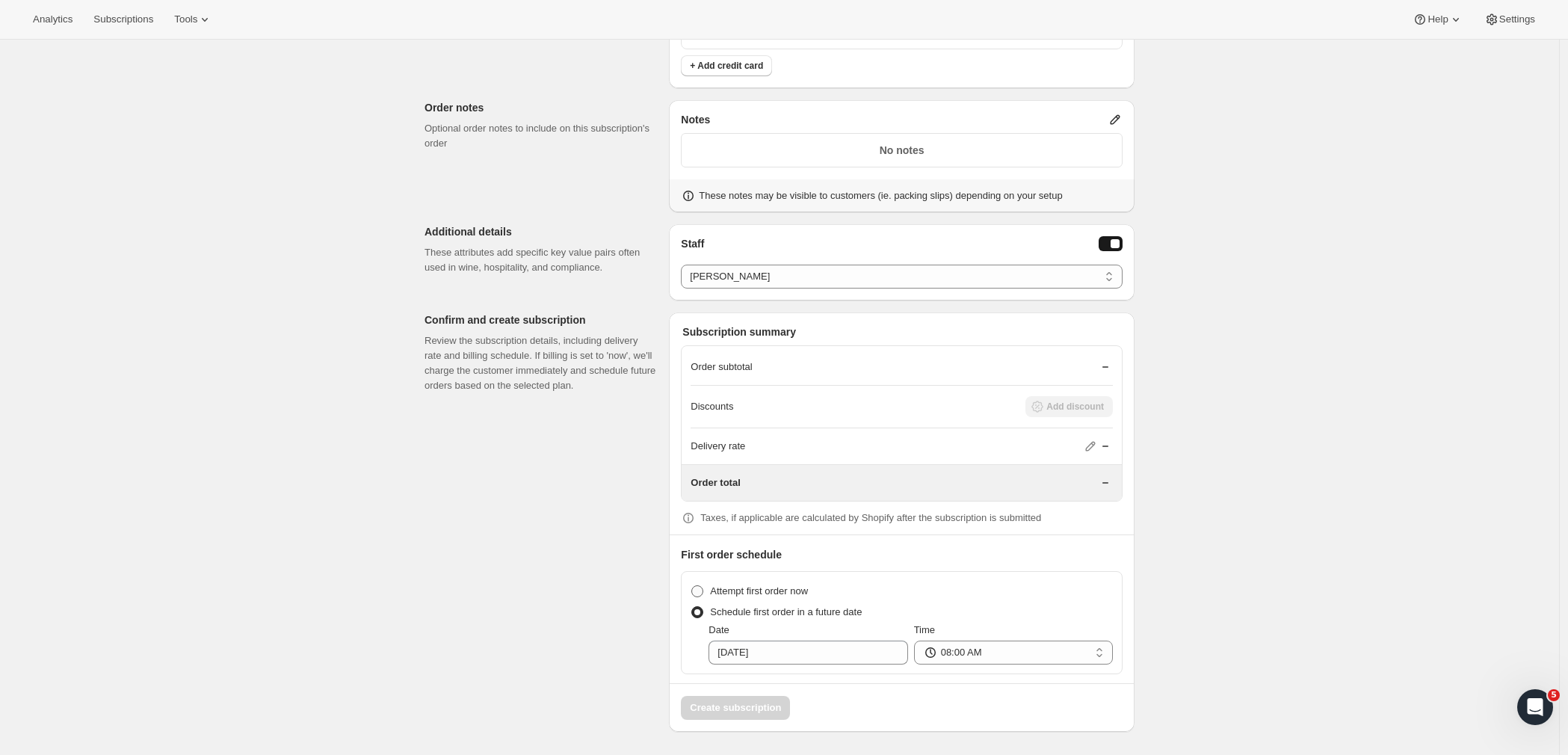
click at [692, 586] on input "Attempt first order now" at bounding box center [691, 585] width 1 height 1
radio input "true"
select select "00:00"
click at [748, 713] on span "Create subscription" at bounding box center [735, 707] width 91 height 15
